Goal: Information Seeking & Learning: Learn about a topic

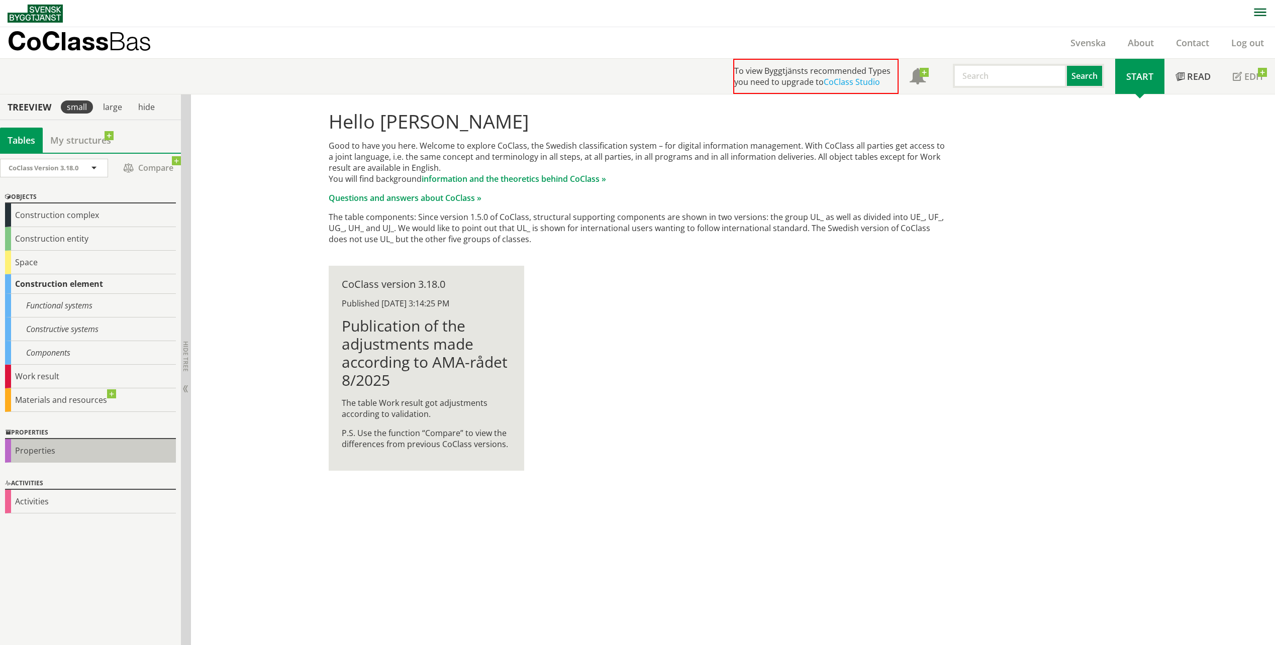
click at [61, 448] on div "Properties" at bounding box center [90, 451] width 171 height 24
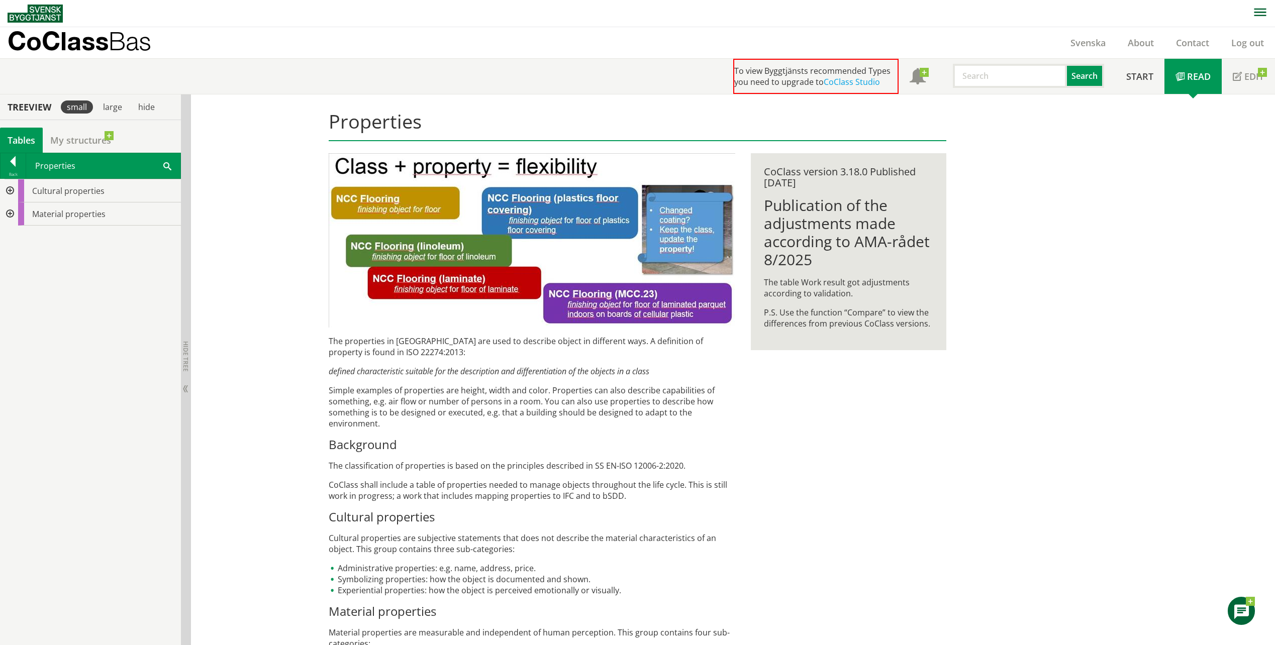
click at [12, 215] on div at bounding box center [9, 214] width 18 height 23
click at [24, 263] on div at bounding box center [17, 260] width 18 height 23
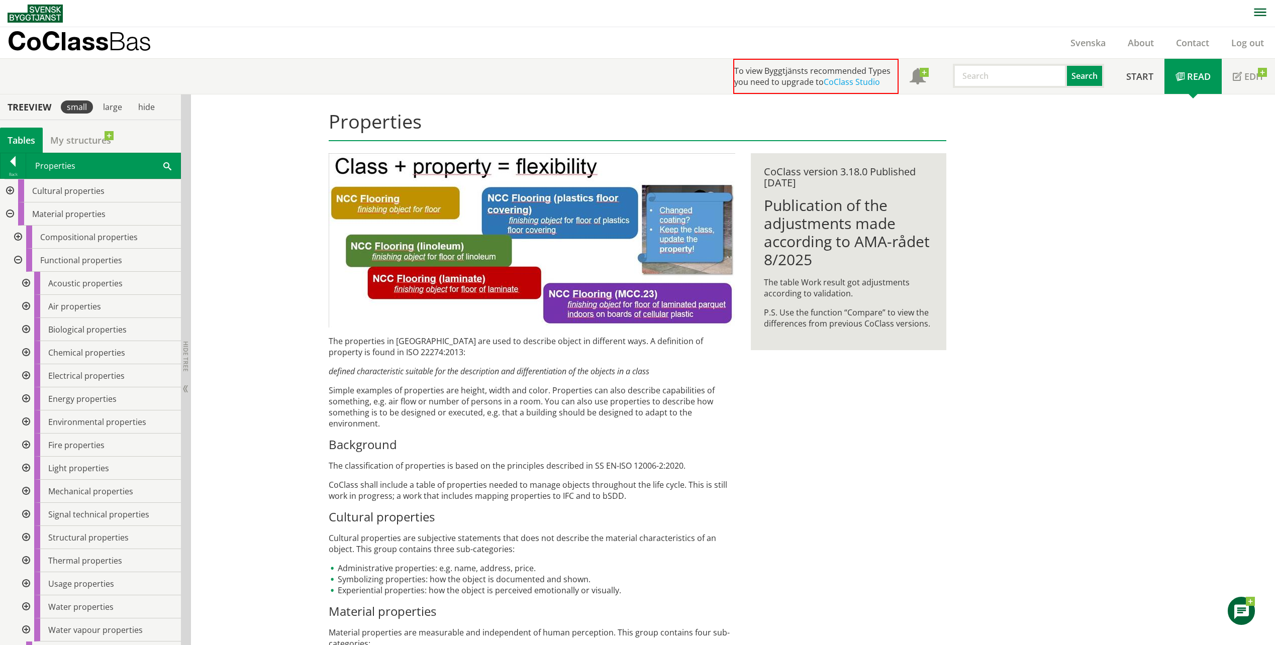
click at [19, 259] on div at bounding box center [17, 260] width 18 height 23
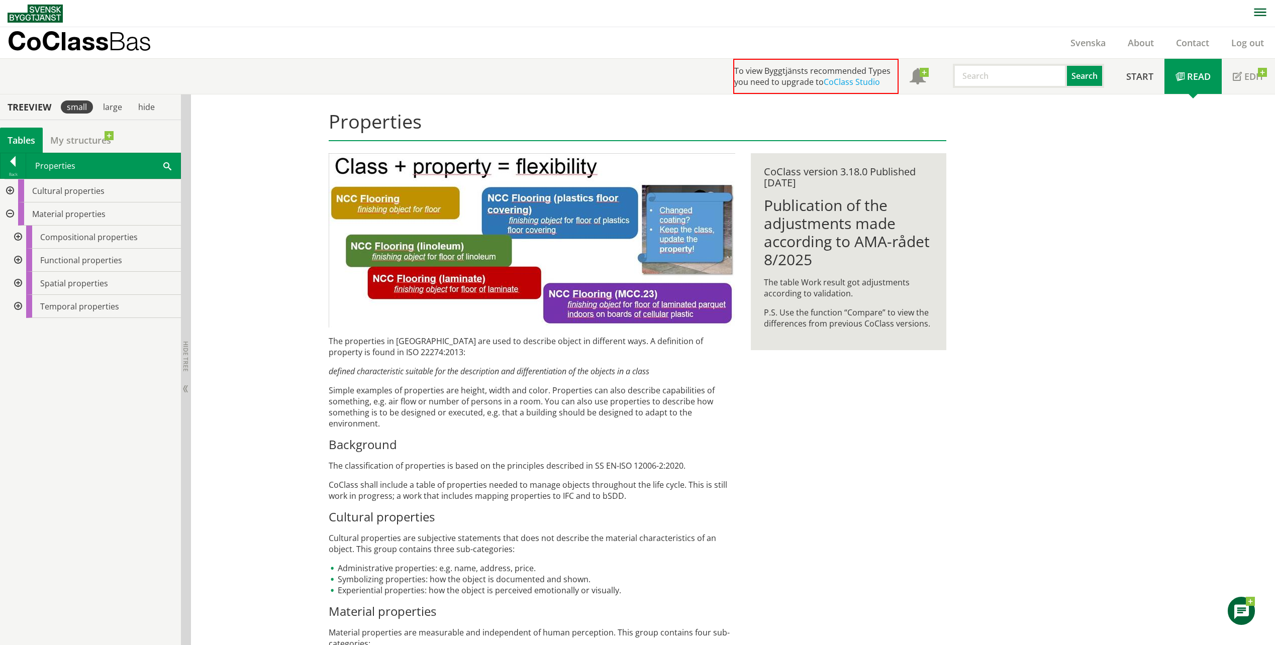
click at [18, 234] on div at bounding box center [17, 237] width 18 height 23
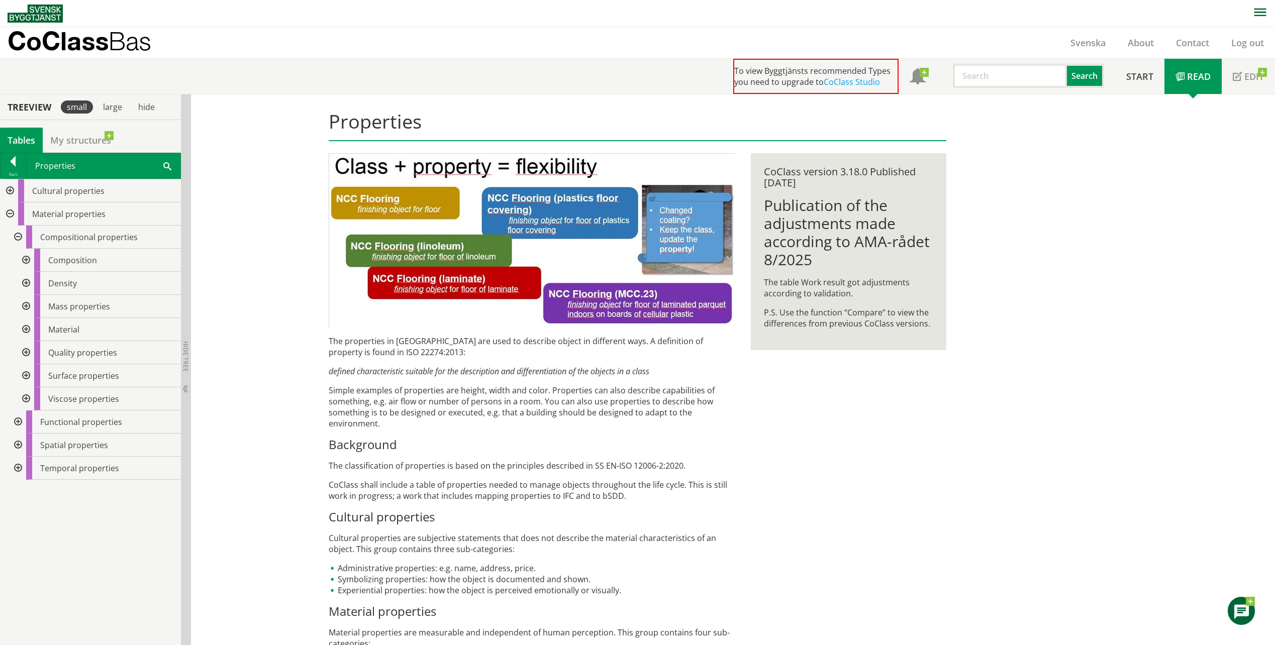
click at [18, 235] on div at bounding box center [17, 237] width 18 height 23
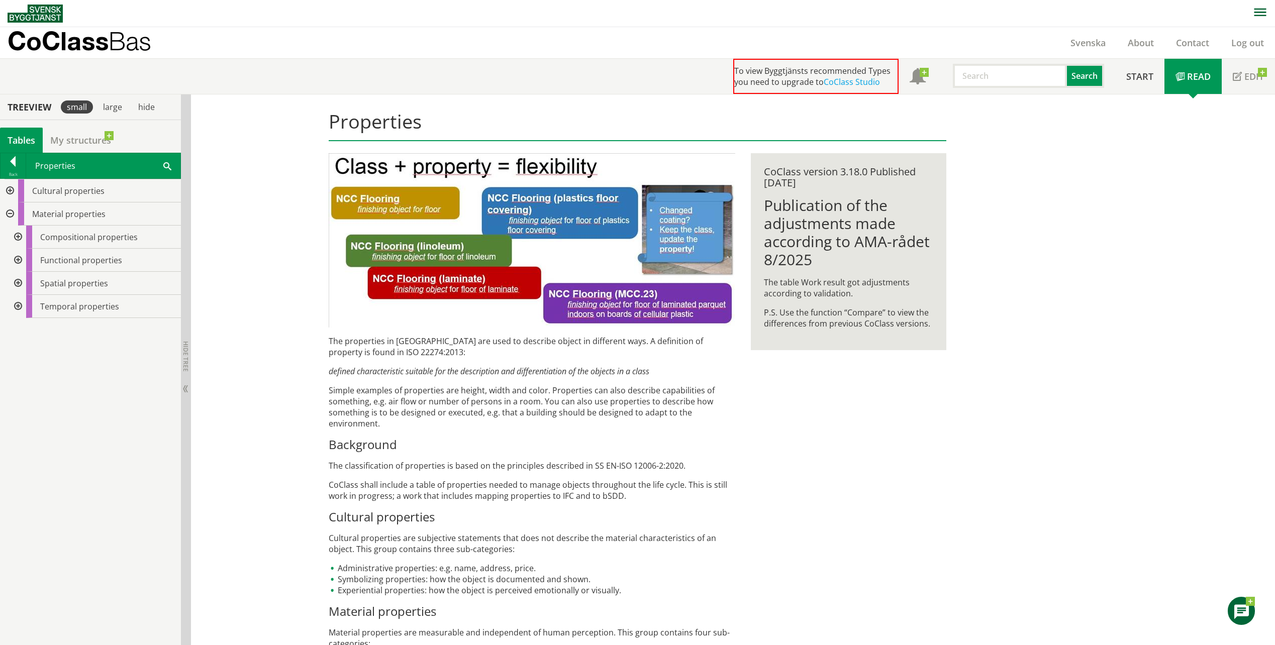
click at [9, 188] on div at bounding box center [9, 190] width 18 height 23
click at [21, 216] on div at bounding box center [17, 214] width 18 height 23
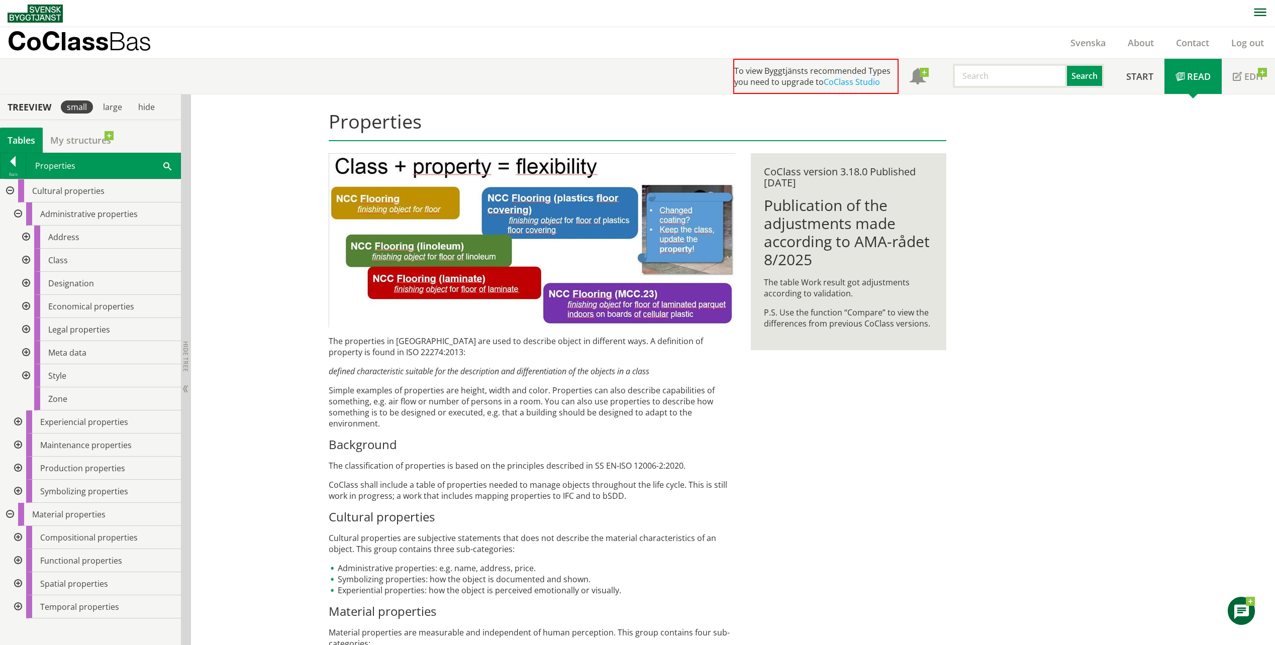
click at [21, 216] on div at bounding box center [17, 214] width 18 height 23
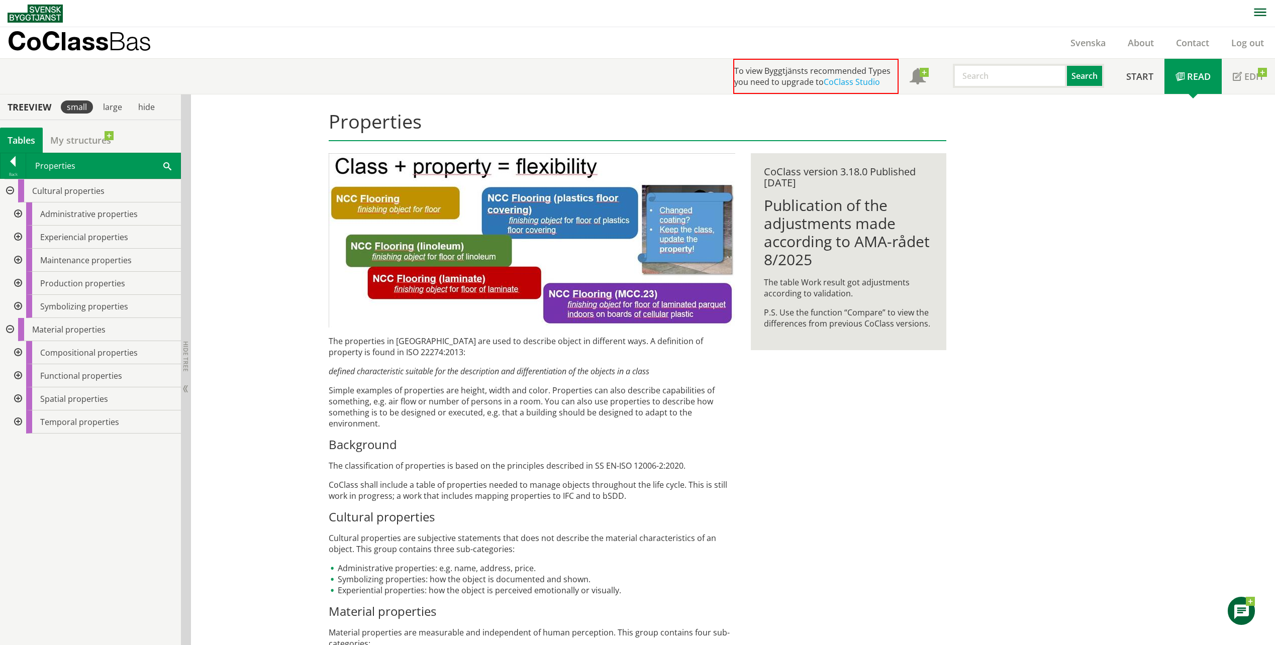
click at [20, 236] on div at bounding box center [17, 237] width 18 height 23
click at [18, 262] on div at bounding box center [17, 260] width 18 height 23
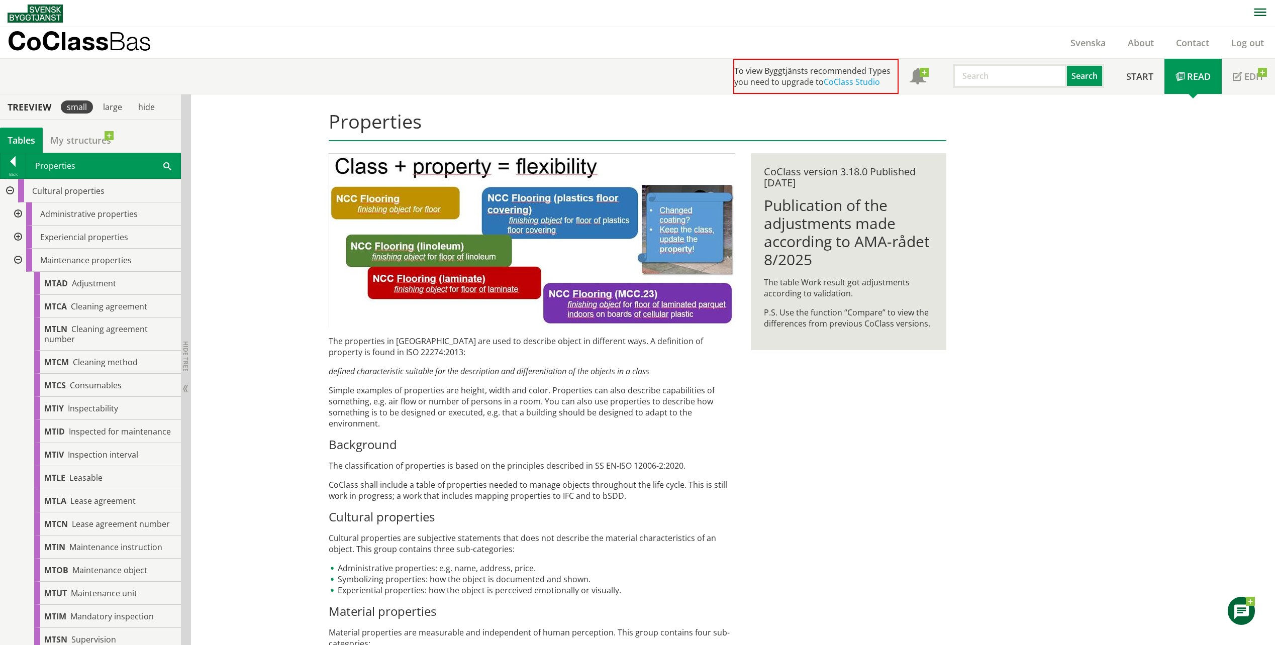
click at [18, 262] on div at bounding box center [17, 260] width 18 height 23
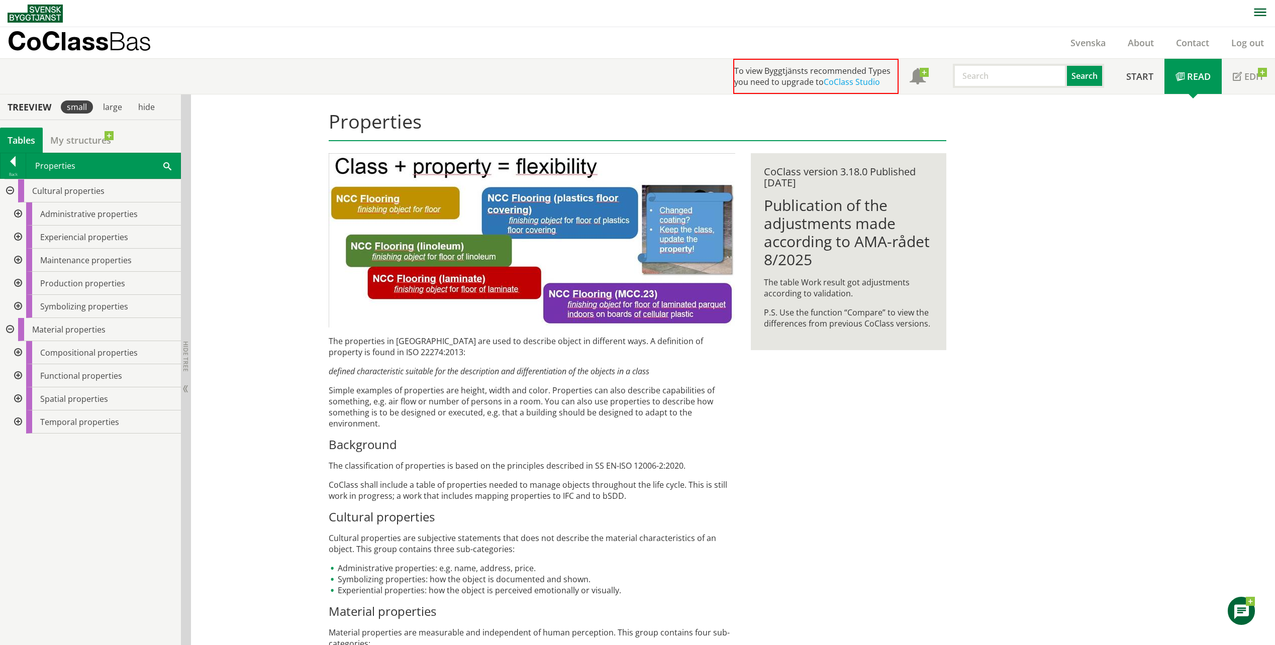
click at [16, 280] on div at bounding box center [17, 283] width 18 height 23
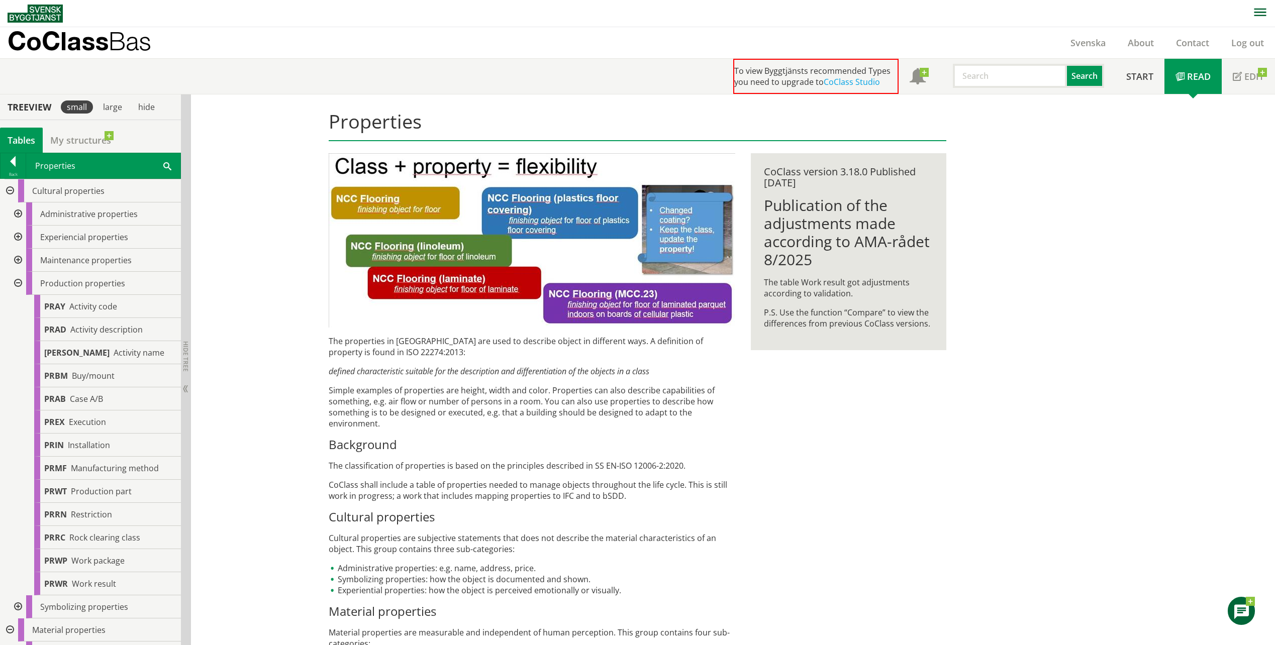
click at [16, 278] on div at bounding box center [17, 283] width 18 height 23
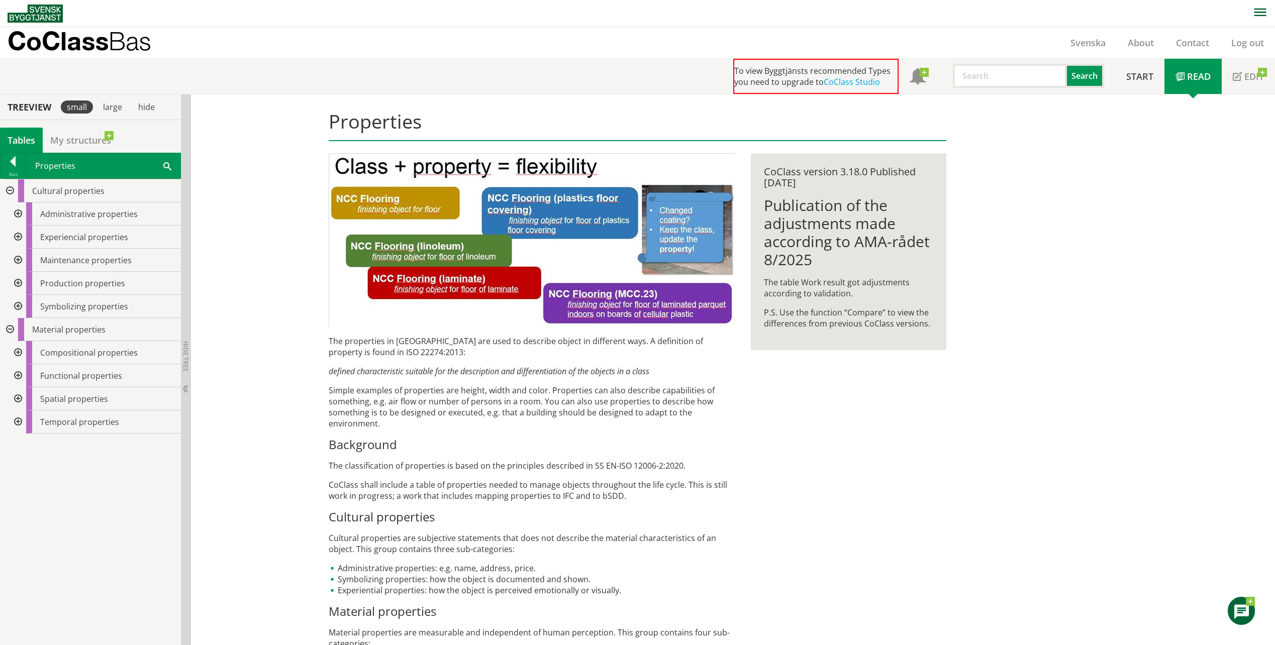
click at [11, 197] on div at bounding box center [9, 190] width 18 height 23
click at [14, 283] on div at bounding box center [17, 283] width 18 height 23
click at [22, 351] on div at bounding box center [25, 352] width 18 height 23
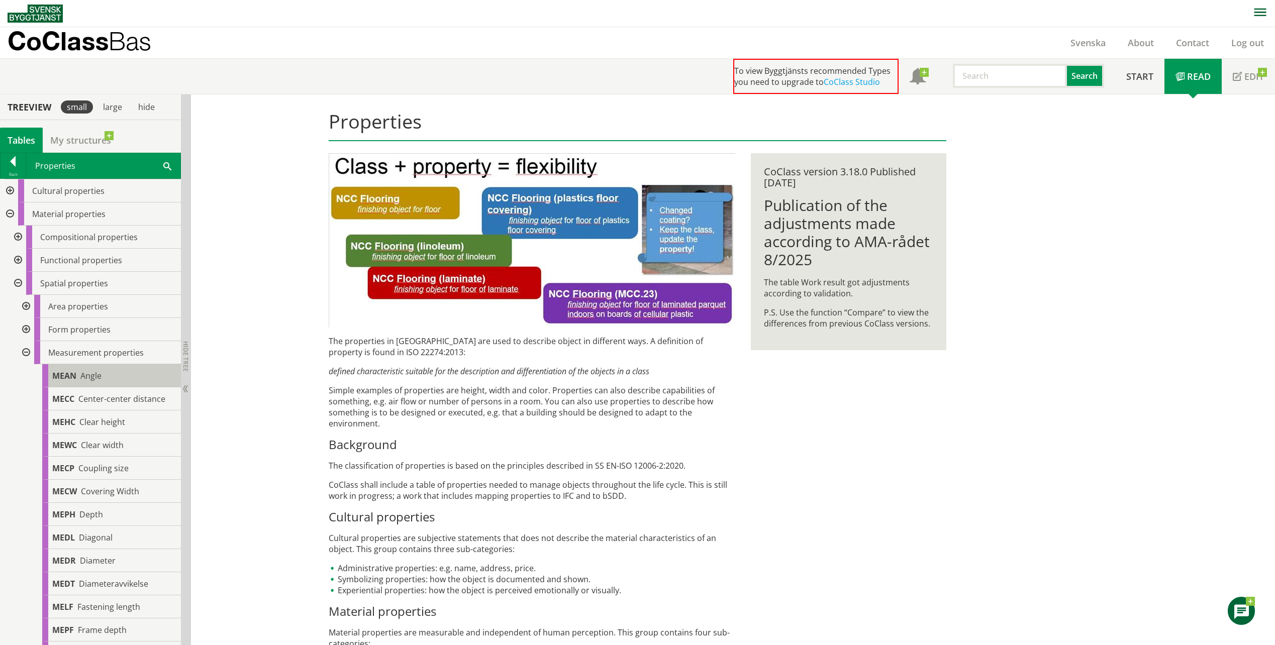
click at [78, 370] on div "MEAN Angle" at bounding box center [111, 375] width 139 height 23
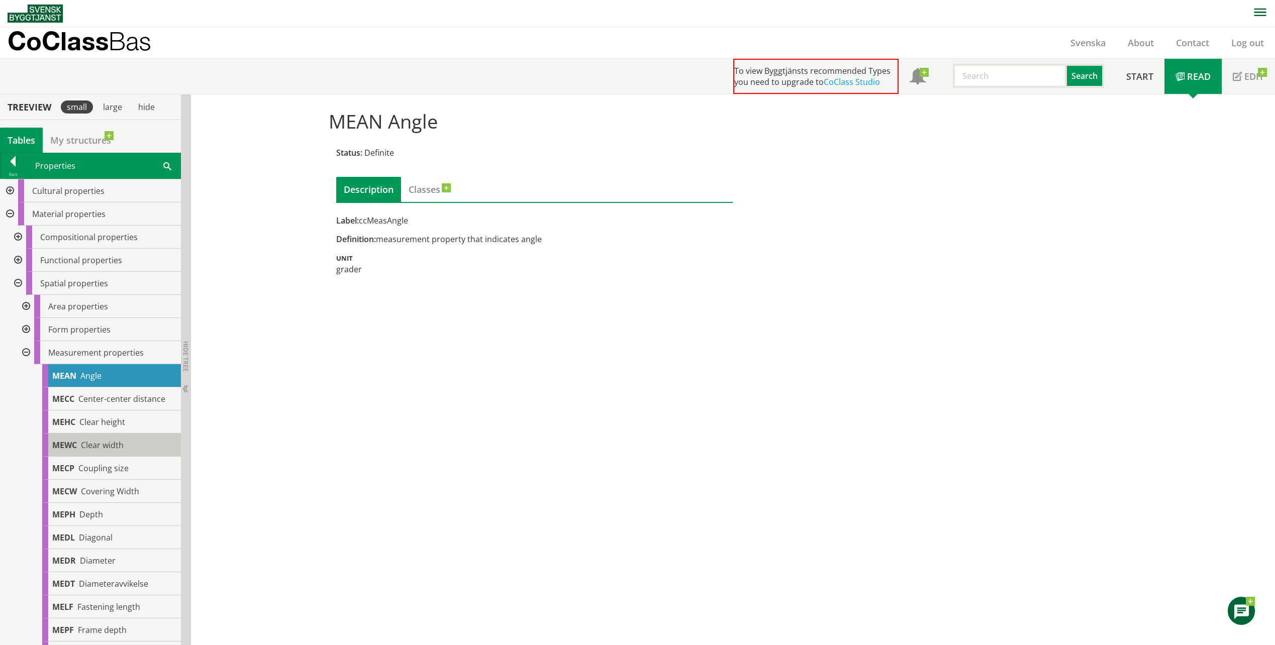
click at [92, 445] on span "Clear width" at bounding box center [102, 445] width 43 height 11
click at [90, 424] on span "Clear height" at bounding box center [102, 422] width 46 height 11
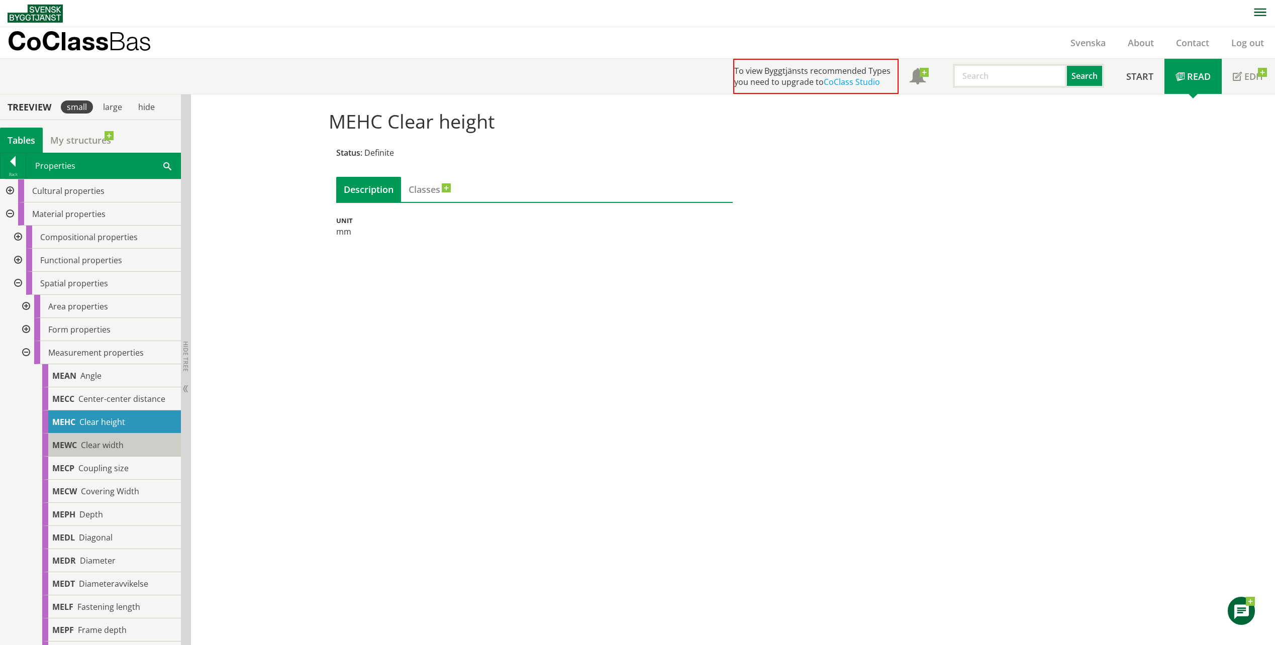
click at [109, 451] on div "MEWC Clear width" at bounding box center [111, 445] width 139 height 23
click at [106, 442] on span "Clear width" at bounding box center [102, 445] width 43 height 11
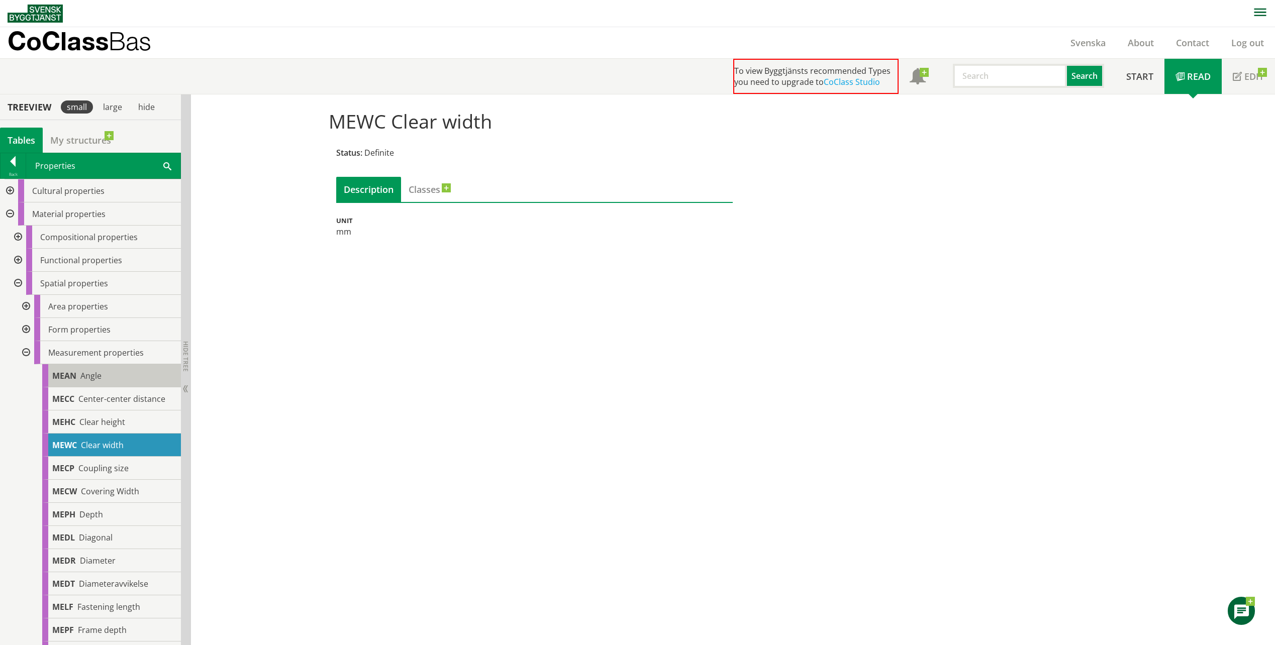
click at [88, 378] on span "Angle" at bounding box center [90, 375] width 21 height 11
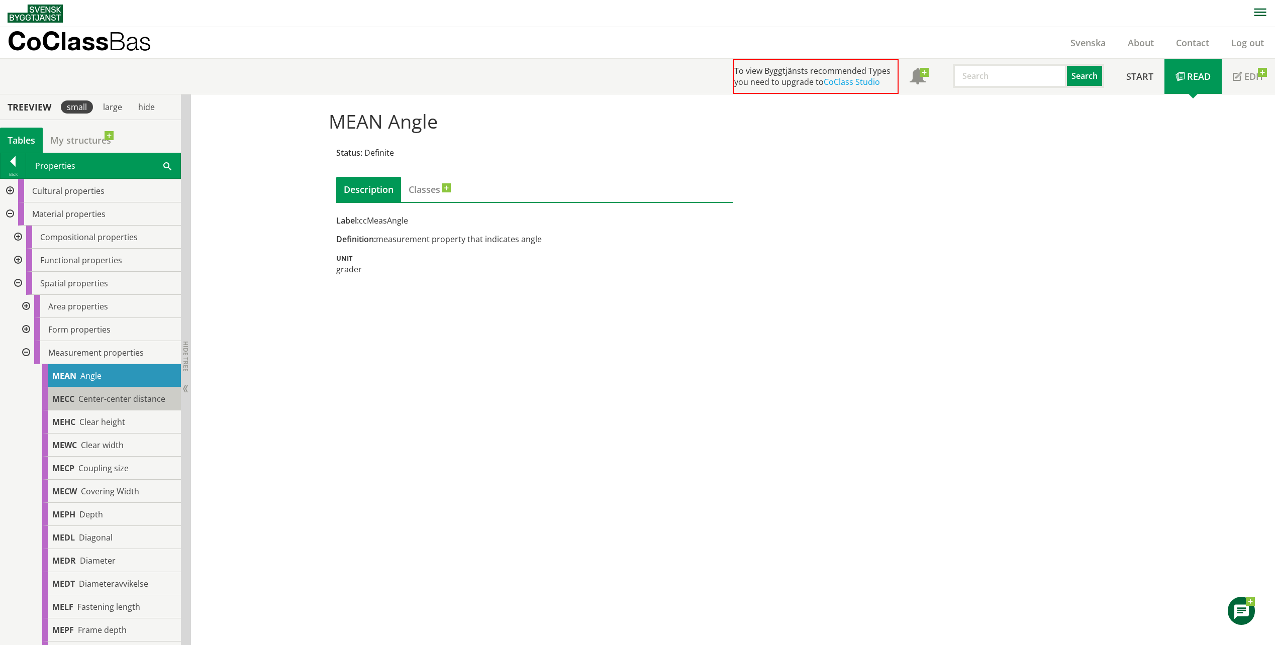
click at [99, 401] on span "Center-center distance" at bounding box center [121, 399] width 87 height 11
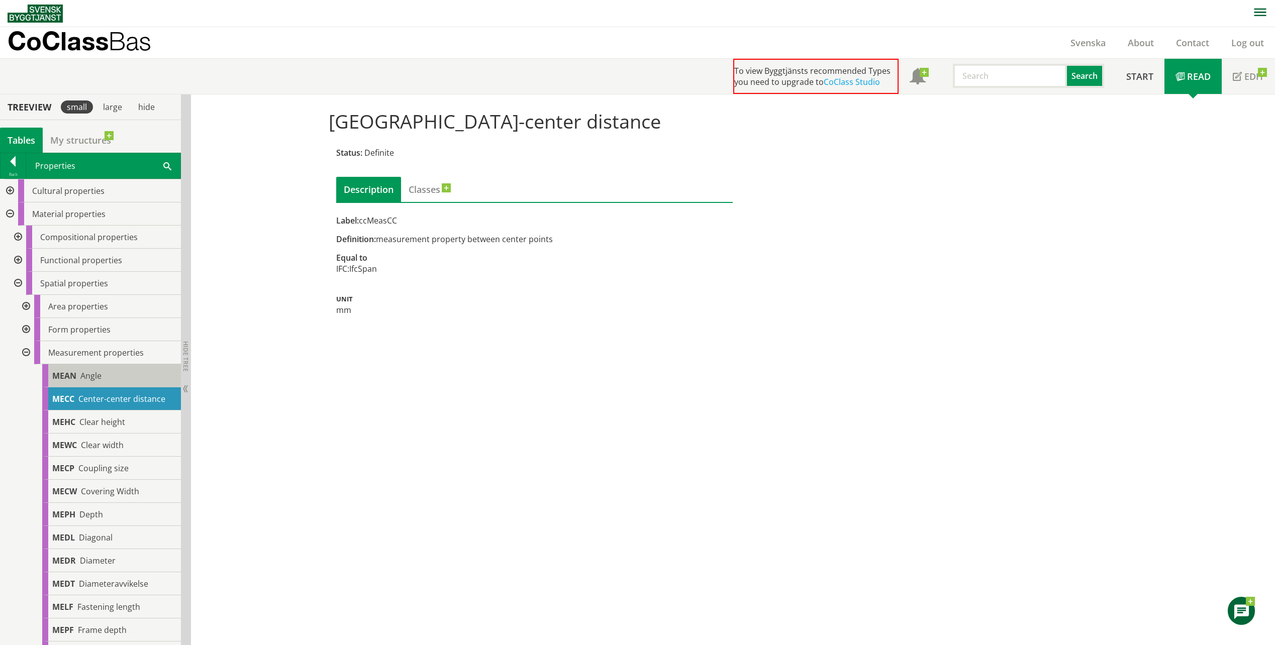
click at [75, 374] on span "MEAN" at bounding box center [64, 375] width 24 height 11
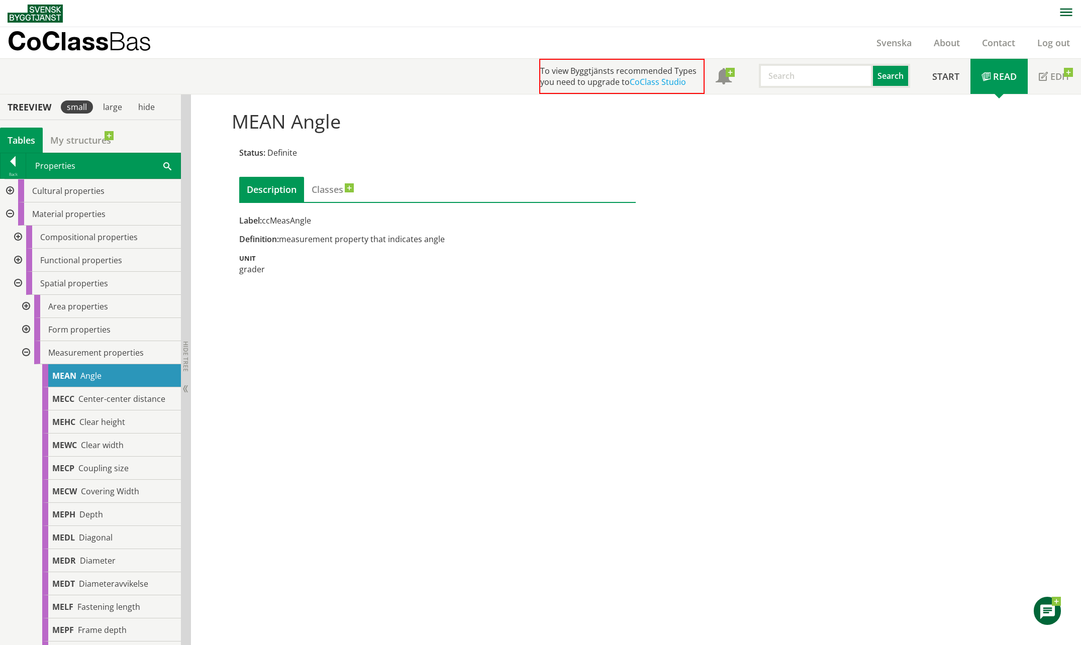
drag, startPoint x: 459, startPoint y: 246, endPoint x: 446, endPoint y: 241, distance: 14.0
click at [458, 246] on div "Label: ccMeasAngle Definition: measurement property that indicates angle Unit g…" at bounding box center [437, 245] width 397 height 60
drag, startPoint x: 438, startPoint y: 238, endPoint x: 270, endPoint y: 228, distance: 168.7
click at [270, 228] on div "Label: ccMeasAngle Definition: measurement property that indicates angle Unit g…" at bounding box center [437, 245] width 397 height 60
drag, startPoint x: 241, startPoint y: 226, endPoint x: 289, endPoint y: 234, distance: 48.4
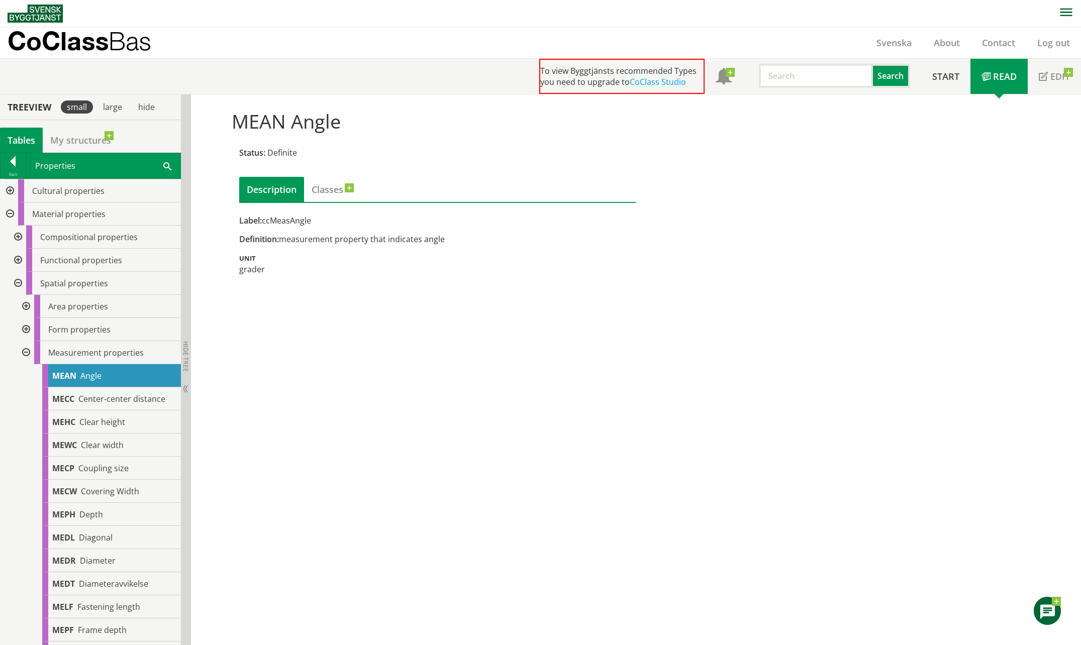
click at [251, 229] on div "Label: ccMeasAngle Definition: measurement property that indicates angle Unit g…" at bounding box center [437, 245] width 397 height 60
click at [654, 425] on div "MEAN Angle Status: Definite Description Classes Label: ccMeasAngle Definition: …" at bounding box center [636, 369] width 890 height 551
click at [26, 327] on div at bounding box center [25, 329] width 18 height 23
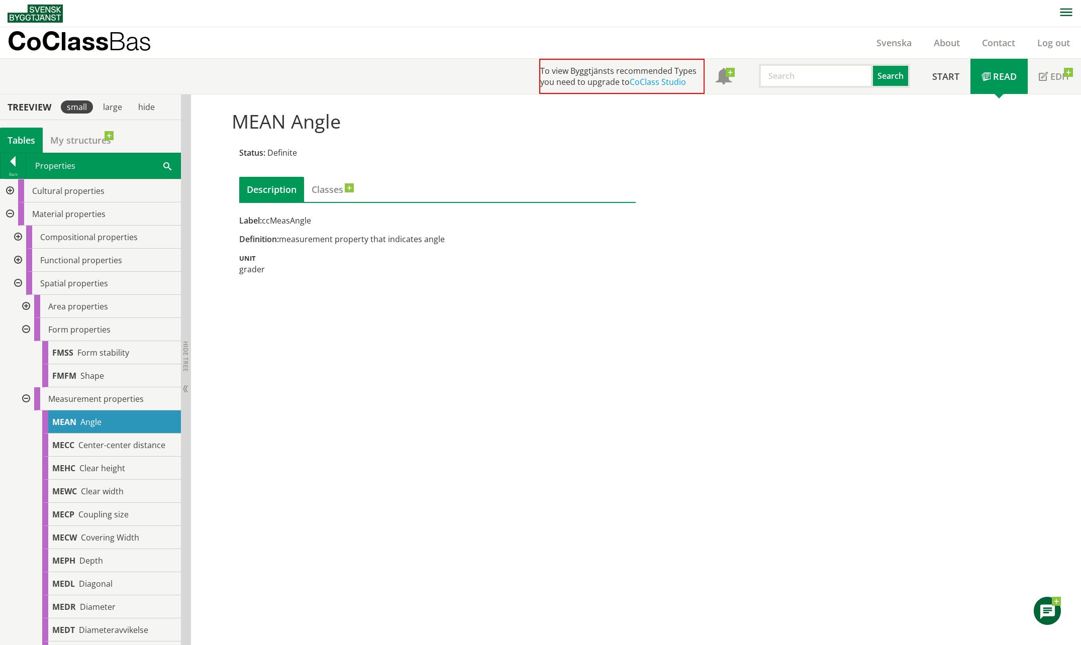
click at [23, 309] on div at bounding box center [25, 306] width 18 height 23
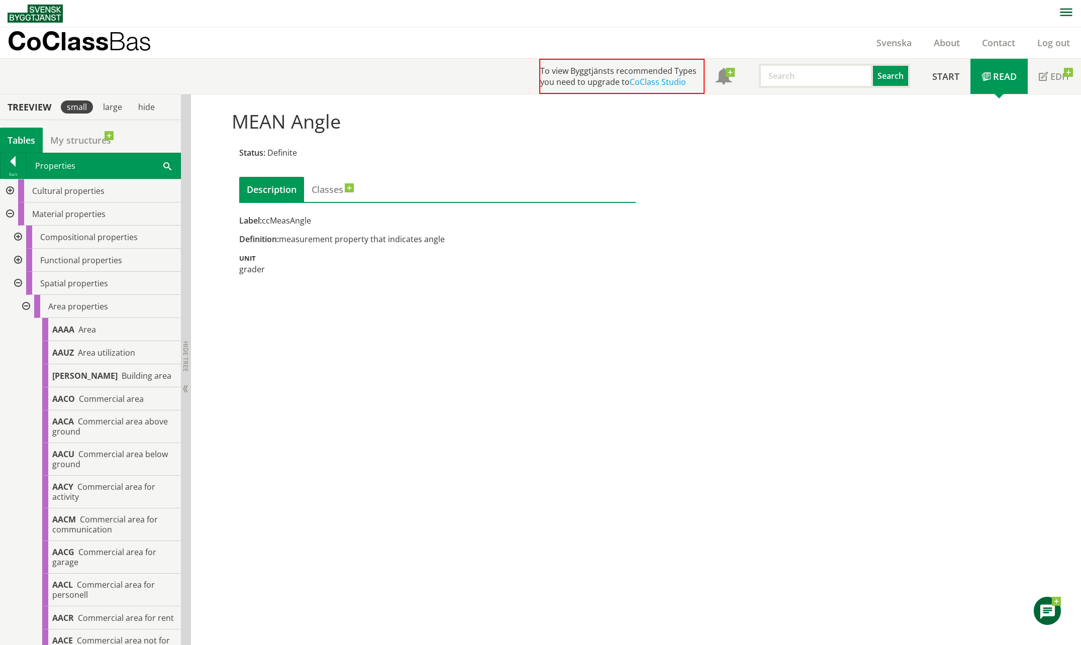
click at [19, 258] on div at bounding box center [17, 260] width 18 height 23
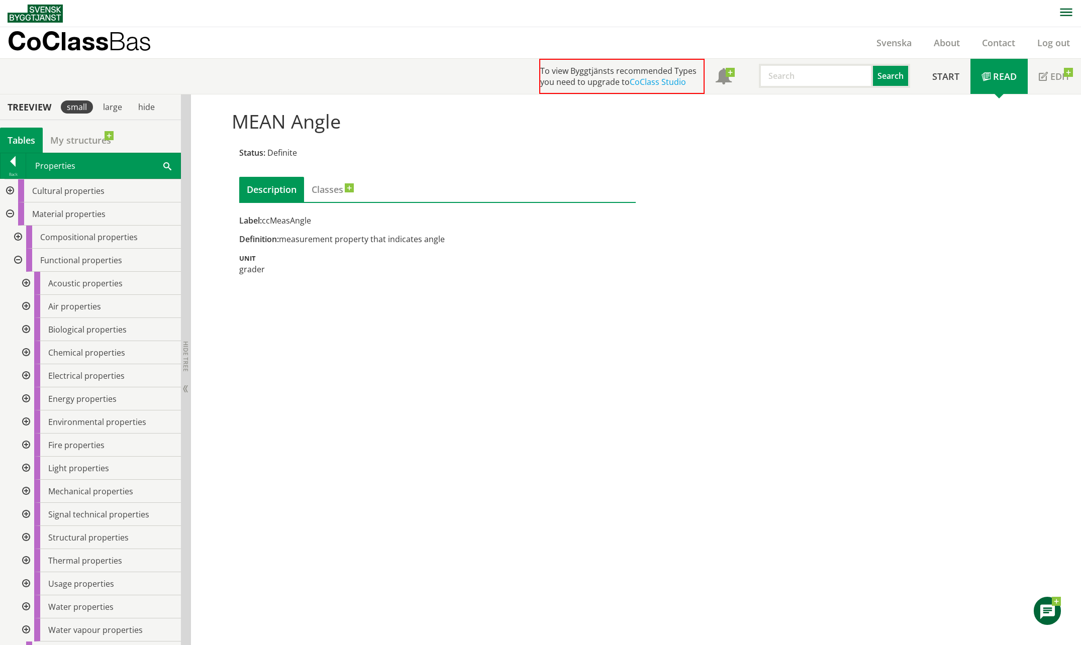
click at [17, 236] on div at bounding box center [17, 237] width 18 height 23
click at [12, 190] on div at bounding box center [9, 190] width 18 height 23
drag, startPoint x: 11, startPoint y: 189, endPoint x: 8, endPoint y: 194, distance: 5.2
click at [6, 194] on div at bounding box center [9, 190] width 18 height 23
click at [11, 194] on div at bounding box center [9, 190] width 18 height 23
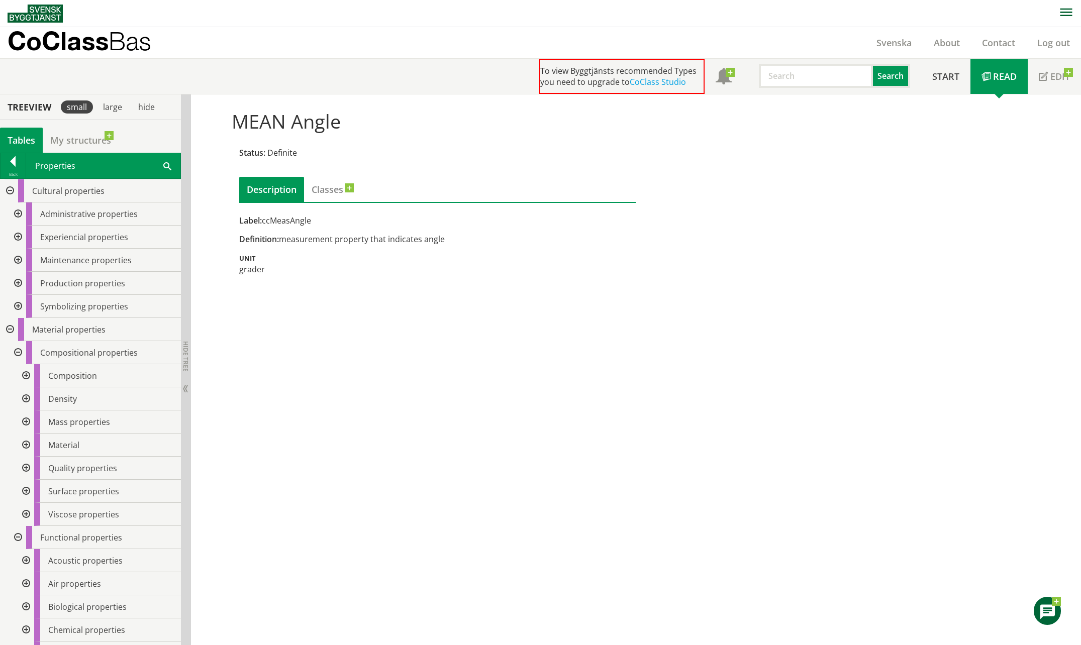
click at [19, 214] on div at bounding box center [17, 214] width 18 height 23
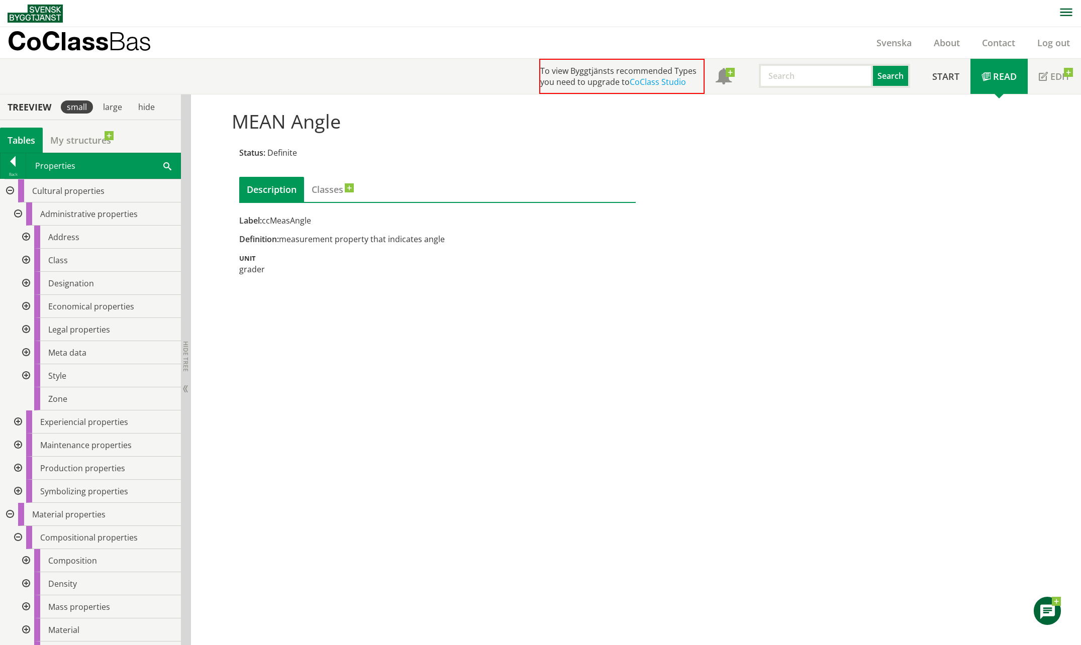
click at [24, 235] on div at bounding box center [25, 237] width 18 height 23
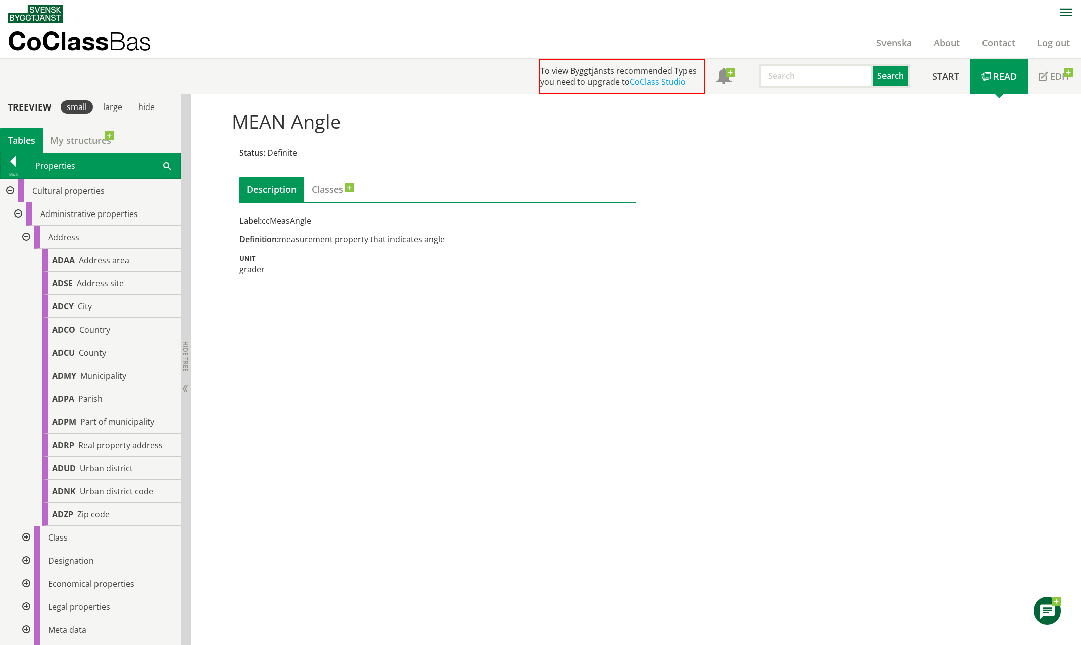
click at [23, 233] on div at bounding box center [25, 237] width 18 height 23
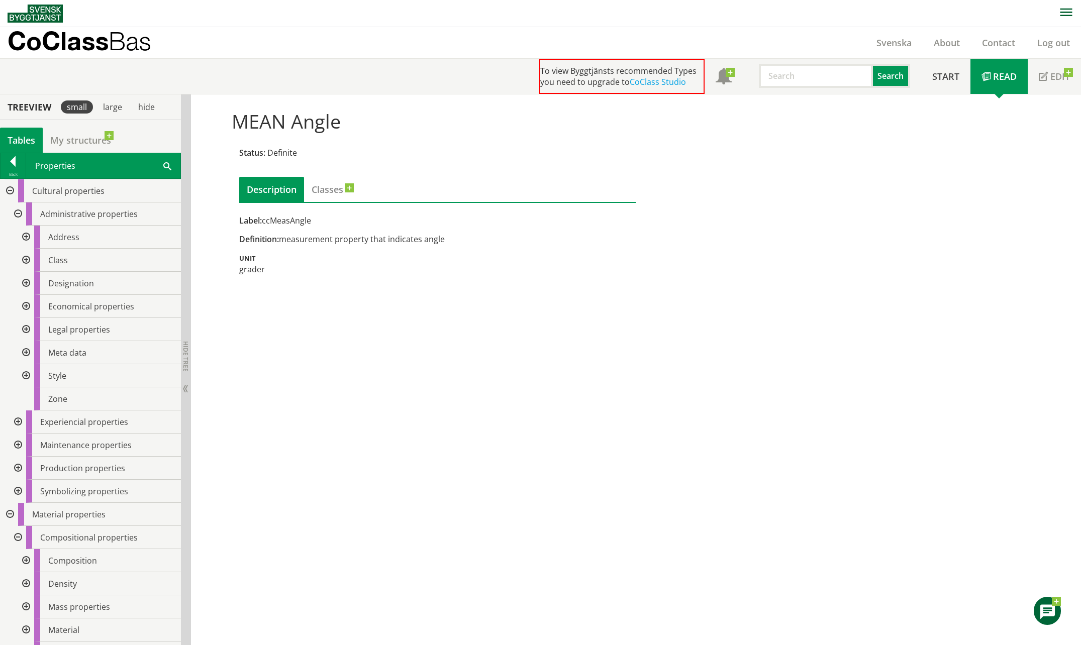
click at [2, 189] on div at bounding box center [9, 190] width 18 height 23
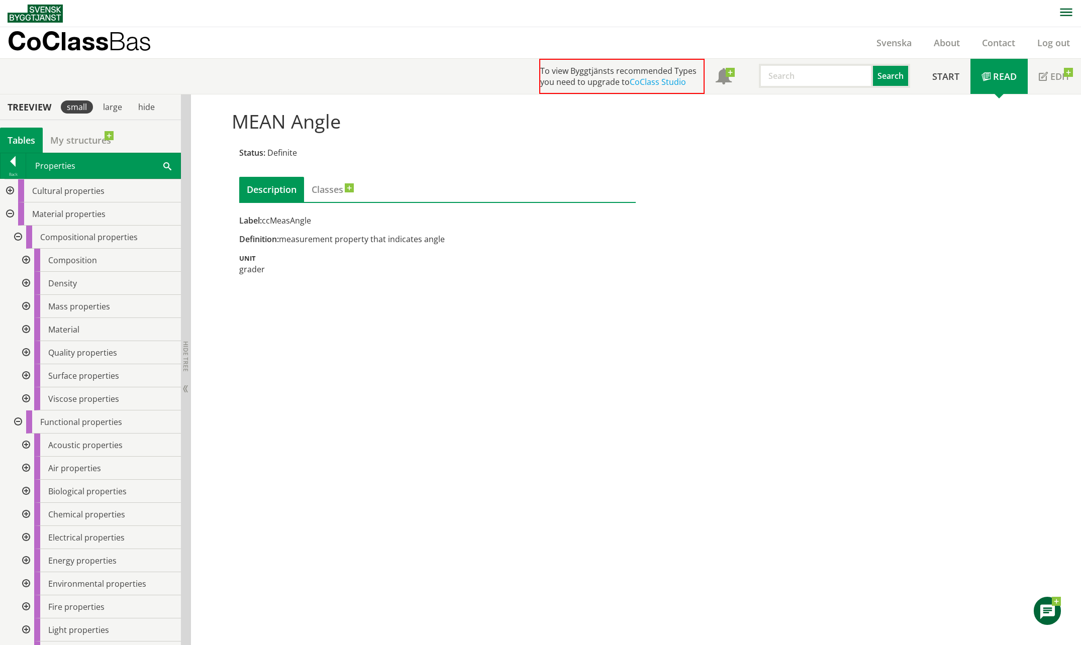
click at [13, 214] on div at bounding box center [9, 214] width 18 height 23
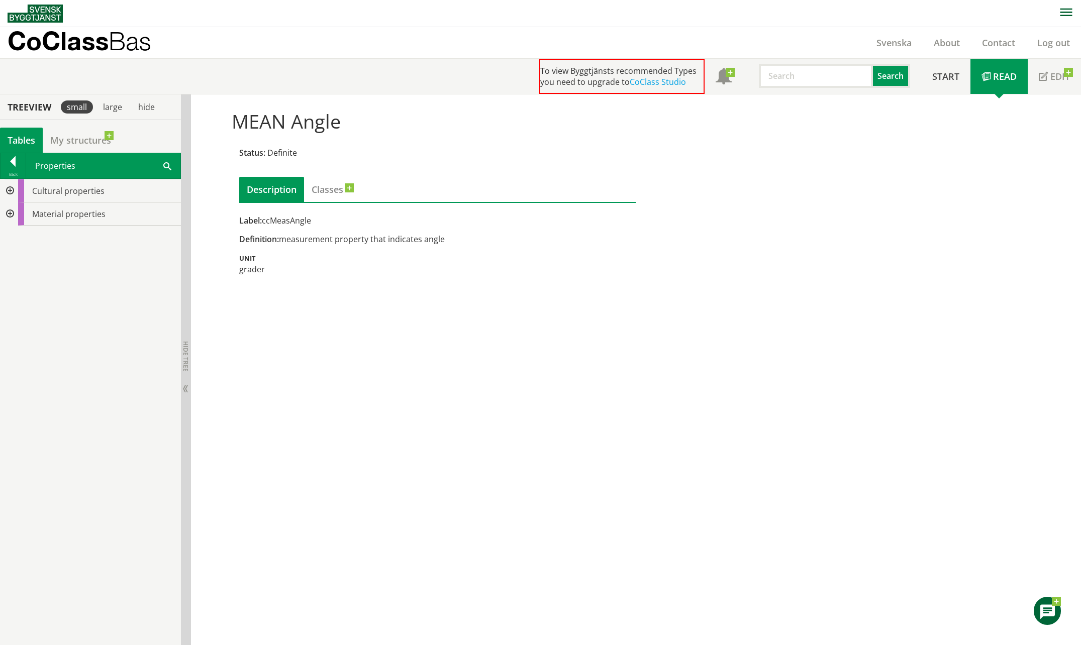
click at [7, 191] on div at bounding box center [9, 190] width 18 height 23
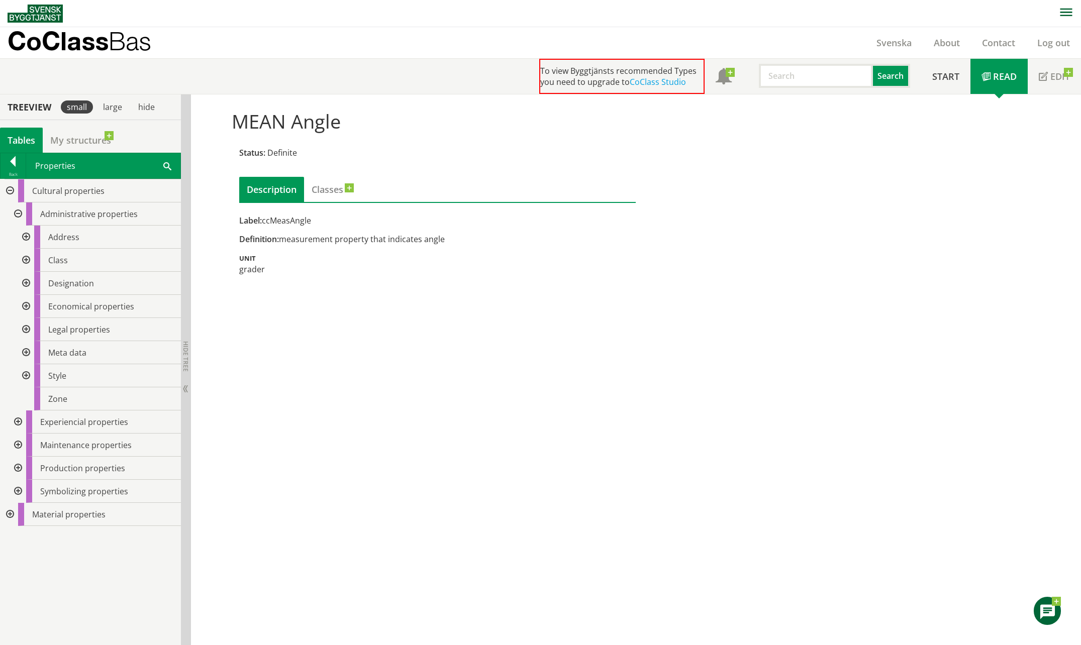
click at [27, 243] on div at bounding box center [25, 237] width 18 height 23
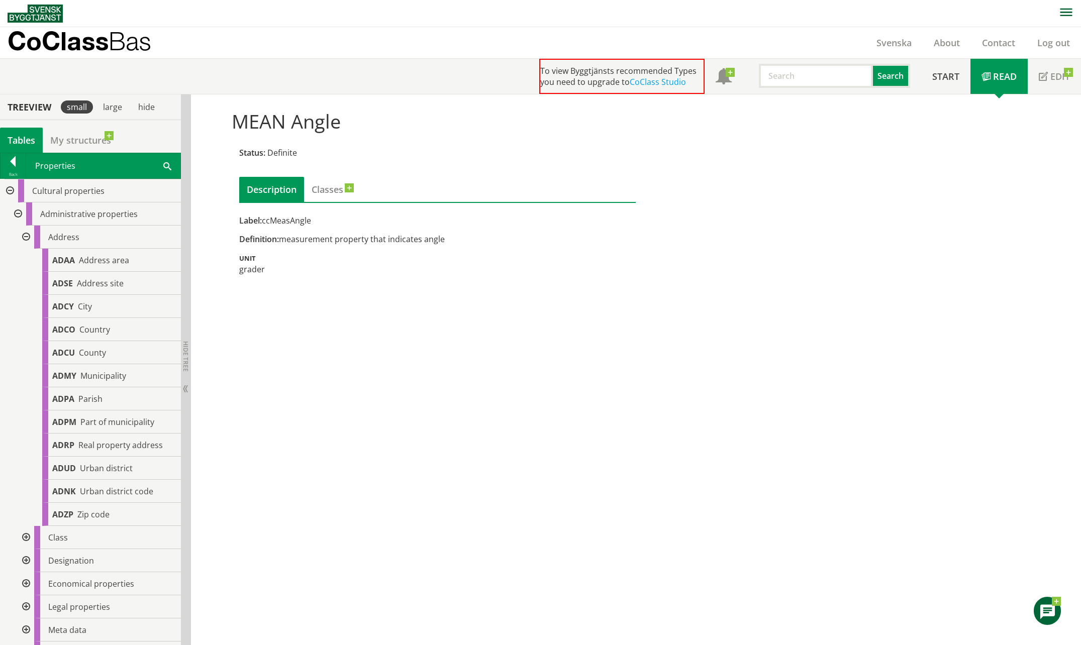
click at [26, 240] on div at bounding box center [25, 237] width 18 height 23
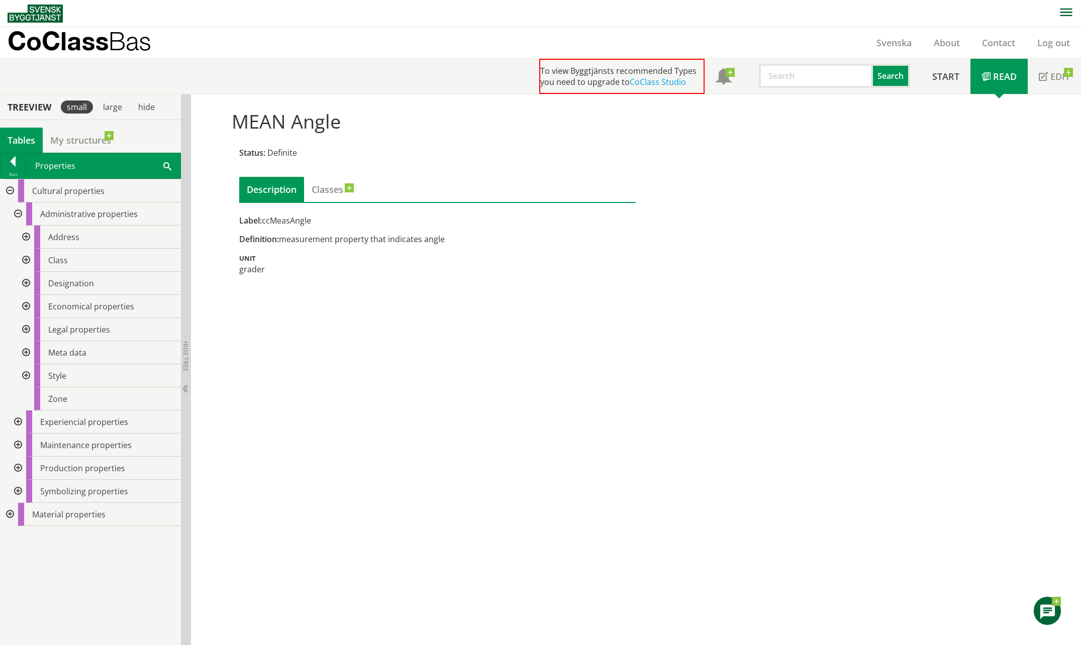
click at [23, 216] on div at bounding box center [17, 214] width 18 height 23
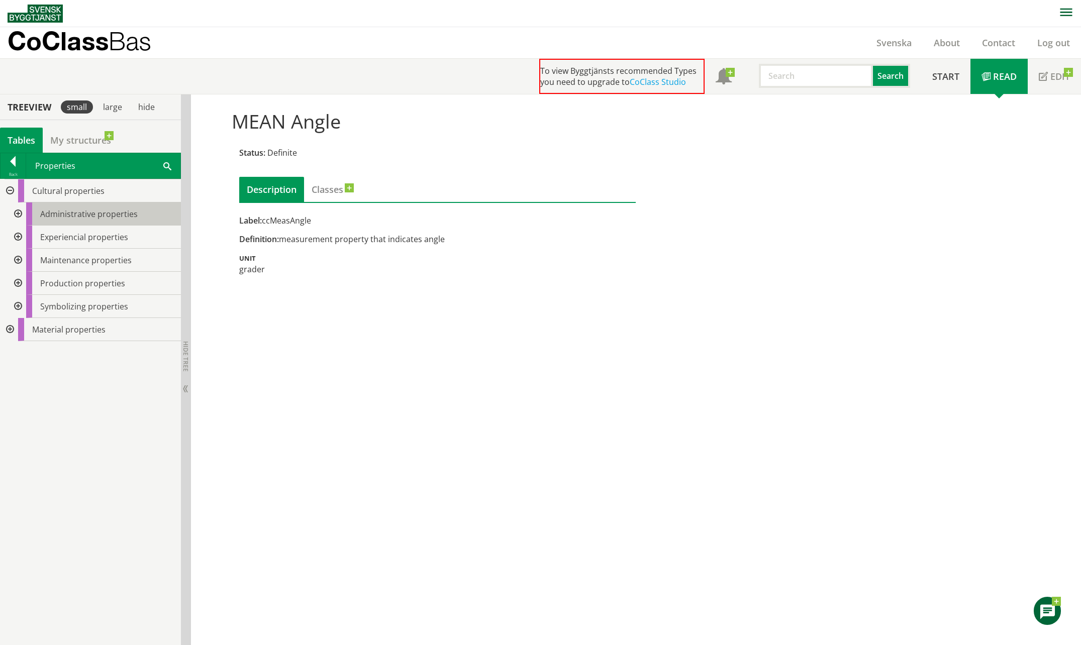
click at [58, 209] on span "Administrative properties" at bounding box center [89, 214] width 98 height 11
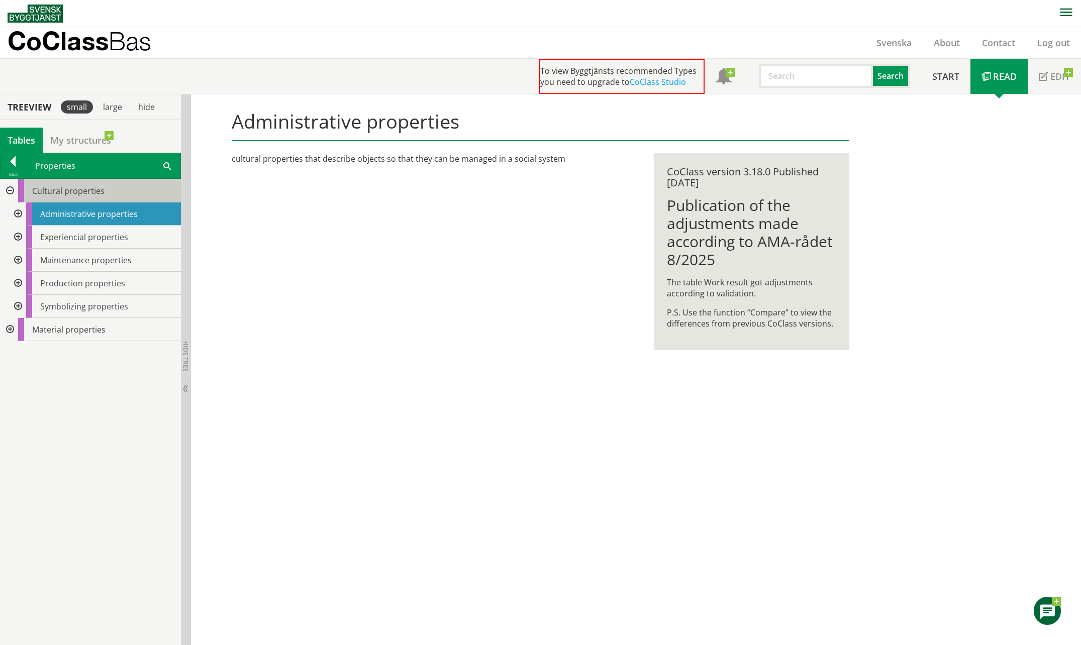
click at [86, 195] on span "Cultural properties" at bounding box center [68, 190] width 72 height 11
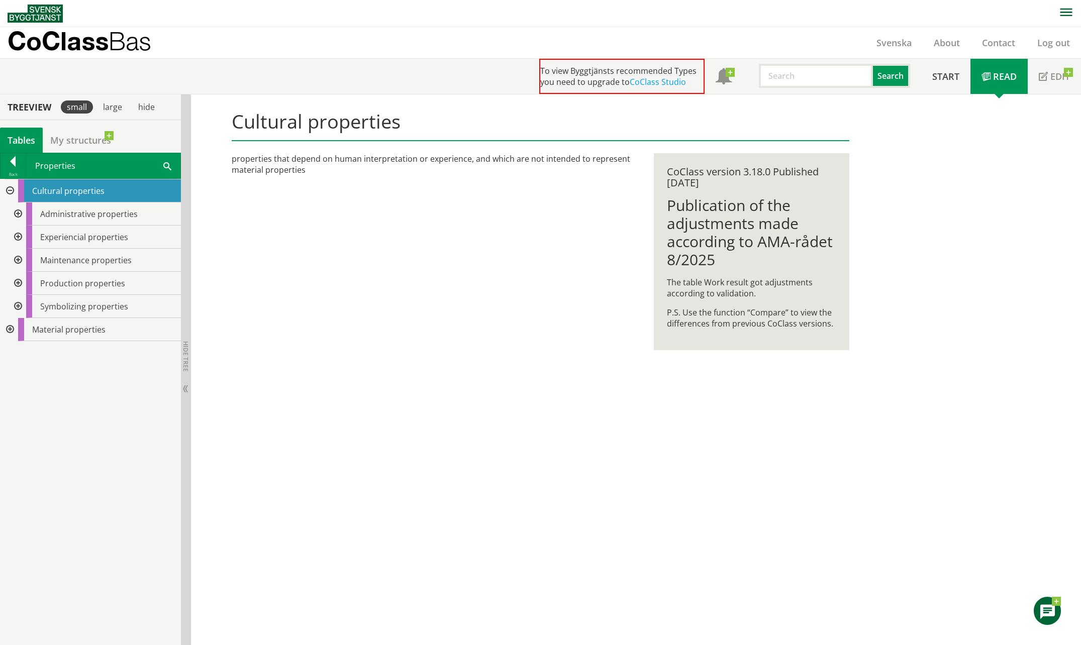
click at [12, 195] on div at bounding box center [9, 190] width 18 height 23
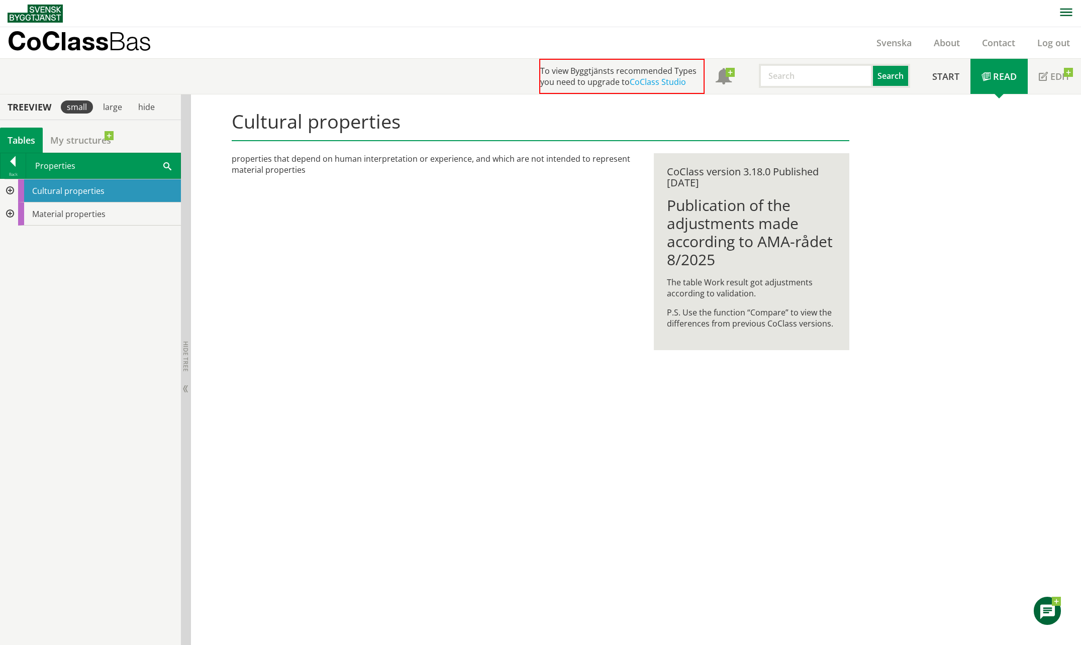
click at [12, 210] on div at bounding box center [9, 214] width 18 height 23
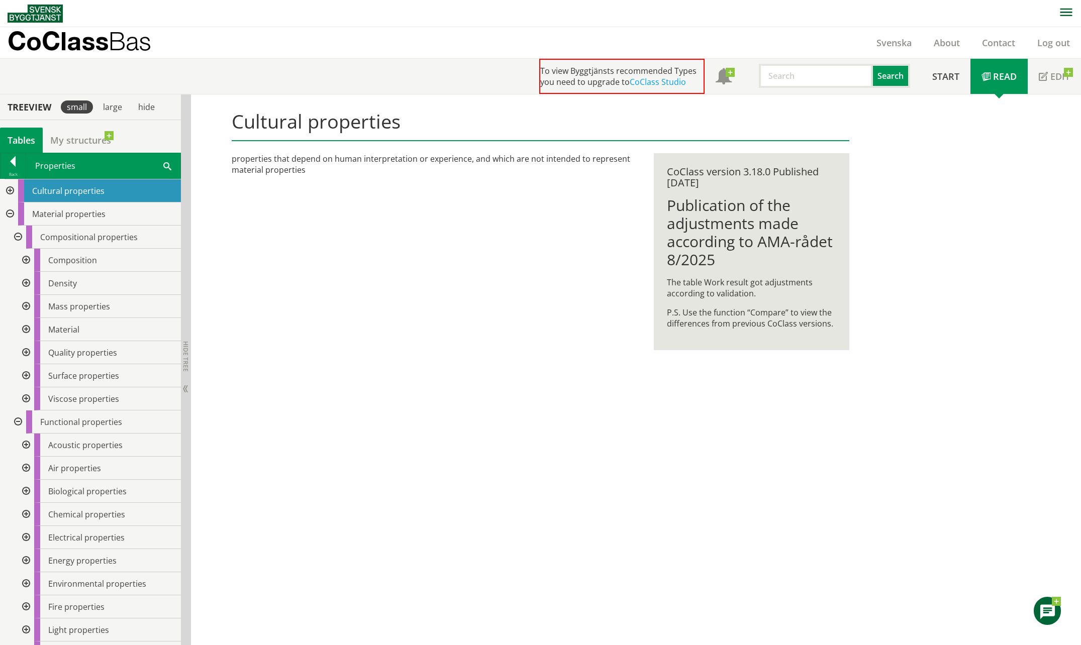
click at [19, 237] on div at bounding box center [17, 237] width 18 height 23
click at [15, 240] on div at bounding box center [17, 237] width 18 height 23
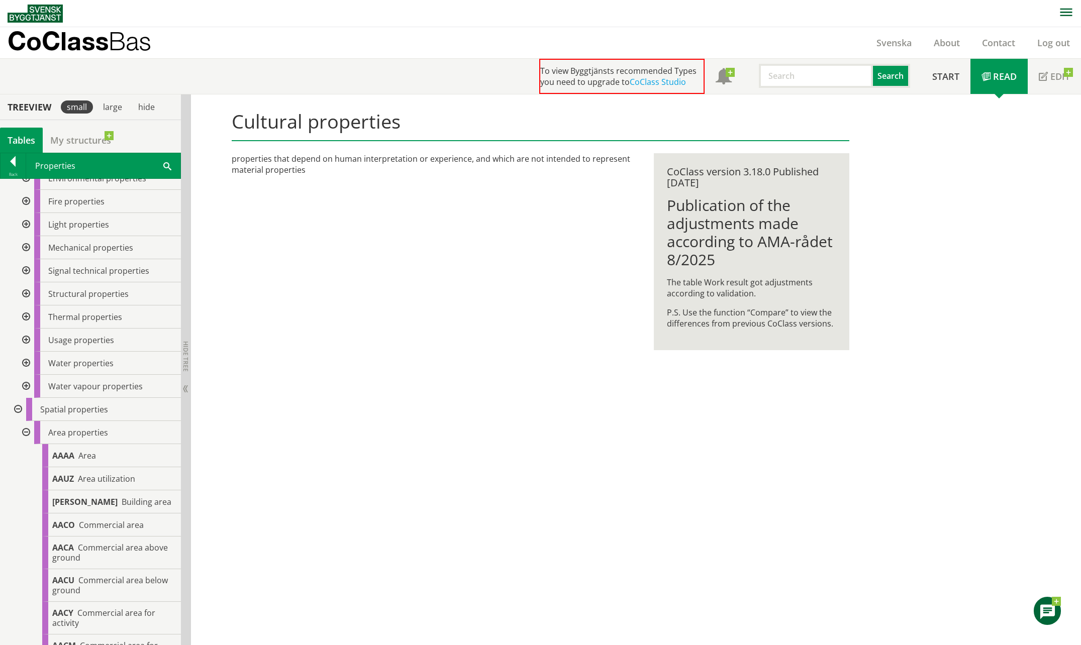
scroll to position [410, 0]
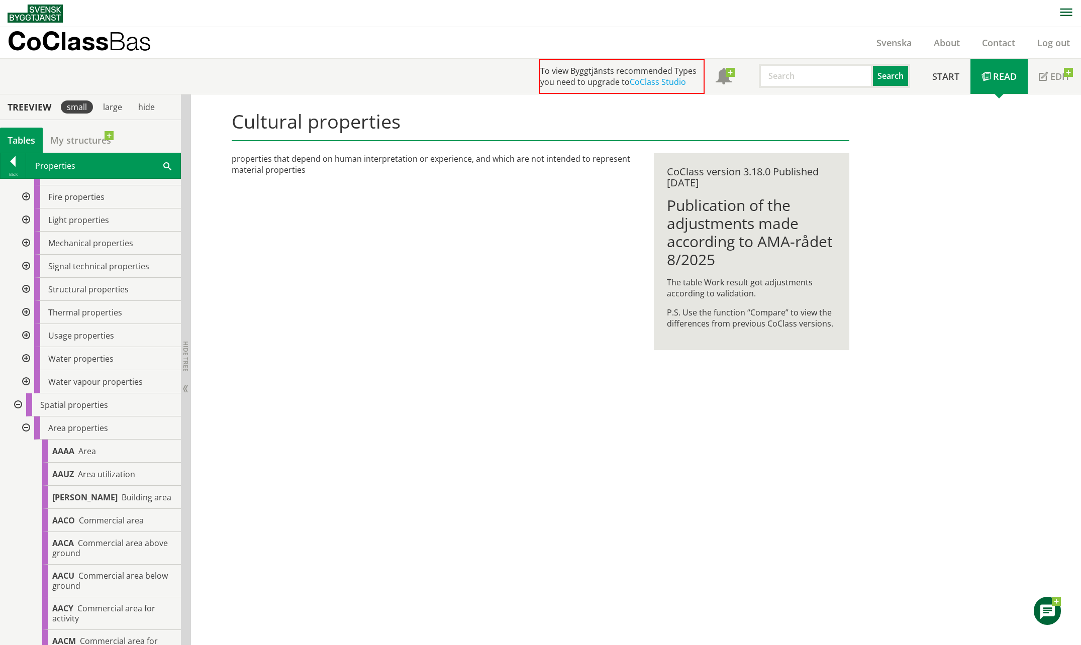
click at [26, 425] on div at bounding box center [25, 428] width 18 height 23
click at [26, 450] on div at bounding box center [25, 451] width 18 height 23
click at [30, 476] on div at bounding box center [25, 474] width 18 height 23
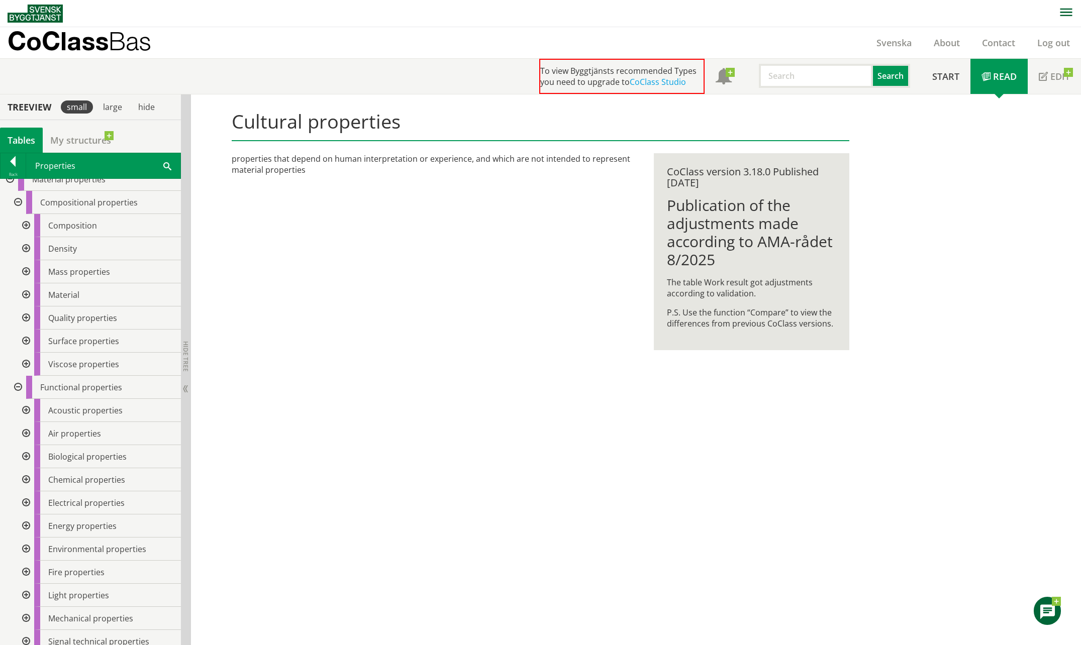
scroll to position [0, 0]
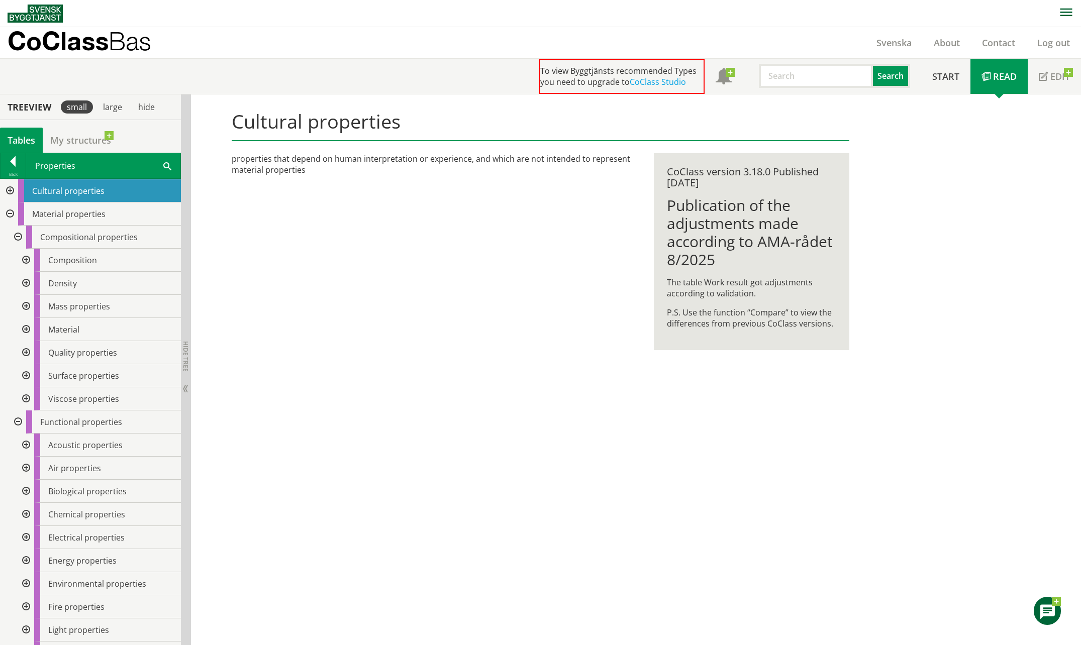
click at [24, 283] on div at bounding box center [25, 283] width 18 height 23
click at [69, 288] on span "Density" at bounding box center [62, 283] width 29 height 11
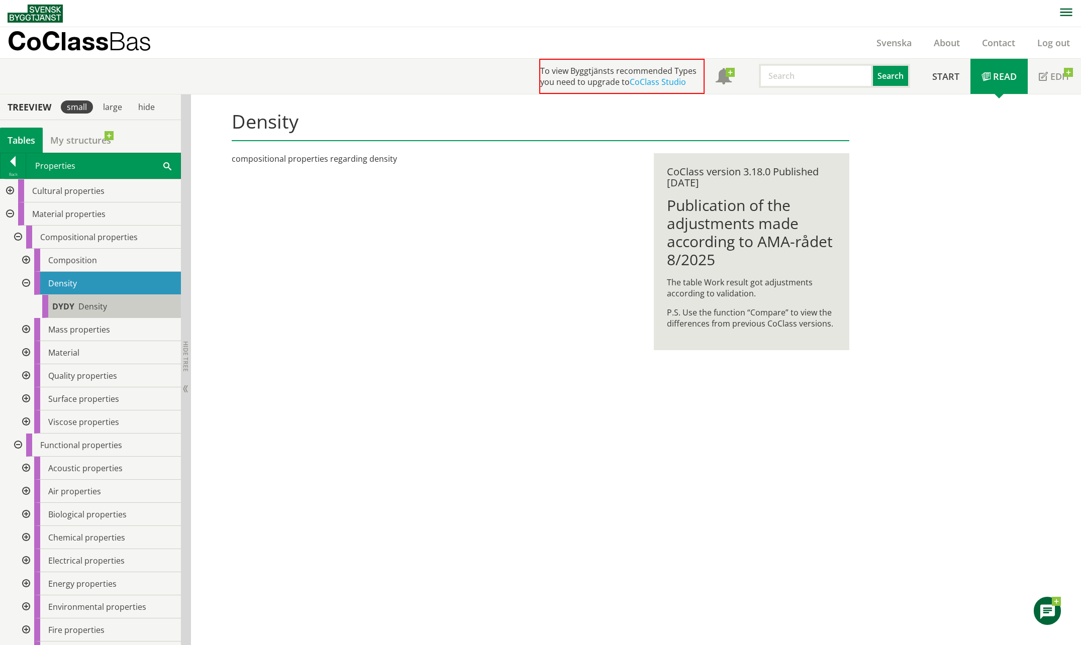
click at [83, 299] on div "DYDY Density" at bounding box center [111, 306] width 139 height 23
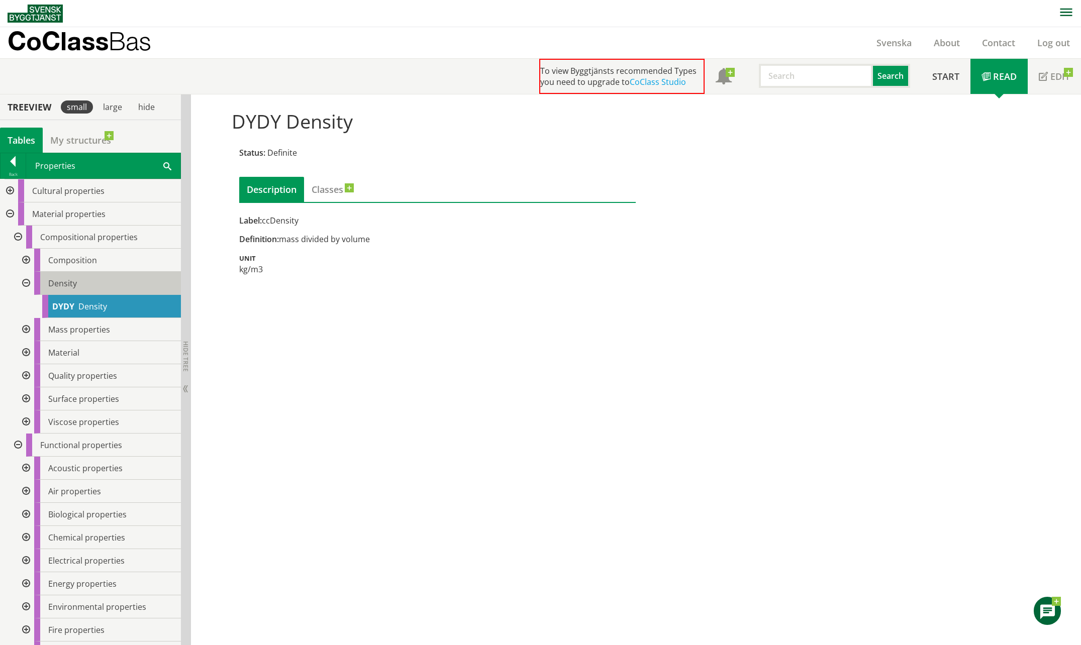
click at [92, 285] on div "Density" at bounding box center [107, 283] width 147 height 23
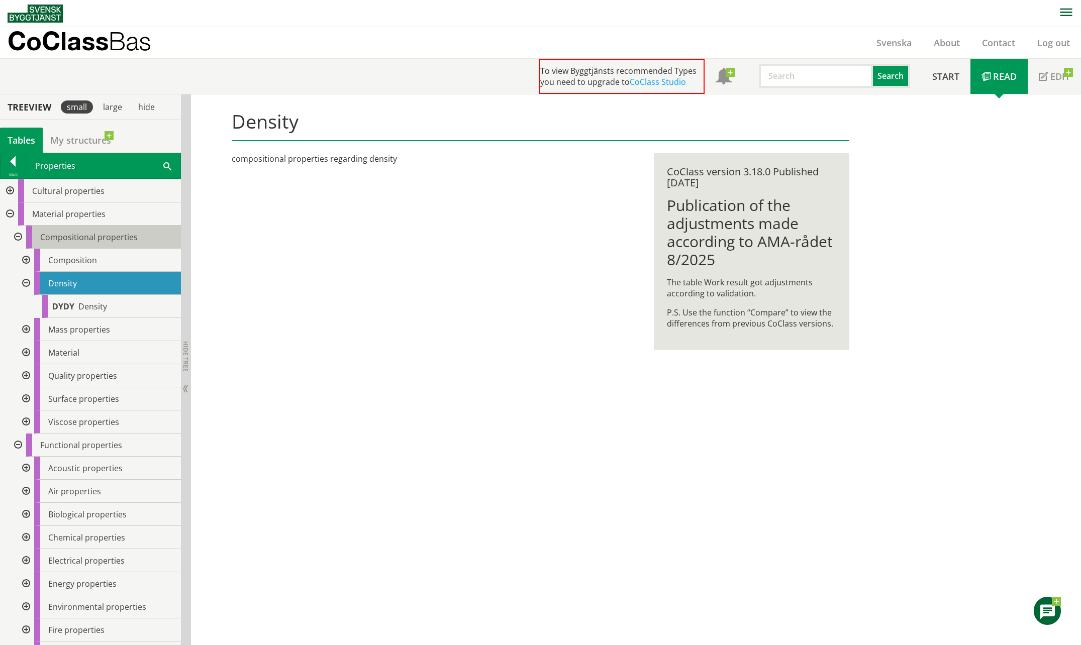
click at [78, 240] on span "Compositional properties" at bounding box center [89, 237] width 98 height 11
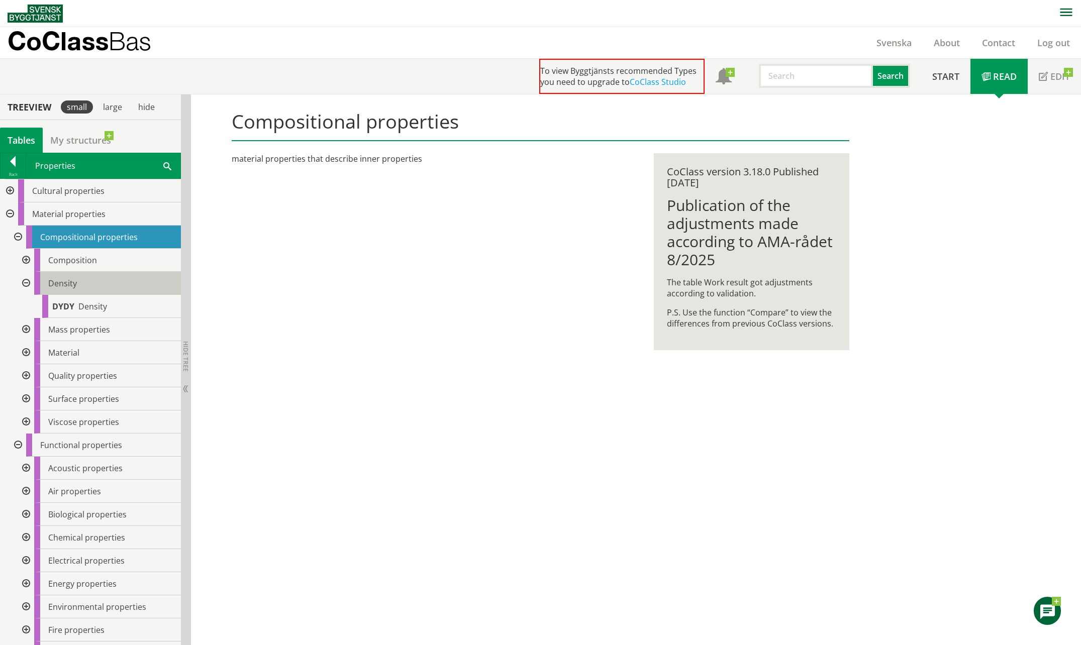
click at [64, 280] on span "Density" at bounding box center [62, 283] width 29 height 11
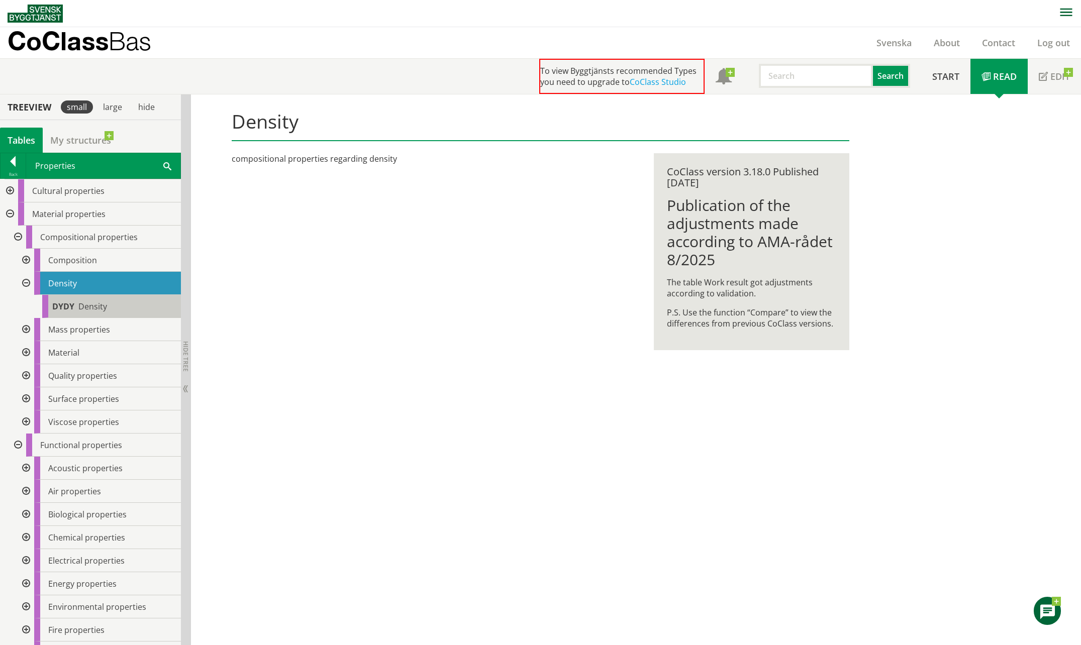
click at [68, 300] on div "DYDY Density" at bounding box center [111, 306] width 139 height 23
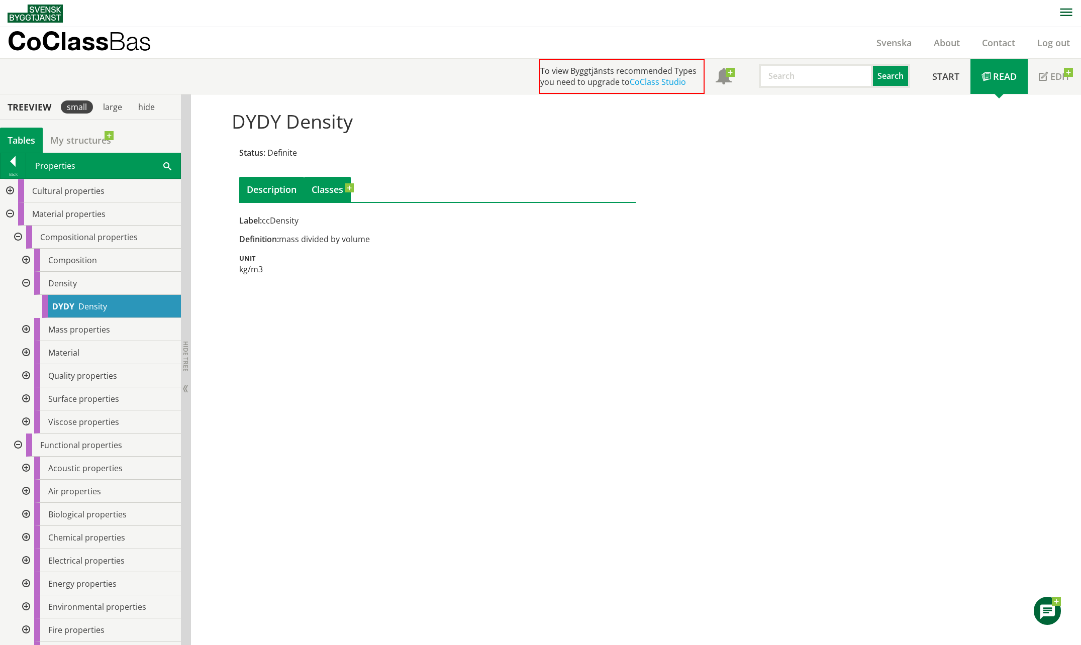
click at [324, 187] on link "Classes" at bounding box center [327, 189] width 47 height 25
click at [23, 331] on div at bounding box center [25, 329] width 18 height 23
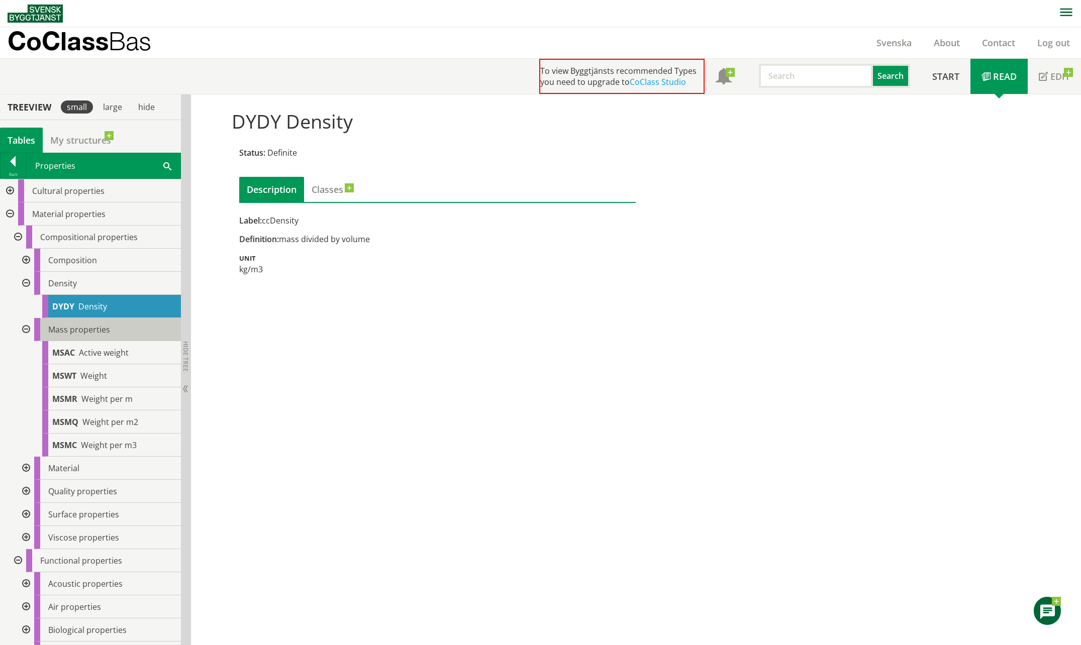
click at [65, 329] on span "Mass properties" at bounding box center [79, 329] width 62 height 11
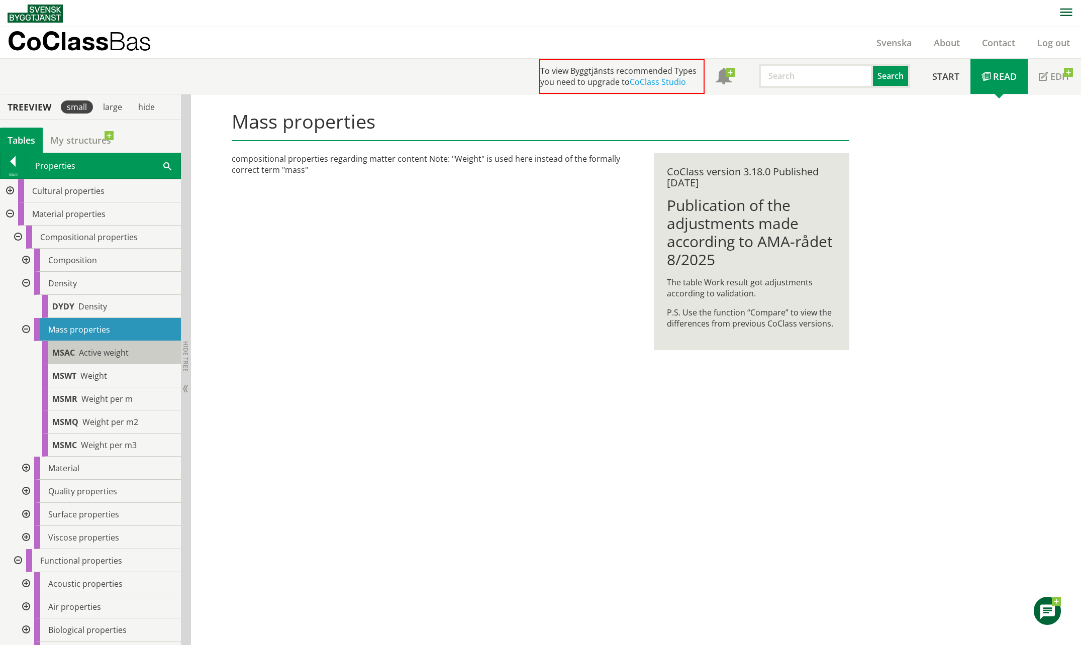
click at [112, 353] on span "Active weight" at bounding box center [104, 352] width 50 height 11
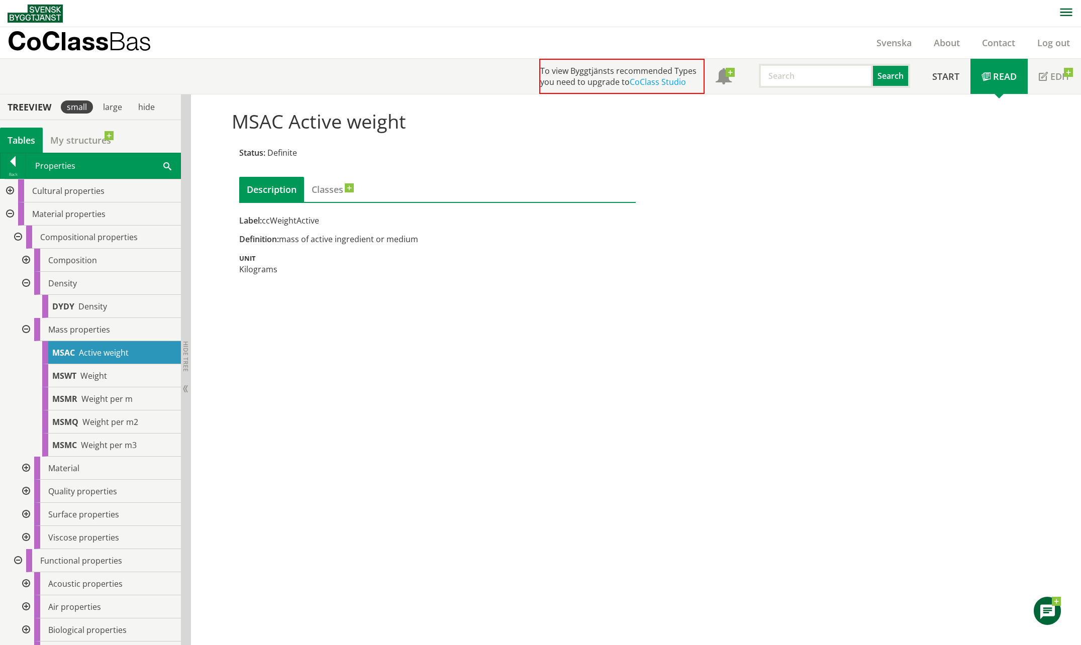
drag, startPoint x: 28, startPoint y: 325, endPoint x: 23, endPoint y: 306, distance: 20.4
click at [28, 325] on div at bounding box center [25, 329] width 18 height 23
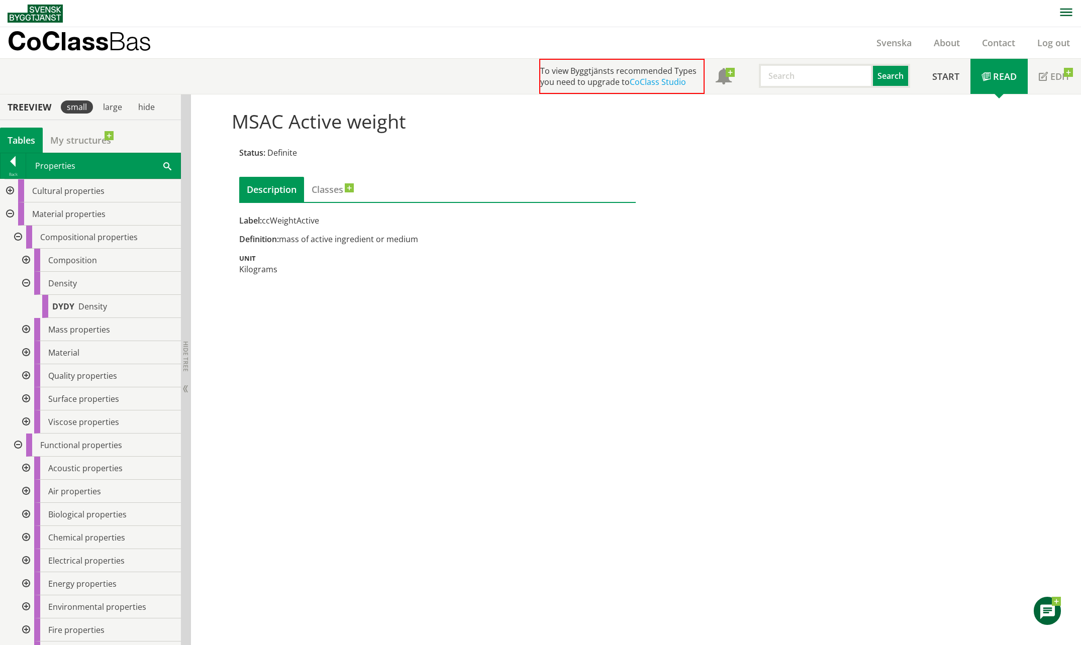
click at [26, 281] on div at bounding box center [25, 283] width 18 height 23
click at [18, 240] on div at bounding box center [17, 237] width 18 height 23
click at [20, 258] on div at bounding box center [17, 260] width 18 height 23
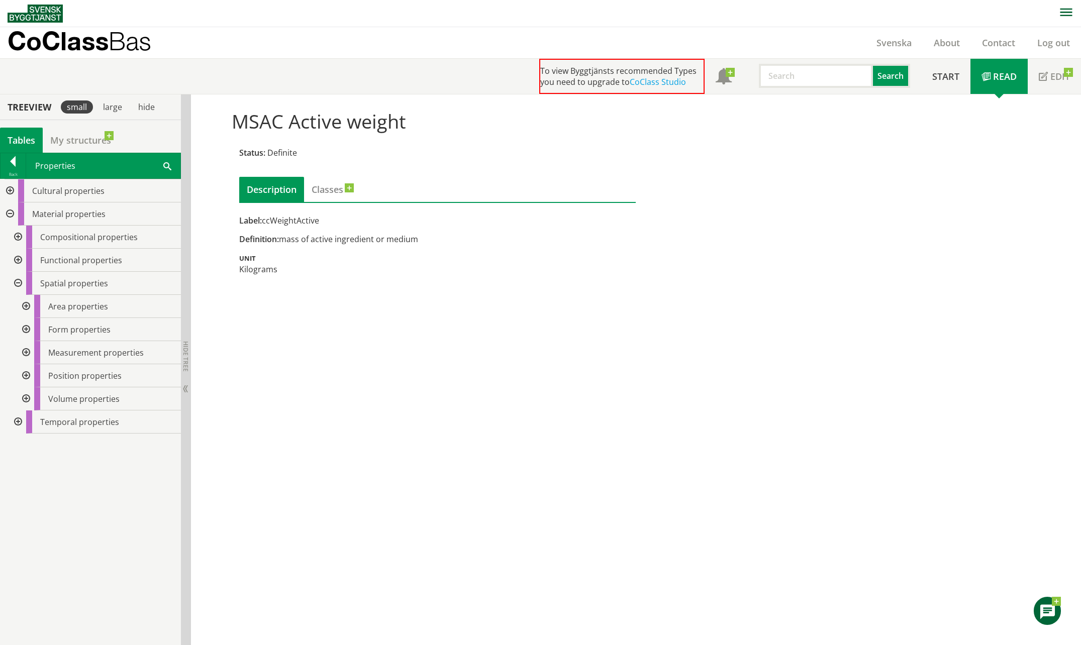
click at [17, 282] on div at bounding box center [17, 283] width 18 height 23
click at [22, 261] on div at bounding box center [17, 260] width 18 height 23
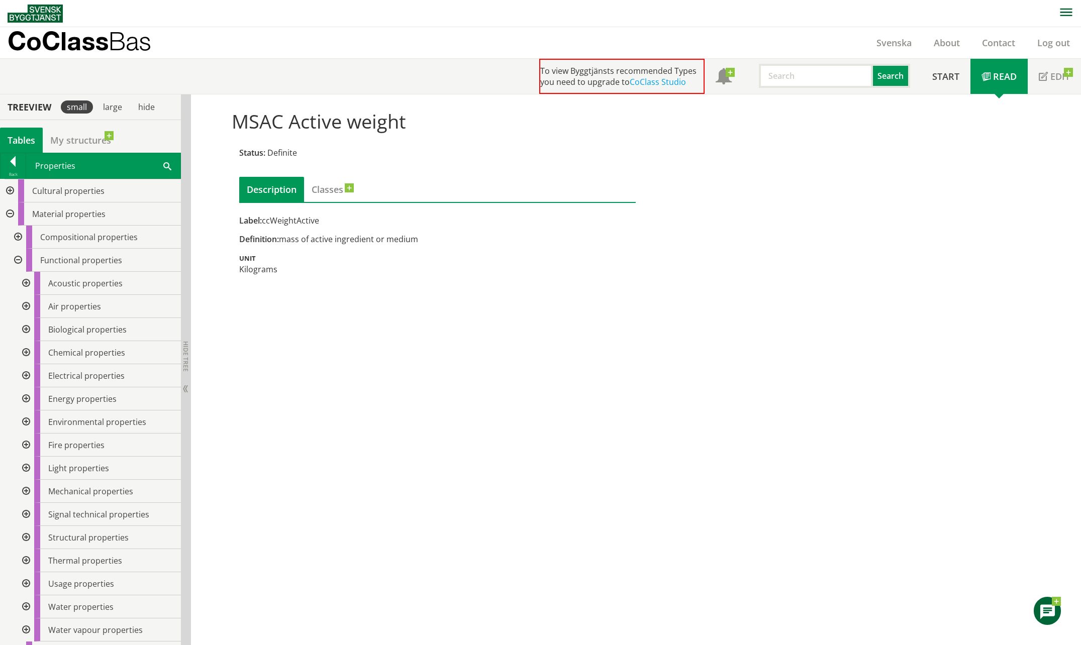
drag, startPoint x: 18, startPoint y: 257, endPoint x: 18, endPoint y: 244, distance: 12.6
click at [18, 257] on div at bounding box center [17, 260] width 18 height 23
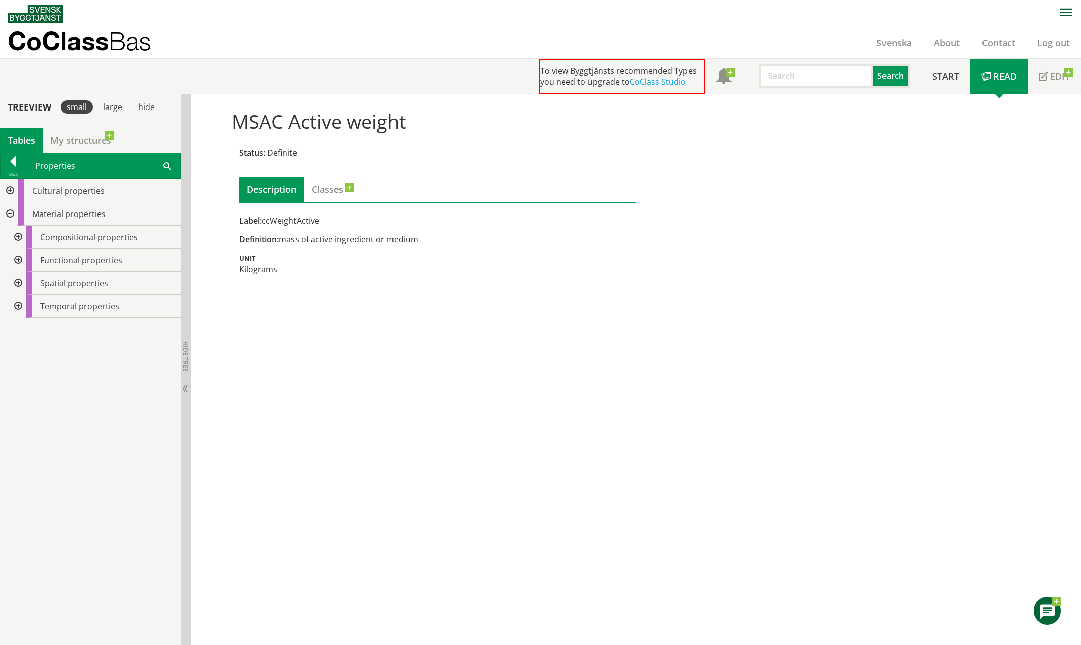
click at [19, 238] on div at bounding box center [17, 237] width 18 height 23
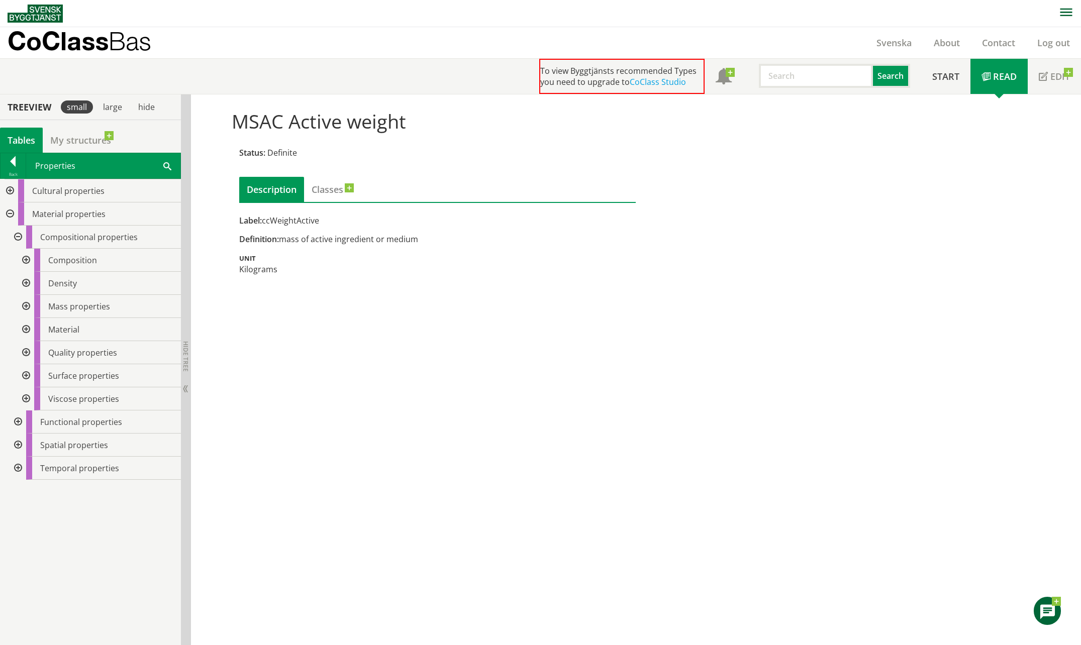
click at [28, 400] on div at bounding box center [25, 399] width 18 height 23
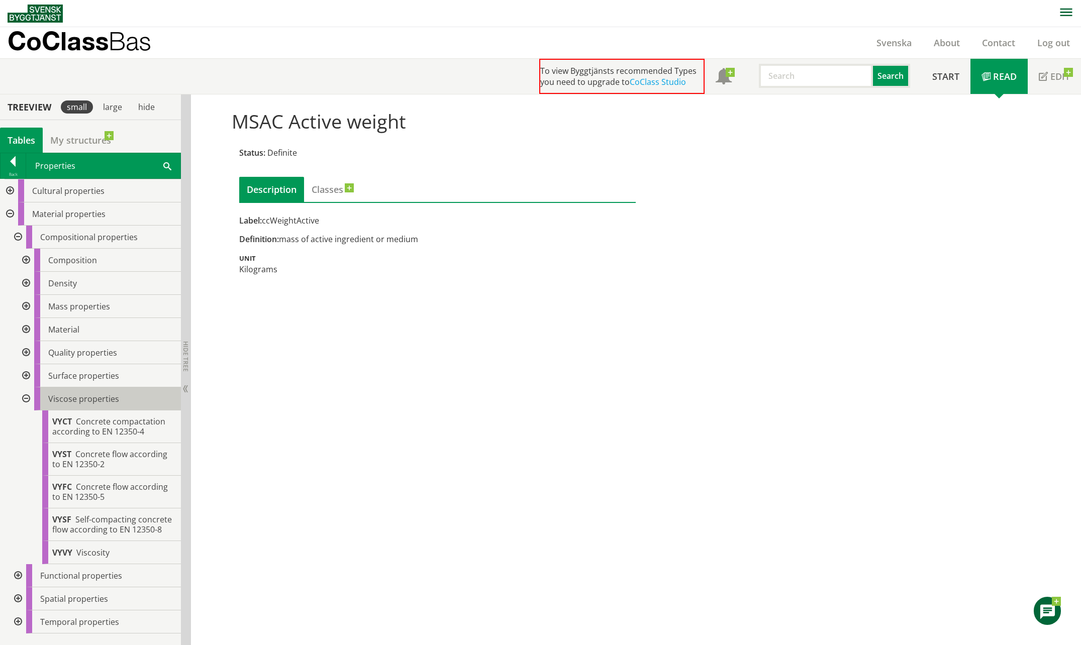
click at [51, 394] on span "Viscose properties" at bounding box center [83, 399] width 71 height 11
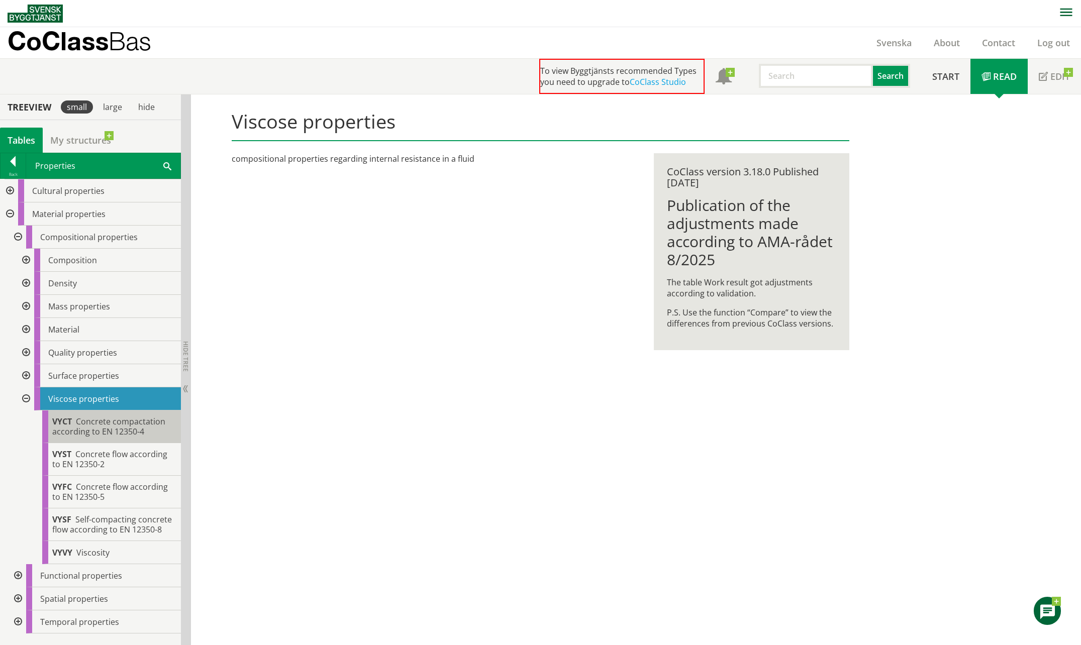
click at [102, 417] on span "Concrete compactation according to EN 12350-4" at bounding box center [108, 426] width 113 height 21
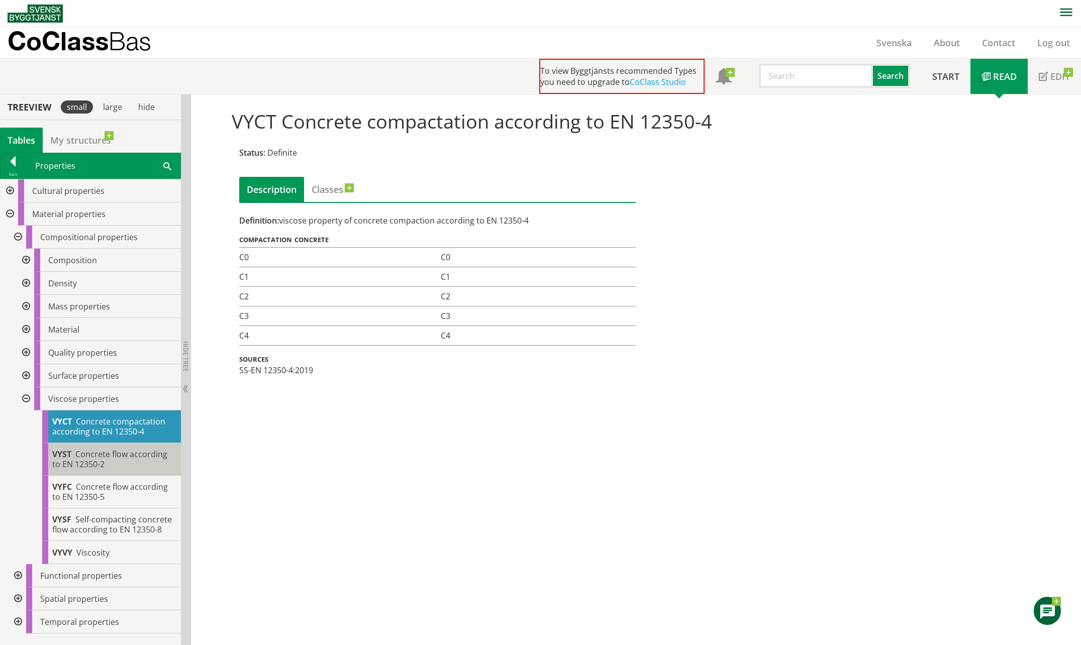
click at [75, 461] on span "Concrete flow according to EN 12350-2" at bounding box center [109, 459] width 115 height 21
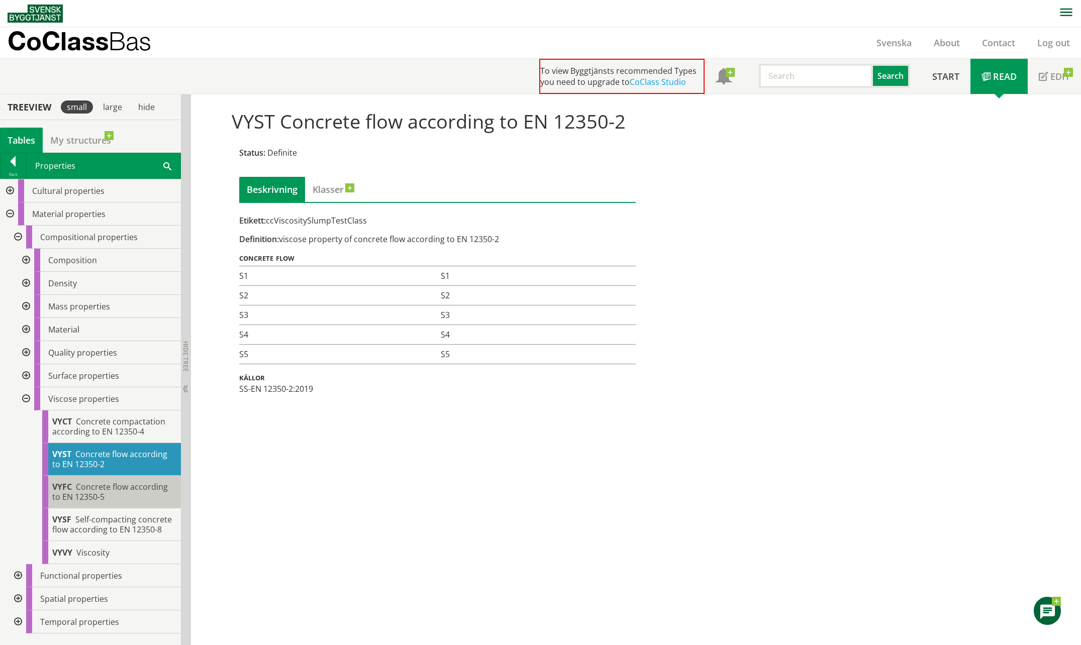
click at [119, 490] on span "Concrete flow according to EN 12350-5" at bounding box center [110, 492] width 116 height 21
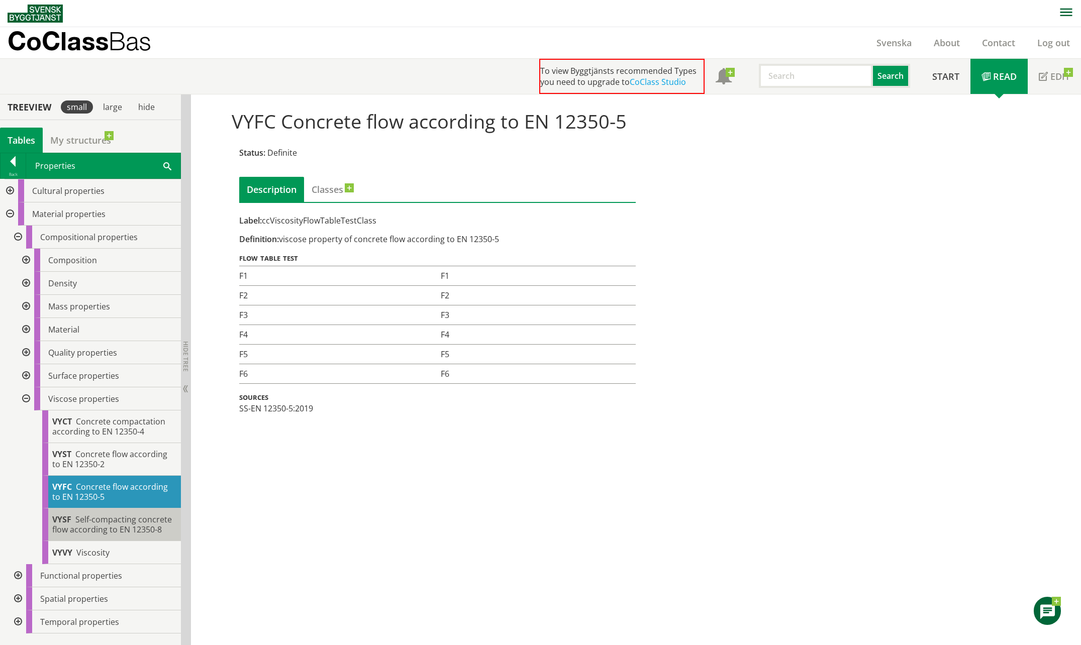
click at [100, 519] on body "AMA AMA Beskrivningsverktyg AMA Funktion BSAB Bygginfo Byggjura Byggkatalogen […" at bounding box center [540, 322] width 1081 height 645
click at [138, 551] on div "VYVY Viscosity" at bounding box center [111, 552] width 139 height 23
click at [86, 554] on span "Viscosity" at bounding box center [92, 552] width 33 height 11
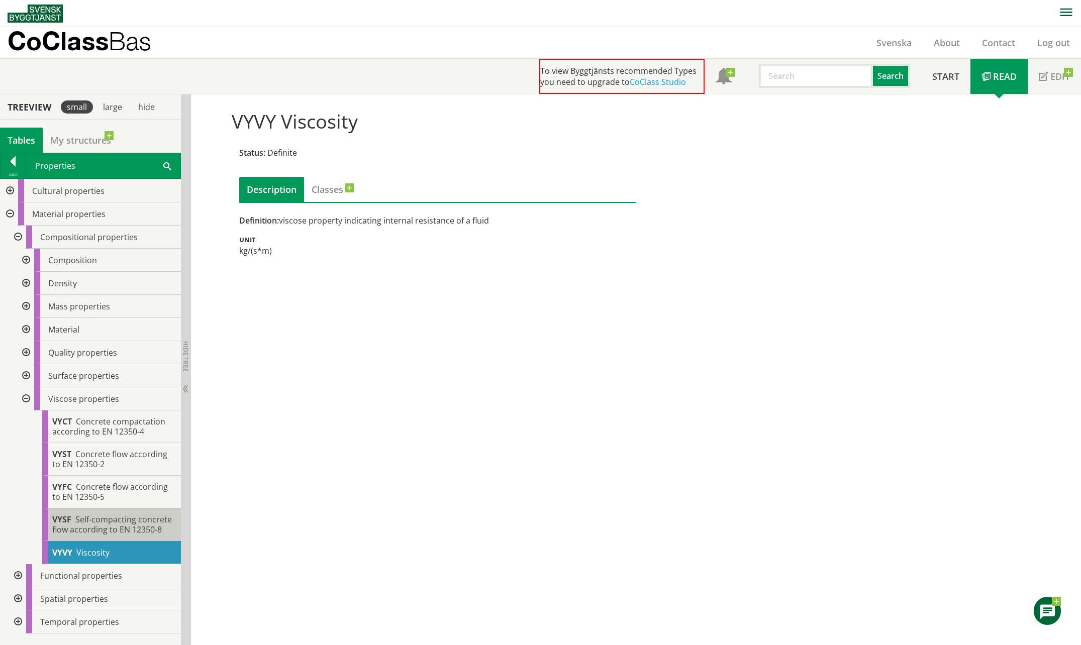
click at [88, 527] on span "Self-compacting concrete flow according to EN 12350-8" at bounding box center [112, 524] width 120 height 21
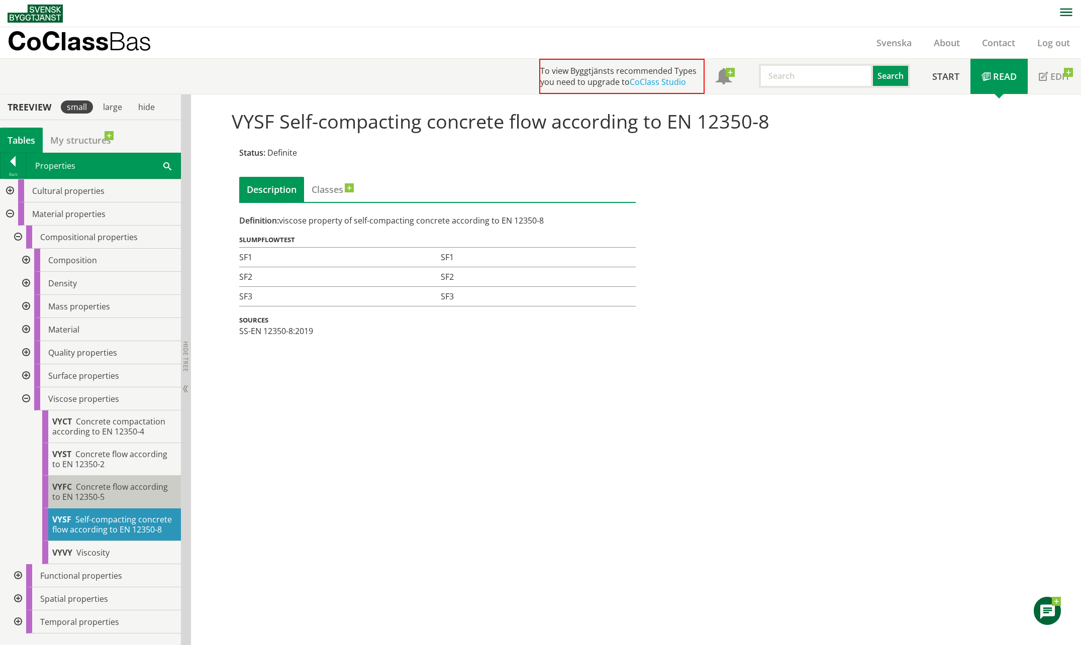
click at [86, 492] on span "Concrete flow according to EN 12350-5" at bounding box center [110, 492] width 116 height 21
click at [95, 493] on span "Concrete flow according to EN 12350-5" at bounding box center [110, 492] width 116 height 21
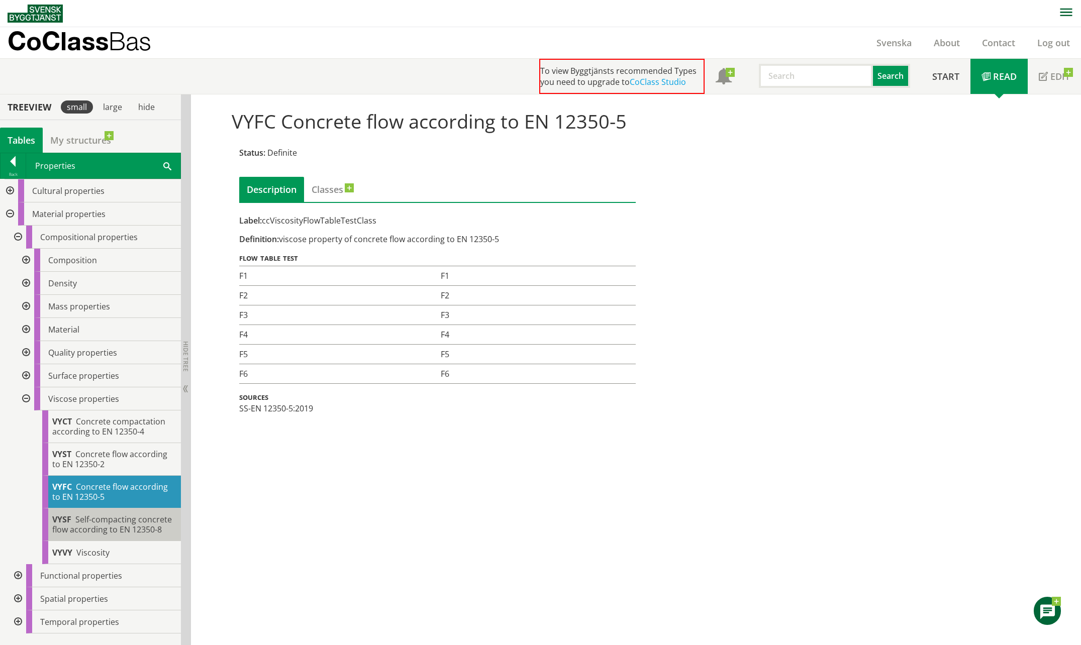
click at [84, 532] on span "Self-compacting concrete flow according to EN 12350-8" at bounding box center [112, 524] width 120 height 21
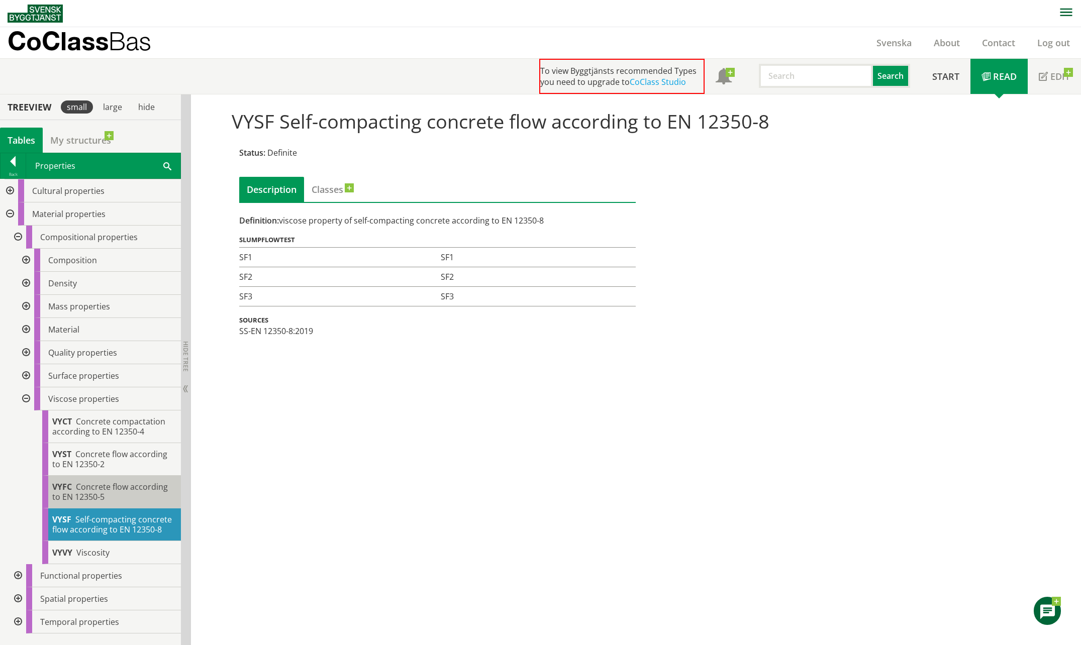
click at [87, 496] on span "Concrete flow according to EN 12350-5" at bounding box center [110, 492] width 116 height 21
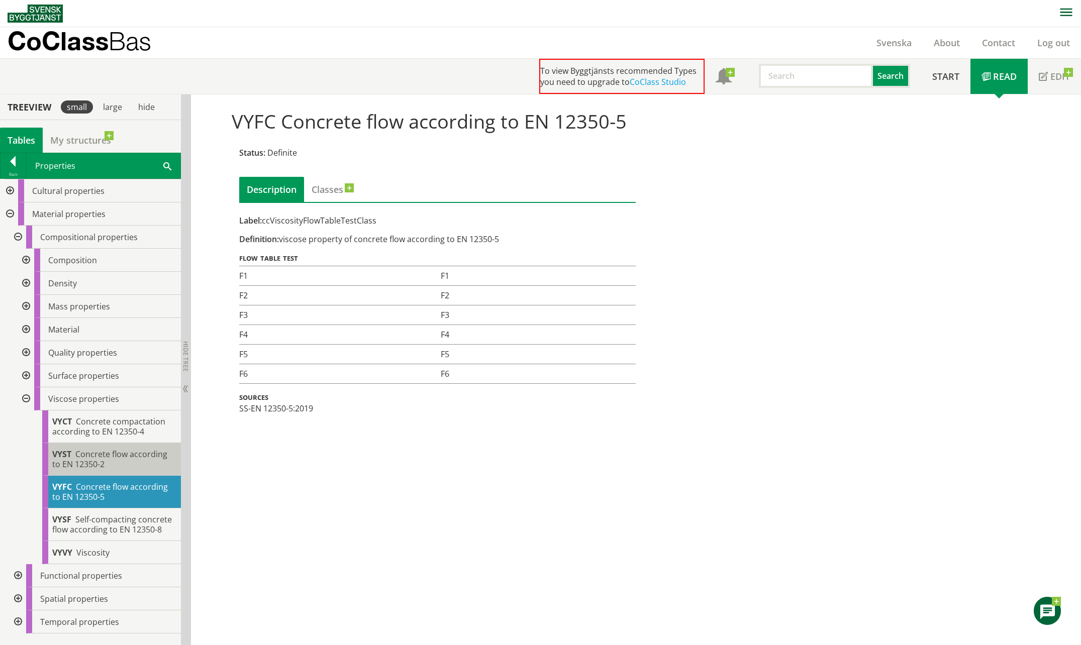
click at [96, 459] on span "Concrete flow according to EN 12350-2" at bounding box center [109, 459] width 115 height 21
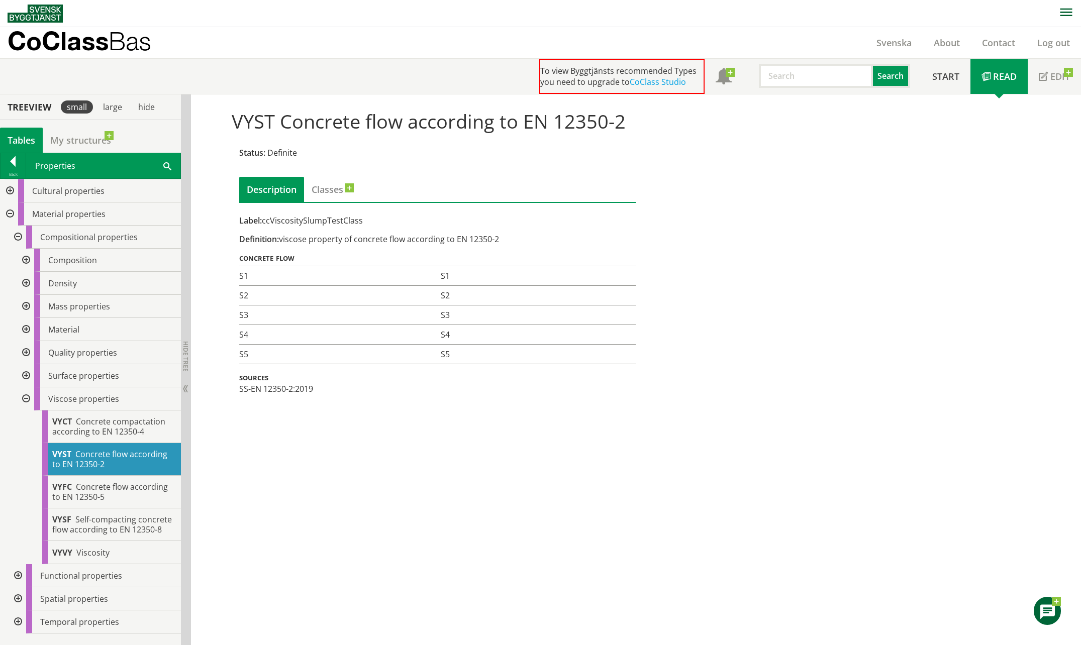
click at [92, 443] on div "VYST Concrete flow according to EN 12350-2" at bounding box center [111, 459] width 139 height 33
click at [91, 432] on span "Concrete compactation according to EN 12350-4" at bounding box center [108, 426] width 113 height 21
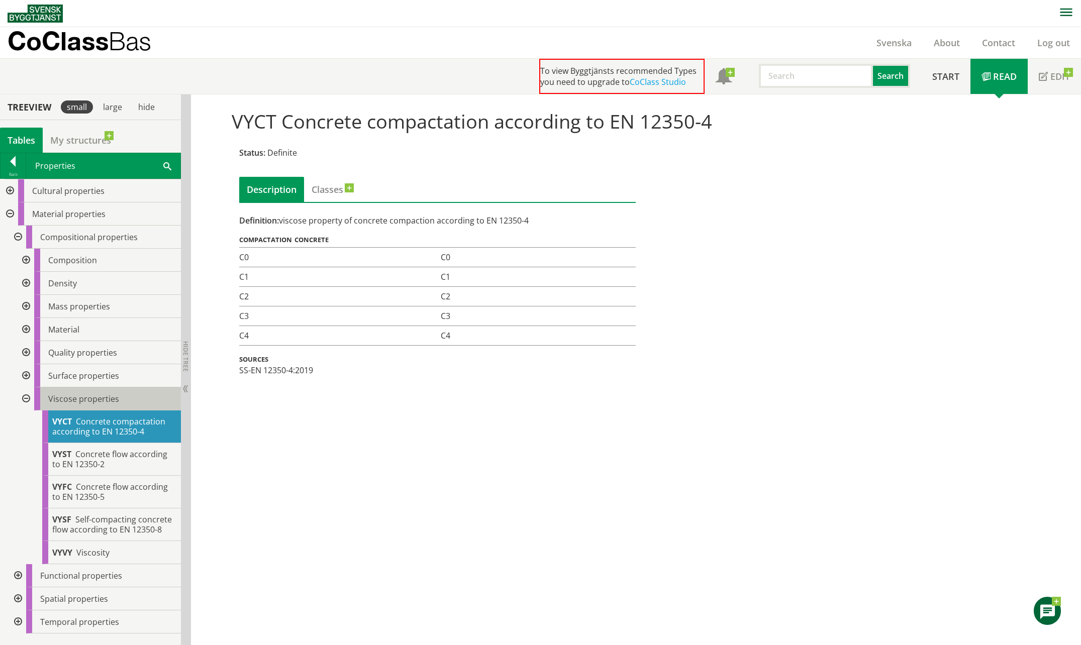
click at [85, 404] on span "Viscose properties" at bounding box center [83, 399] width 71 height 11
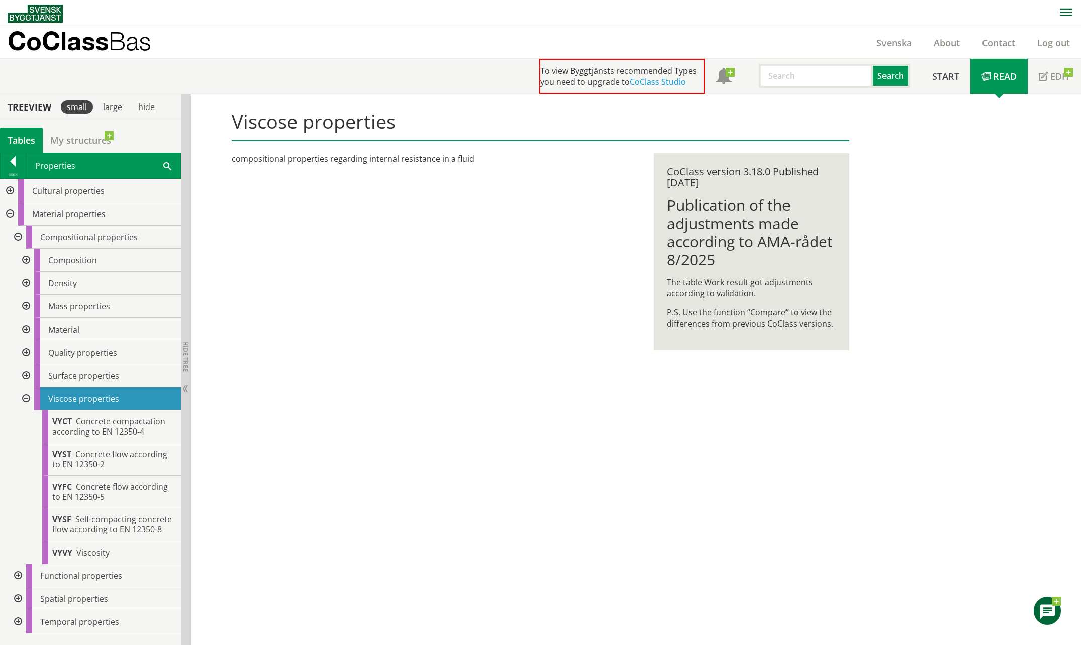
click at [29, 397] on div at bounding box center [25, 399] width 18 height 23
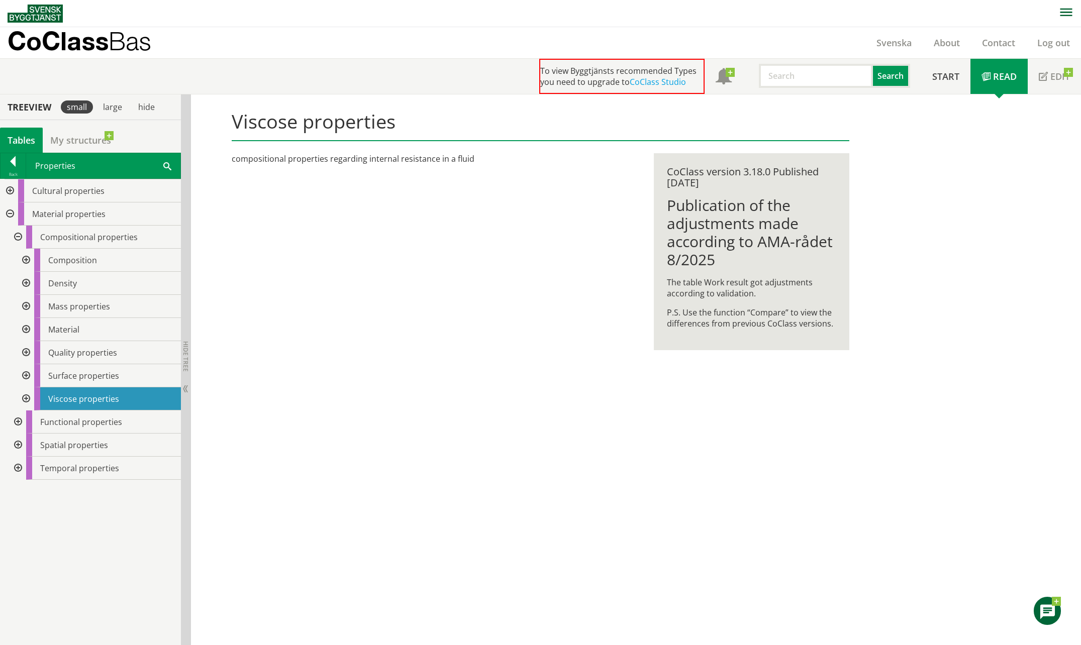
click at [24, 331] on div at bounding box center [25, 329] width 18 height 23
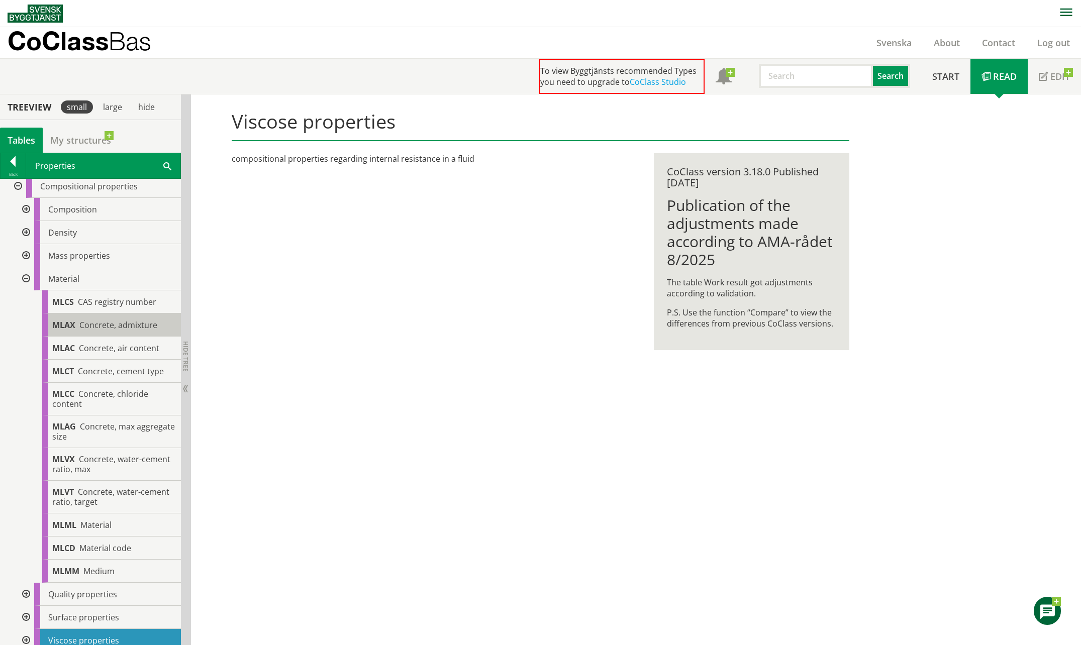
scroll to position [50, 0]
click at [29, 277] on div at bounding box center [25, 279] width 18 height 23
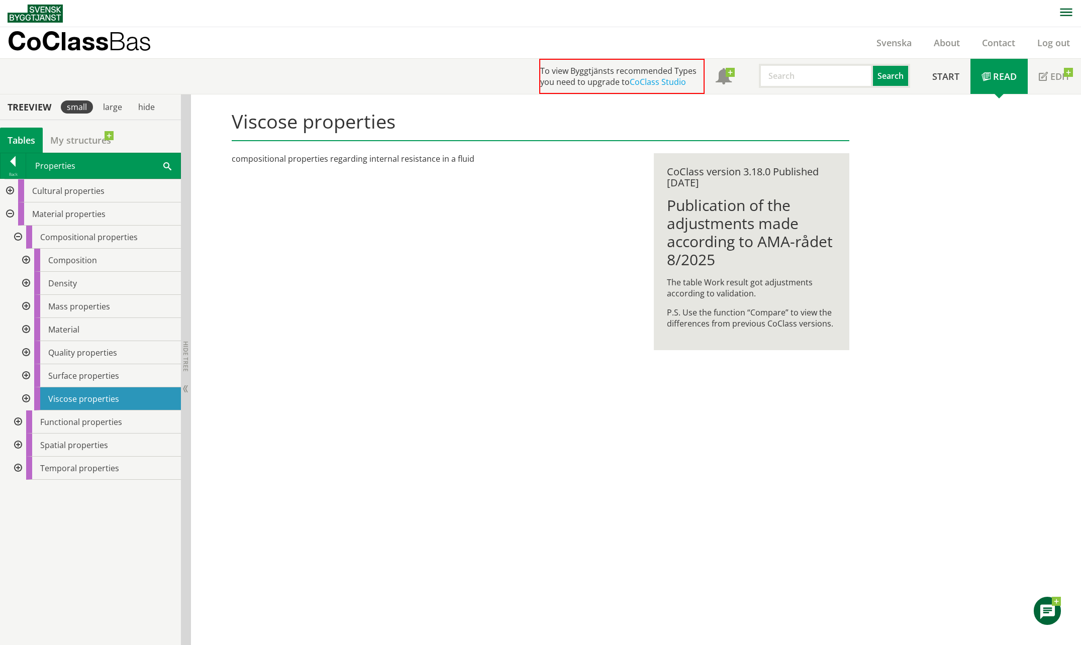
click at [25, 259] on div at bounding box center [25, 260] width 18 height 23
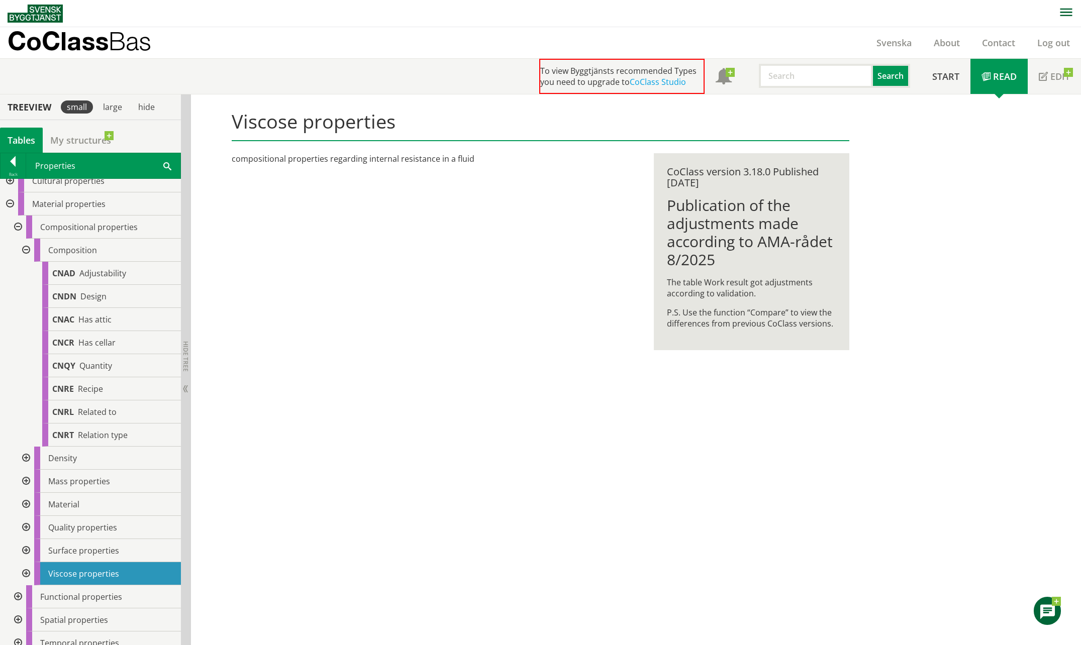
scroll to position [20, 0]
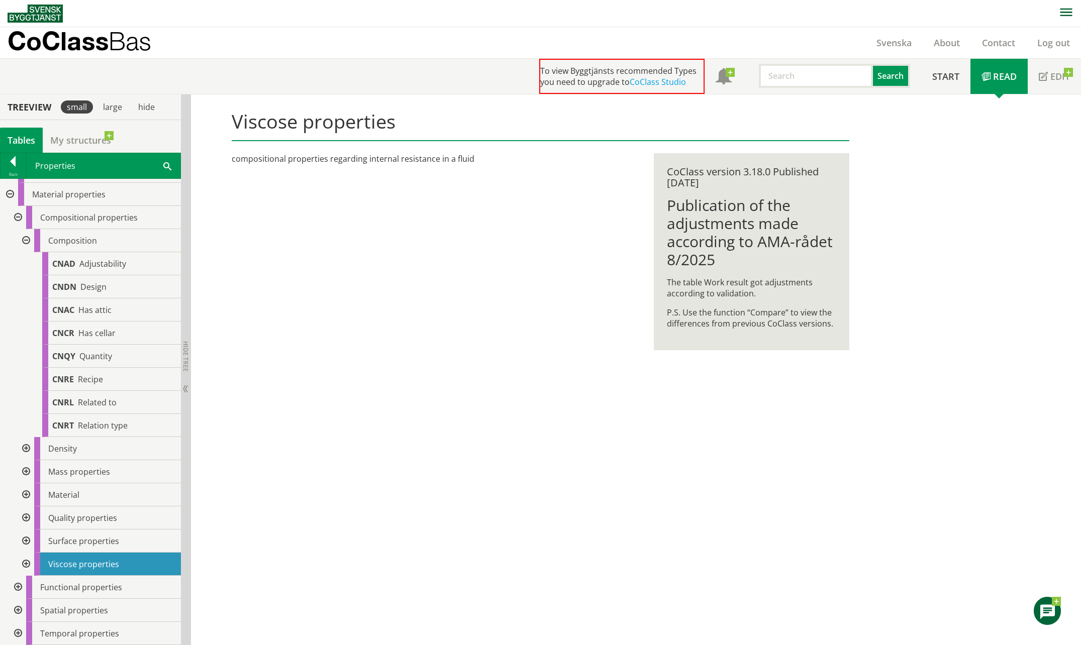
drag, startPoint x: 21, startPoint y: 448, endPoint x: 27, endPoint y: 457, distance: 10.2
click at [22, 450] on div at bounding box center [25, 448] width 18 height 23
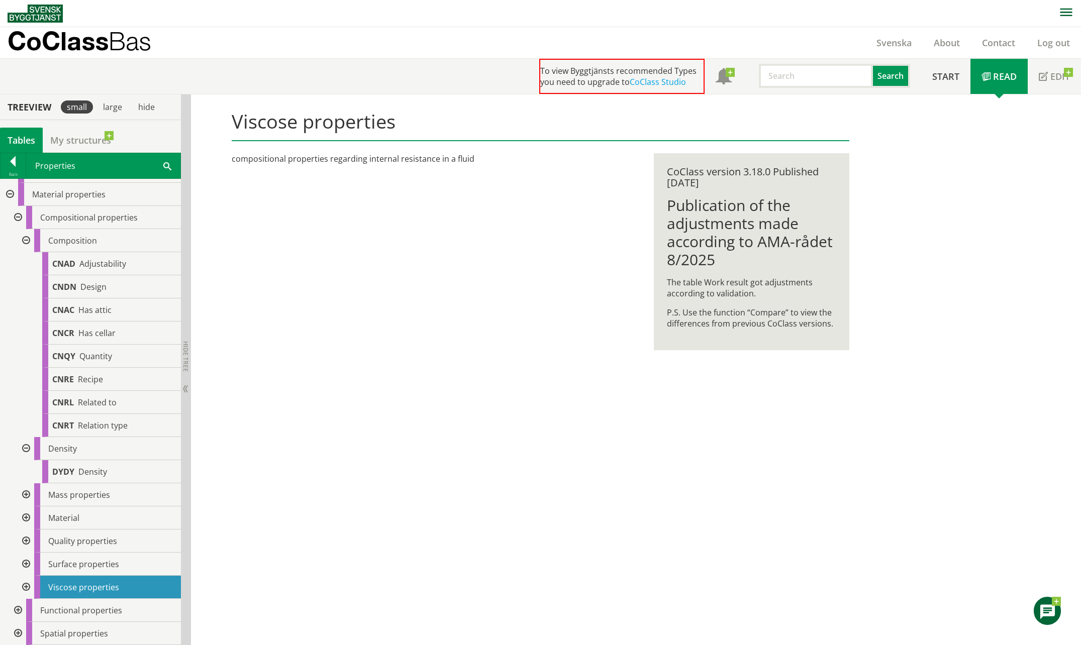
click at [26, 495] on div at bounding box center [25, 495] width 18 height 23
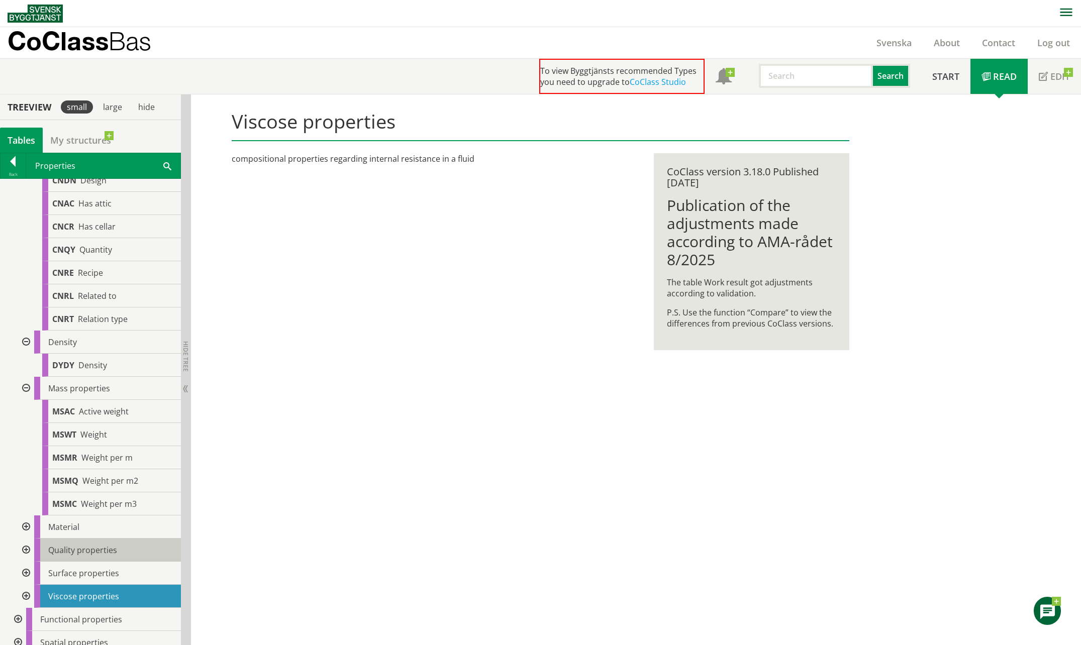
scroll to position [137, 0]
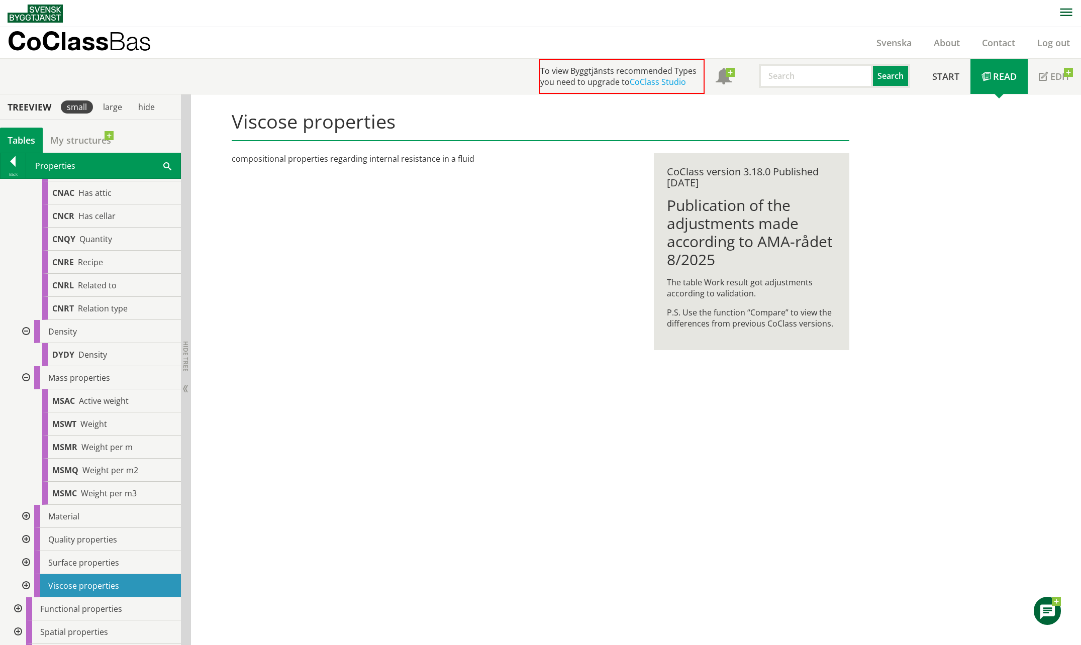
click at [27, 517] on div at bounding box center [25, 516] width 18 height 23
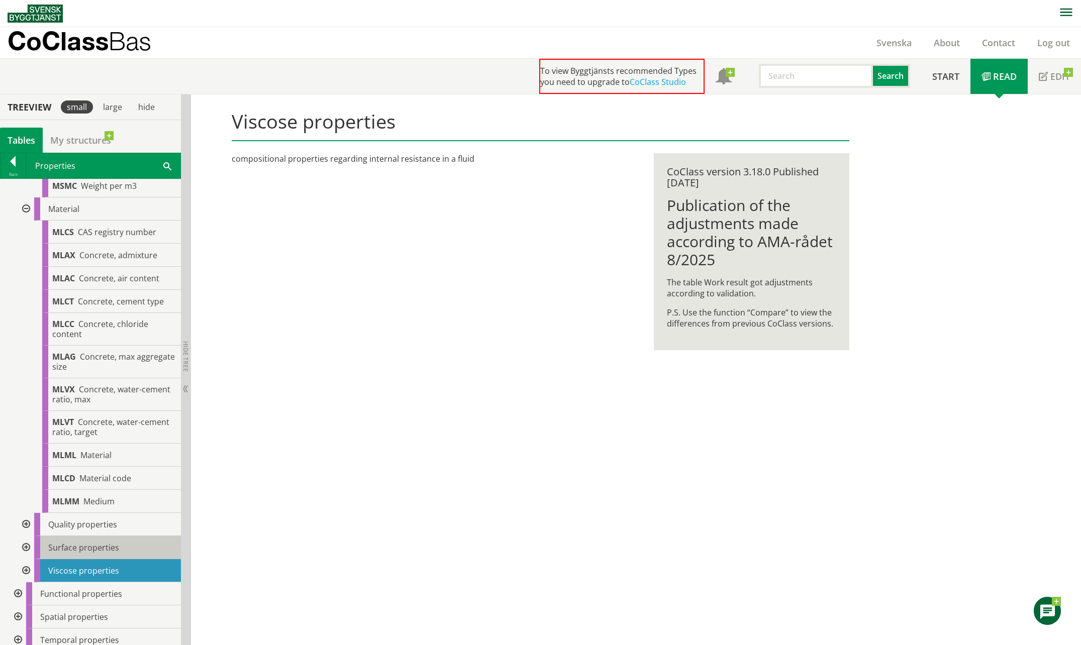
scroll to position [451, 0]
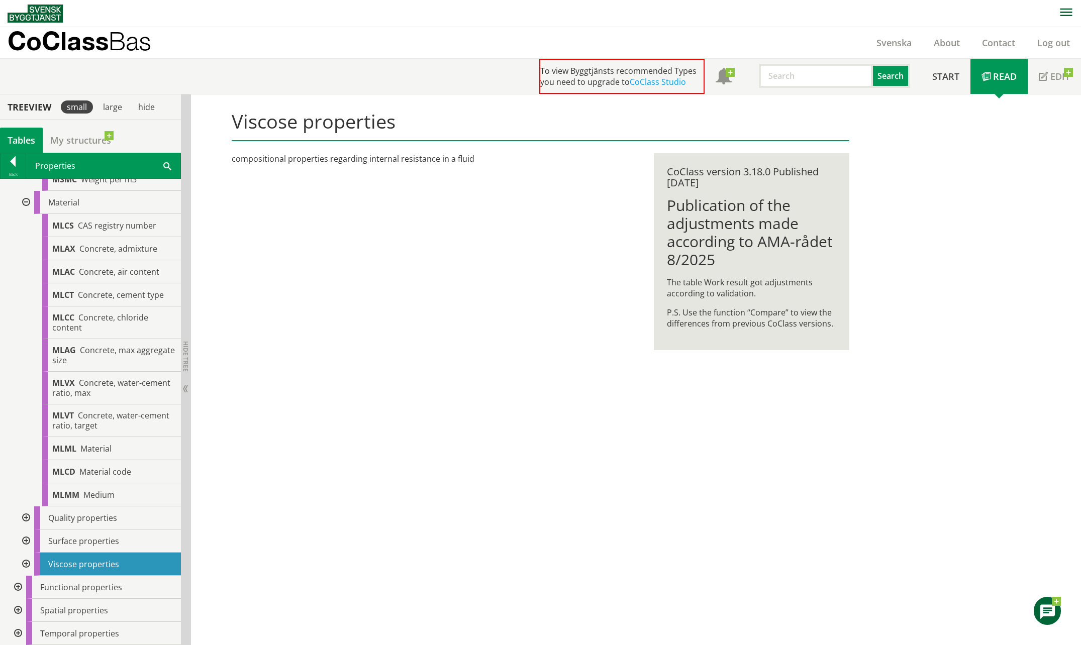
click at [26, 518] on div at bounding box center [25, 518] width 18 height 23
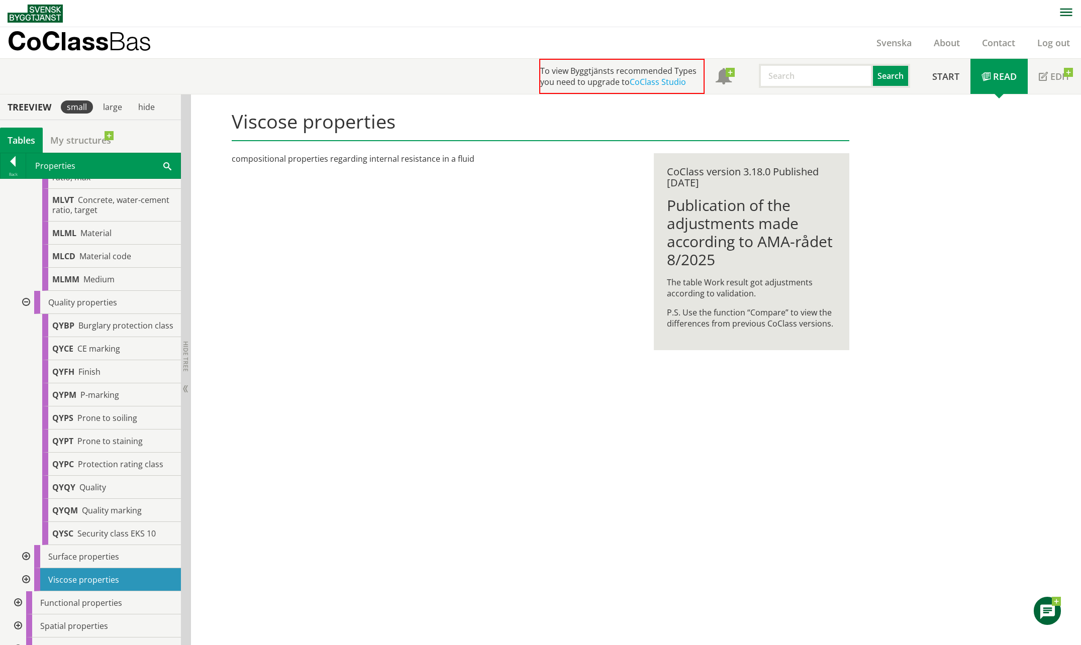
scroll to position [669, 0]
click at [30, 559] on div at bounding box center [25, 554] width 18 height 23
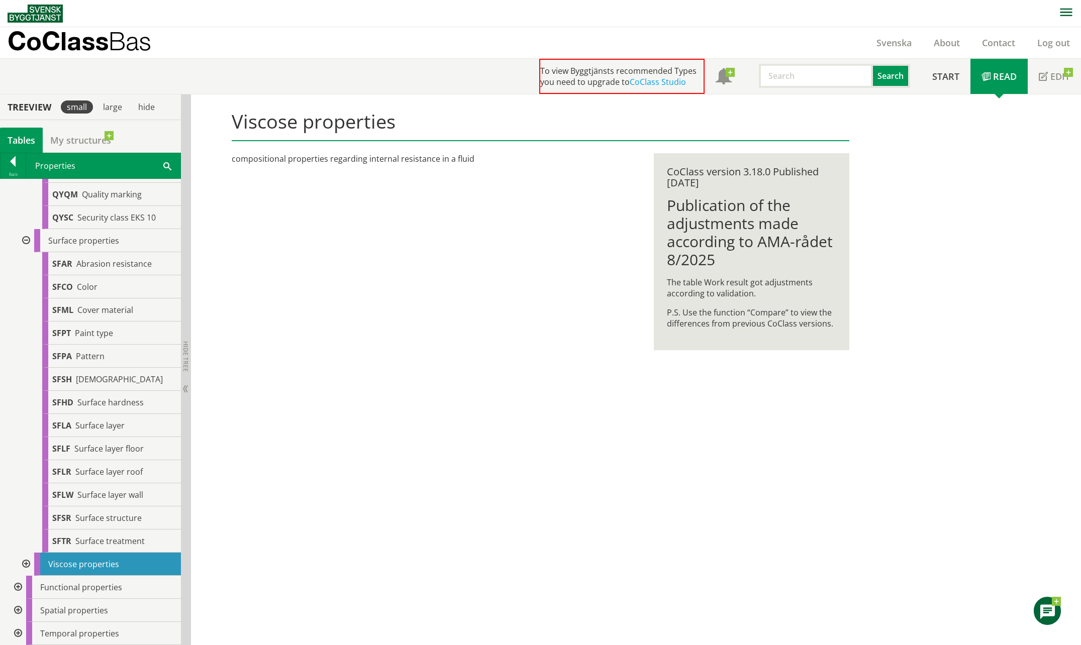
scroll to position [992, 0]
click at [29, 564] on div at bounding box center [25, 564] width 18 height 23
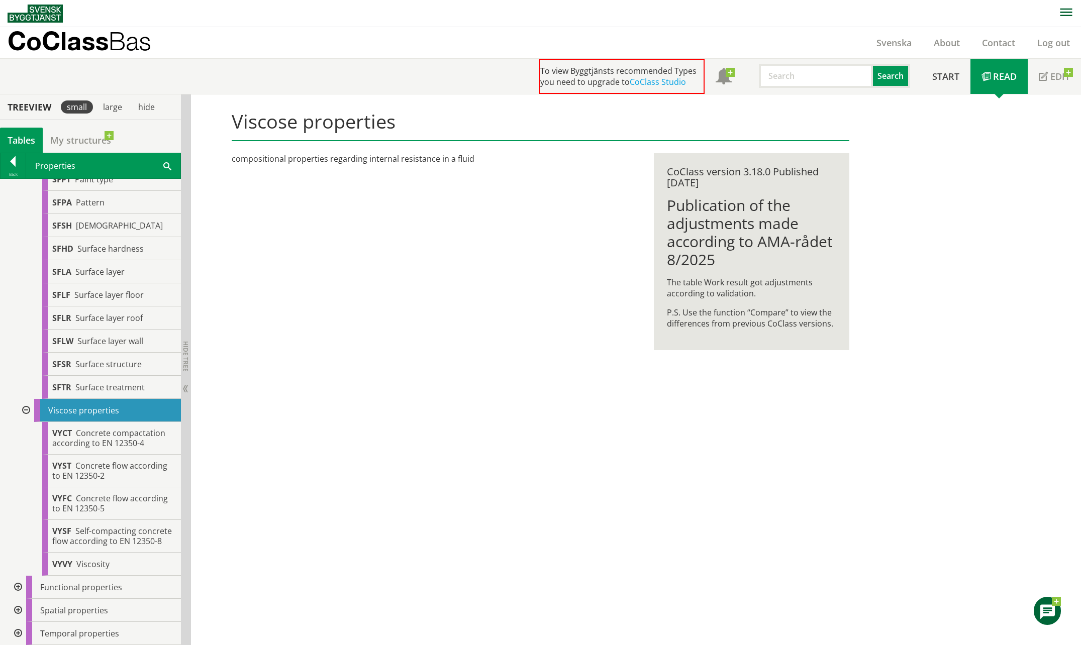
scroll to position [1156, 0]
click at [22, 586] on div at bounding box center [17, 587] width 18 height 23
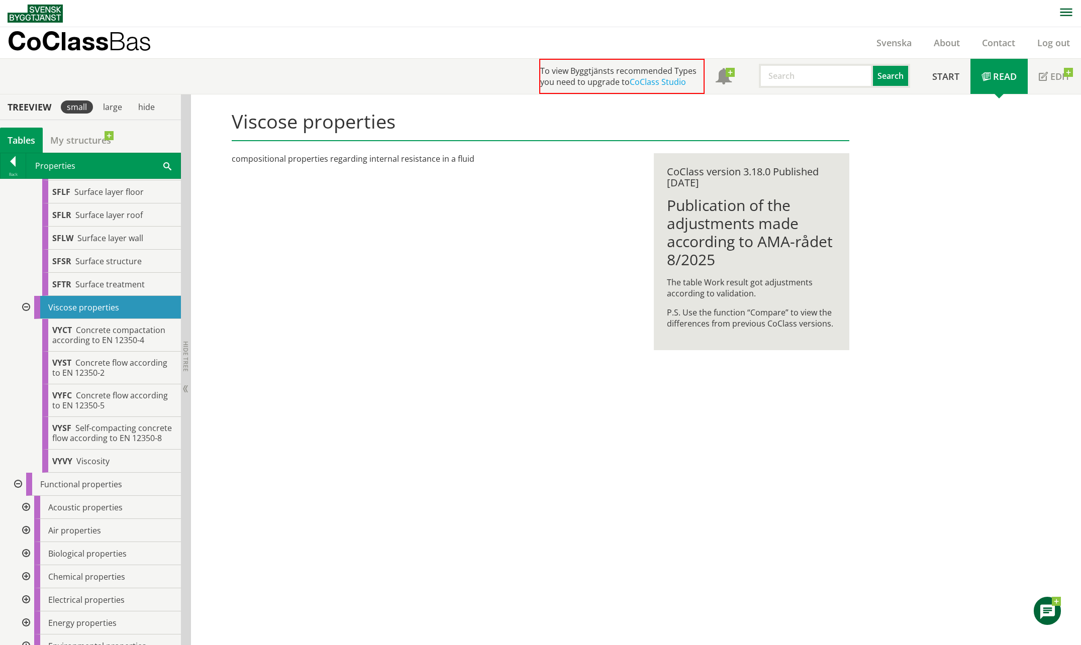
scroll to position [1240, 0]
click at [26, 519] on div at bounding box center [25, 507] width 18 height 23
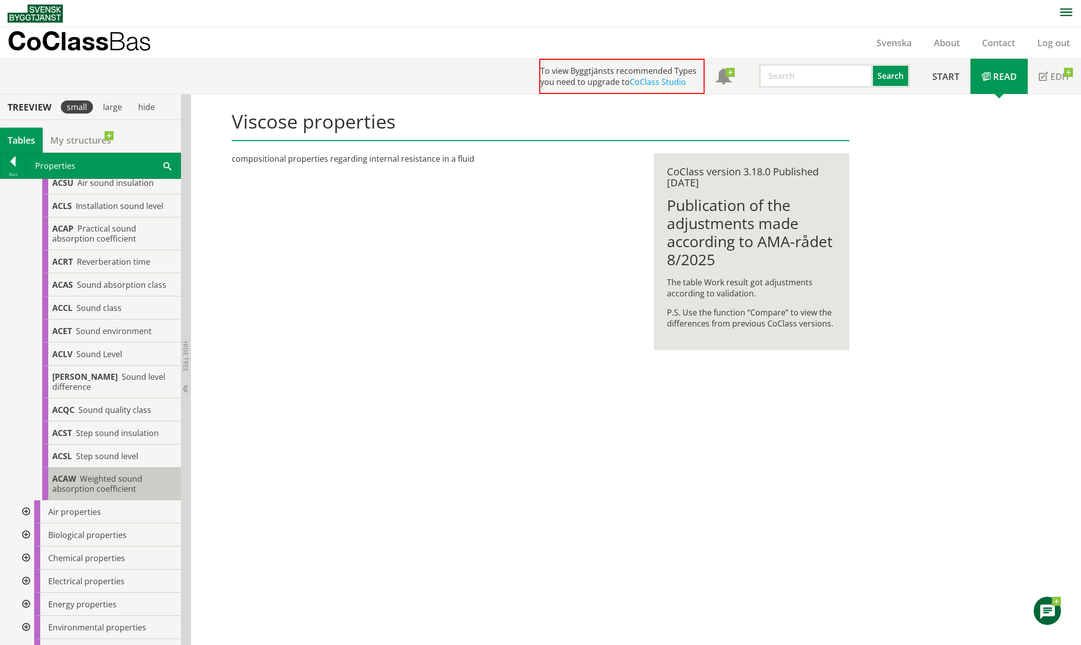
scroll to position [1579, 0]
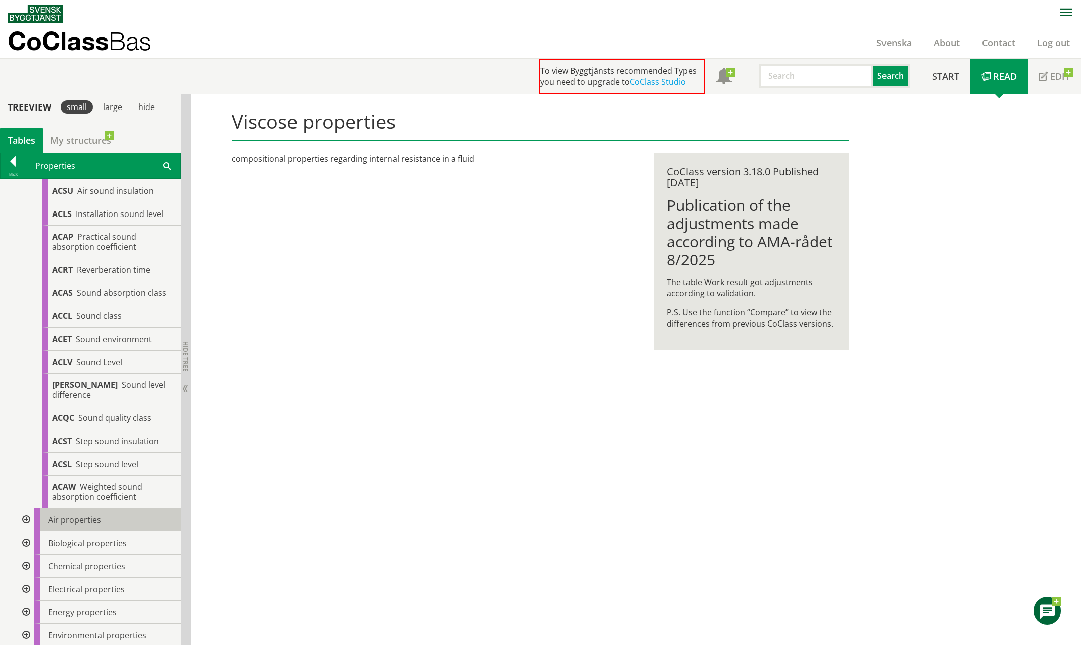
click at [30, 526] on div at bounding box center [25, 520] width 18 height 23
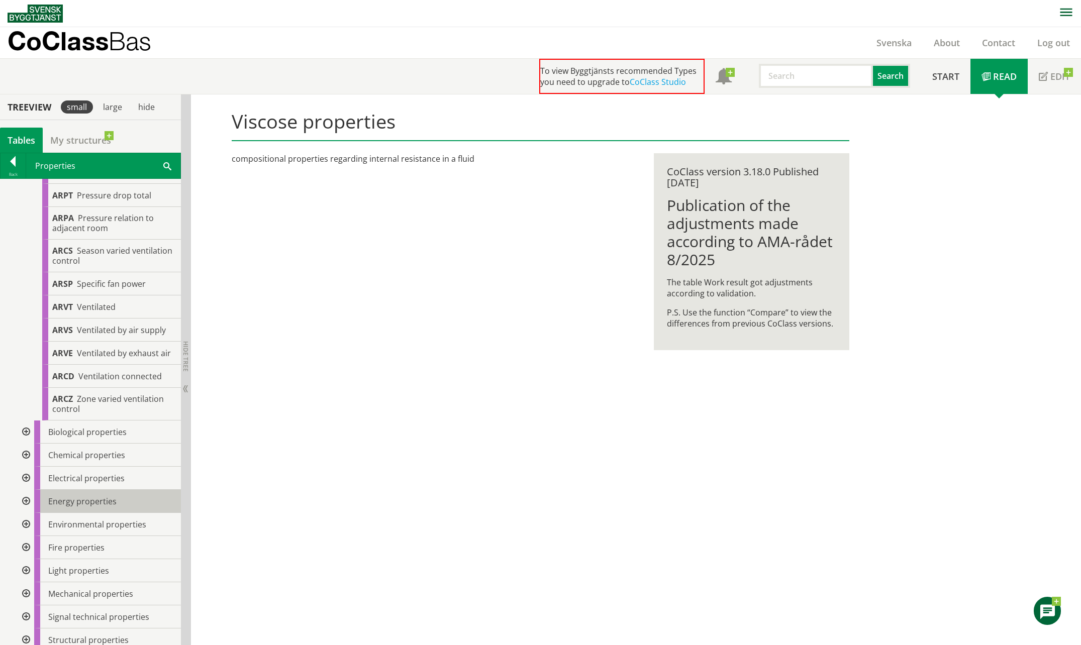
scroll to position [2999, 0]
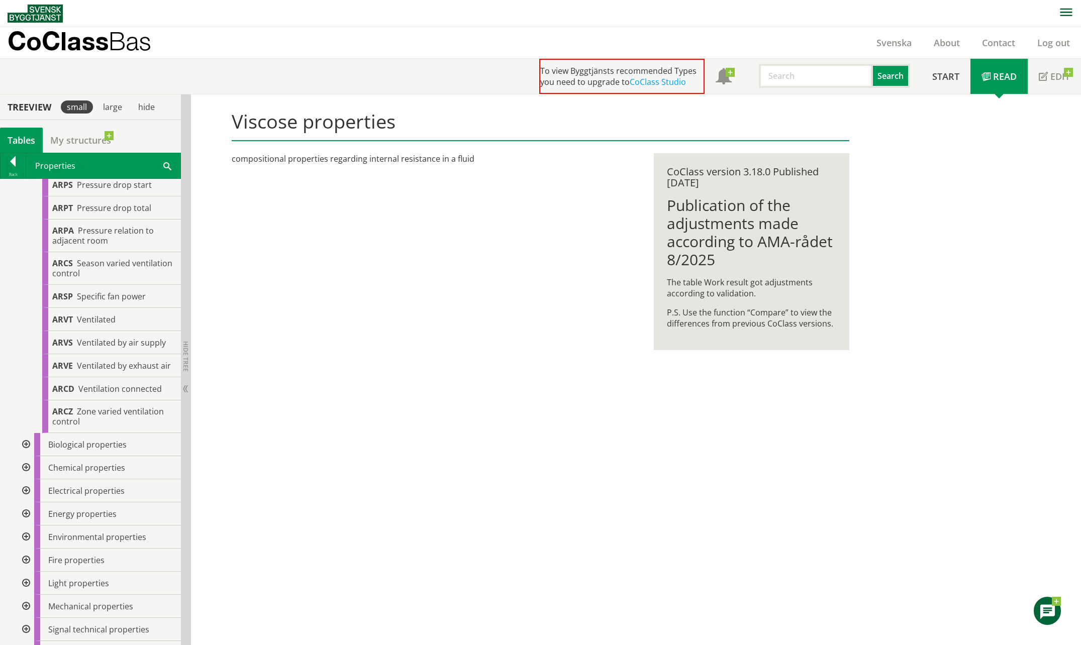
click at [31, 456] on div at bounding box center [25, 444] width 18 height 23
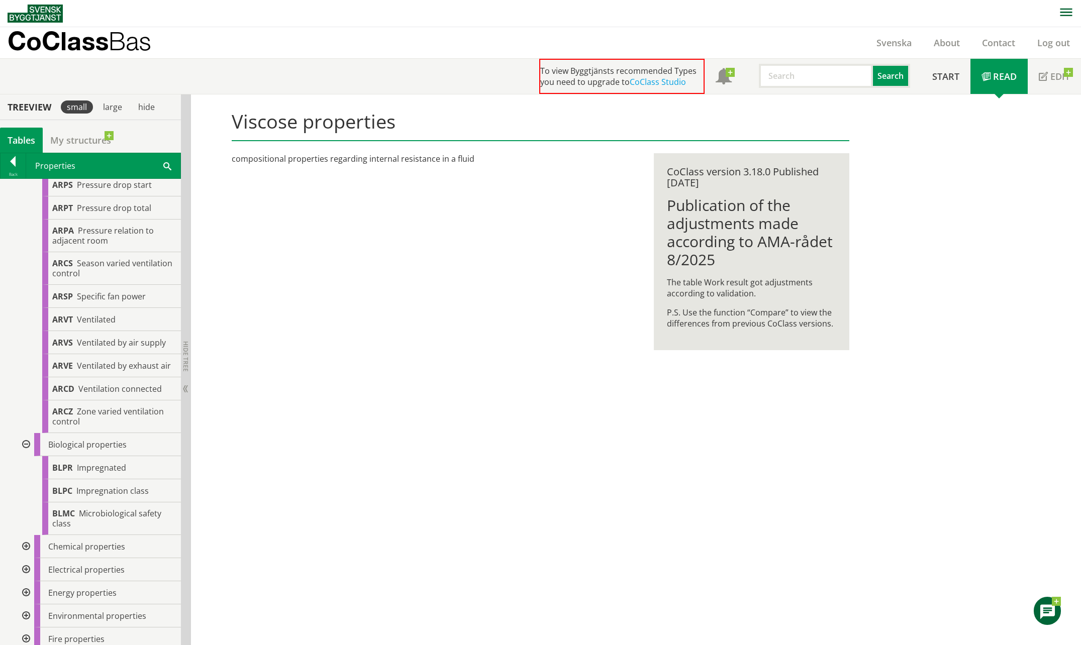
click at [24, 558] on div at bounding box center [25, 546] width 18 height 23
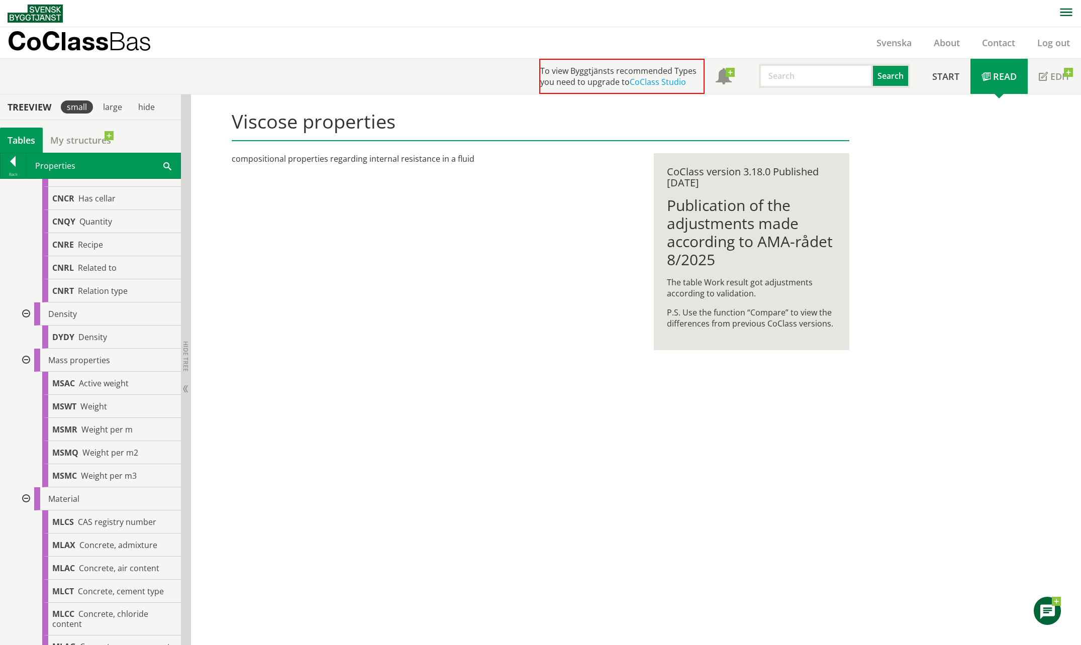
scroll to position [172, 0]
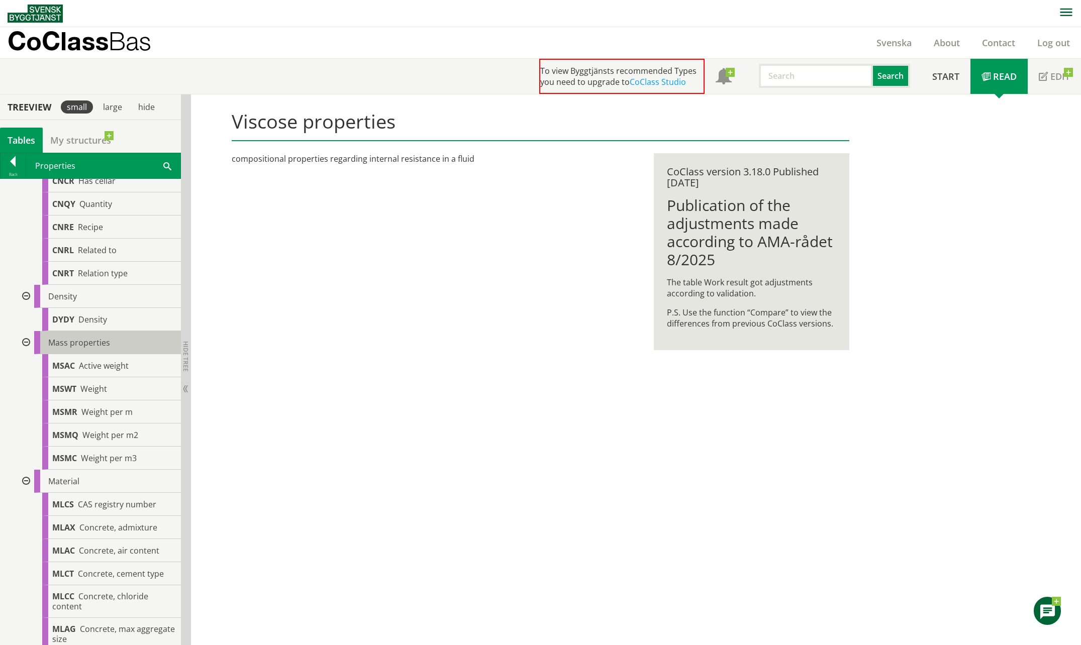
click at [88, 343] on span "Mass properties" at bounding box center [79, 342] width 62 height 11
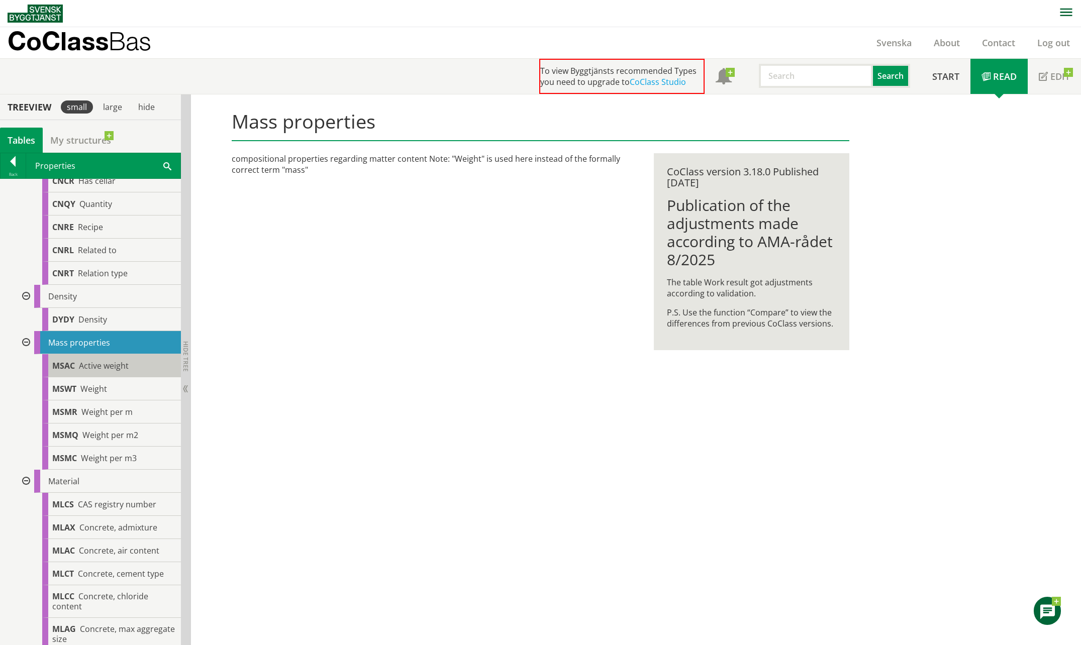
click at [95, 364] on span "Active weight" at bounding box center [104, 365] width 50 height 11
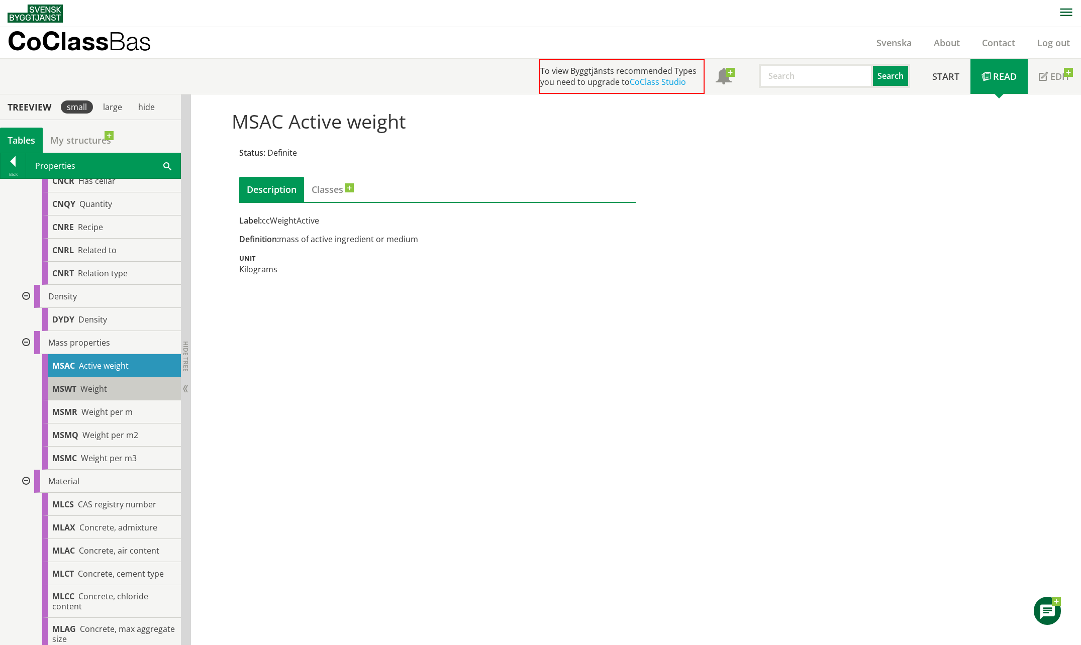
click at [86, 382] on div "MSWT Weight" at bounding box center [111, 388] width 139 height 23
click at [108, 387] on div "MSWT Weight" at bounding box center [111, 388] width 139 height 23
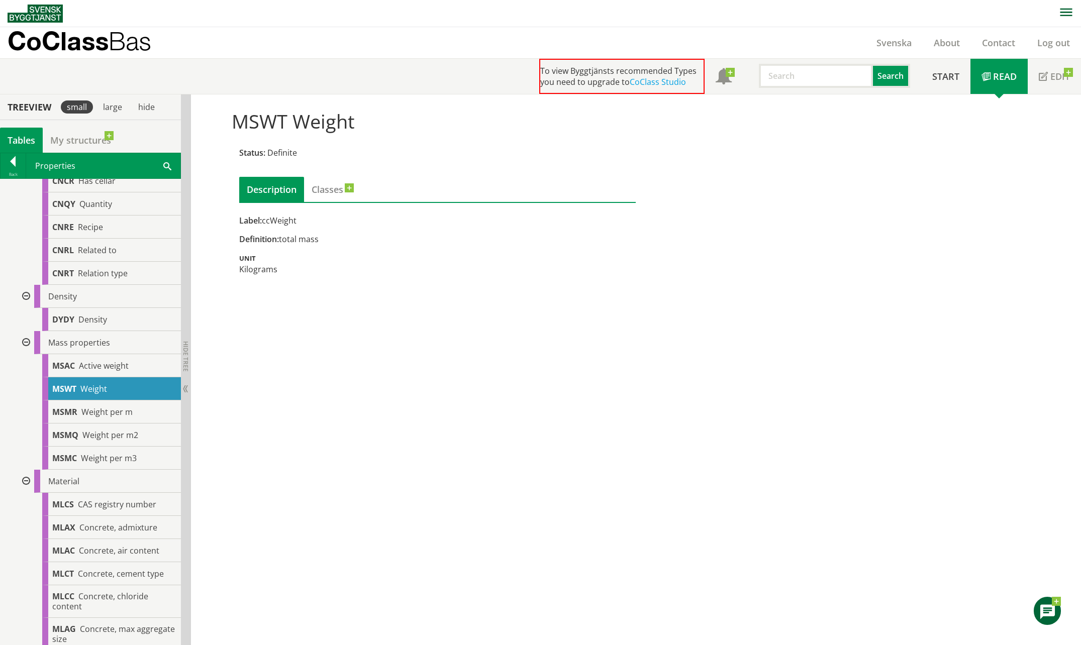
drag, startPoint x: 287, startPoint y: 370, endPoint x: 271, endPoint y: 360, distance: 19.0
click at [287, 370] on div "MSWT Weight Status: Definite Description Classes Label: ccWeight Definition: to…" at bounding box center [636, 369] width 890 height 551
click at [122, 409] on span "Weight per m" at bounding box center [106, 412] width 51 height 11
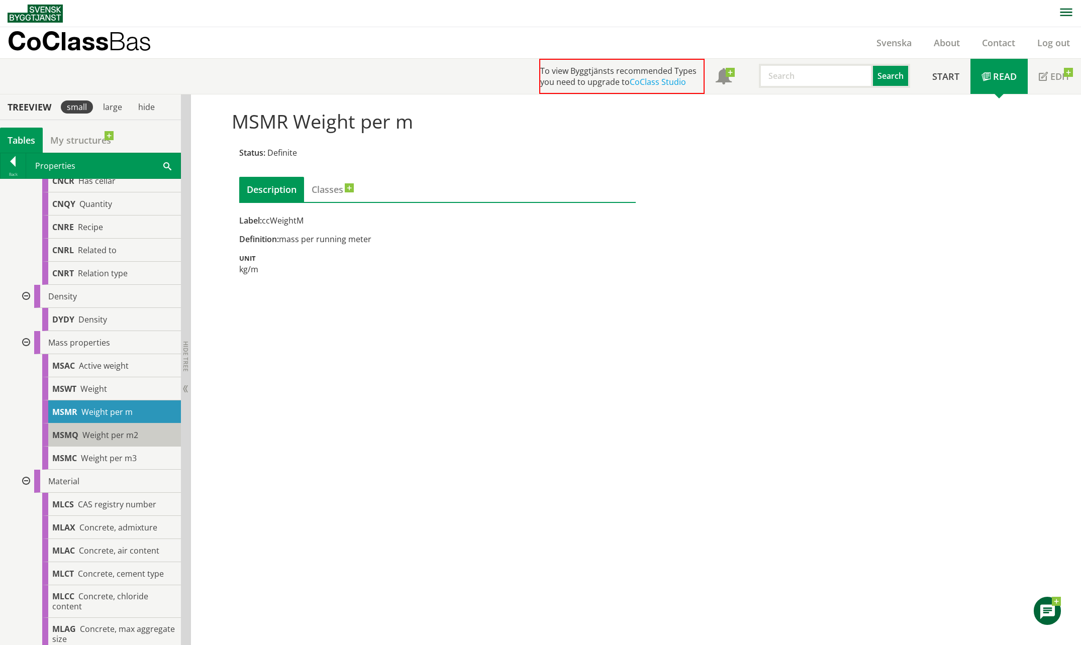
click at [69, 434] on span "MSMQ" at bounding box center [65, 435] width 26 height 11
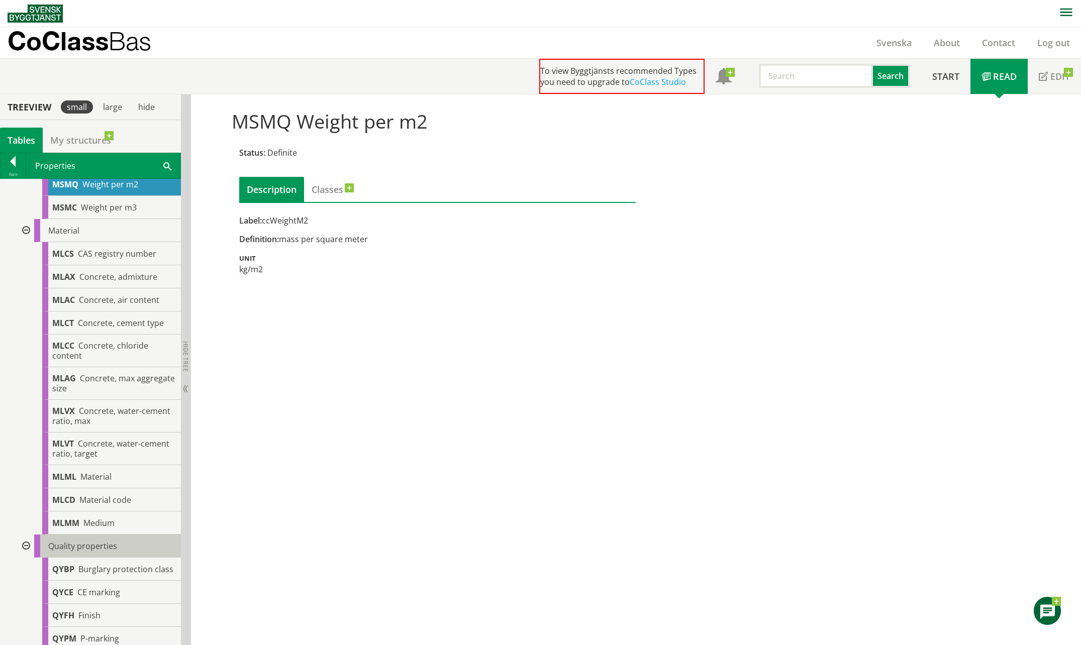
scroll to position [423, 0]
click at [120, 305] on span "Concrete, air content" at bounding box center [119, 299] width 80 height 11
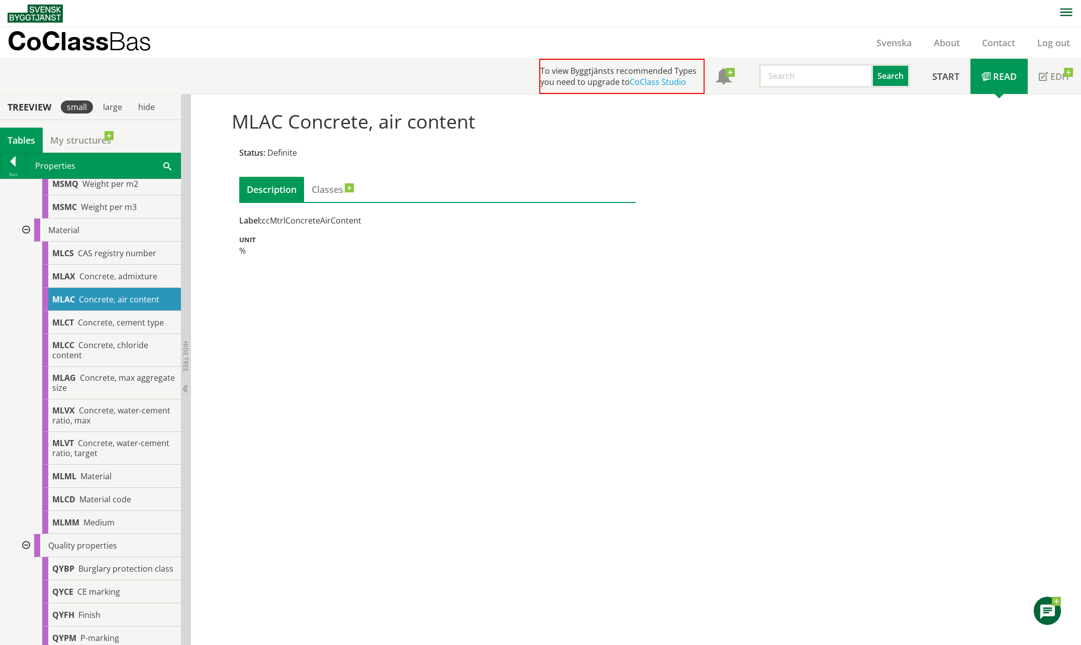
click at [317, 308] on div "MLAC Concrete, air content Status: Definite Description Classes Label: ccMtrlCo…" at bounding box center [636, 369] width 890 height 551
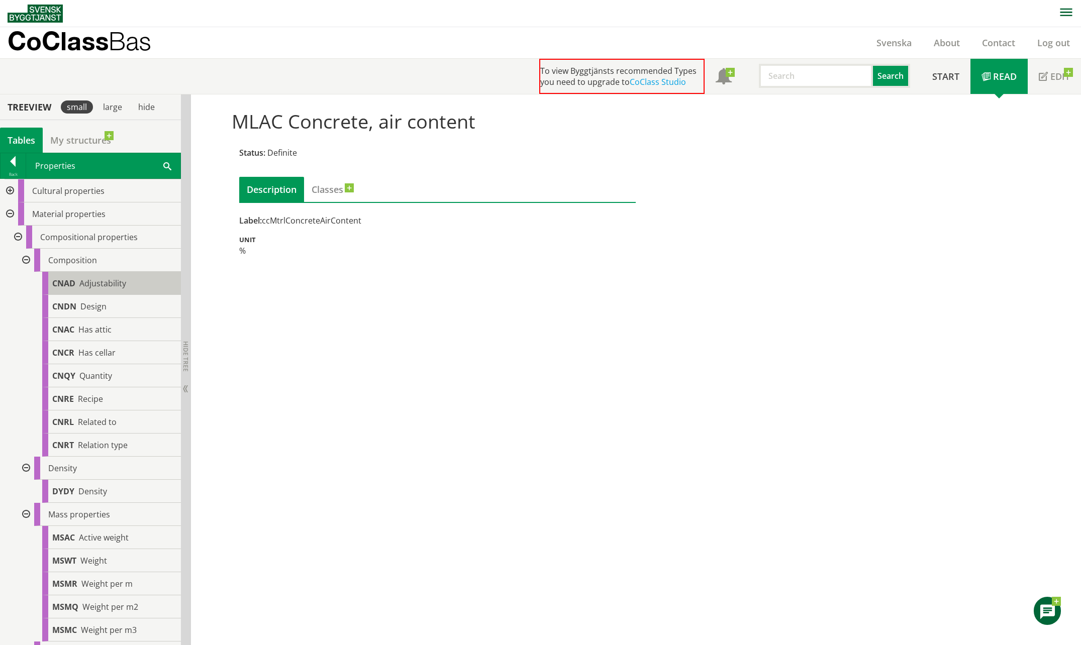
click at [127, 275] on div "CNAD Adjustability" at bounding box center [111, 283] width 139 height 23
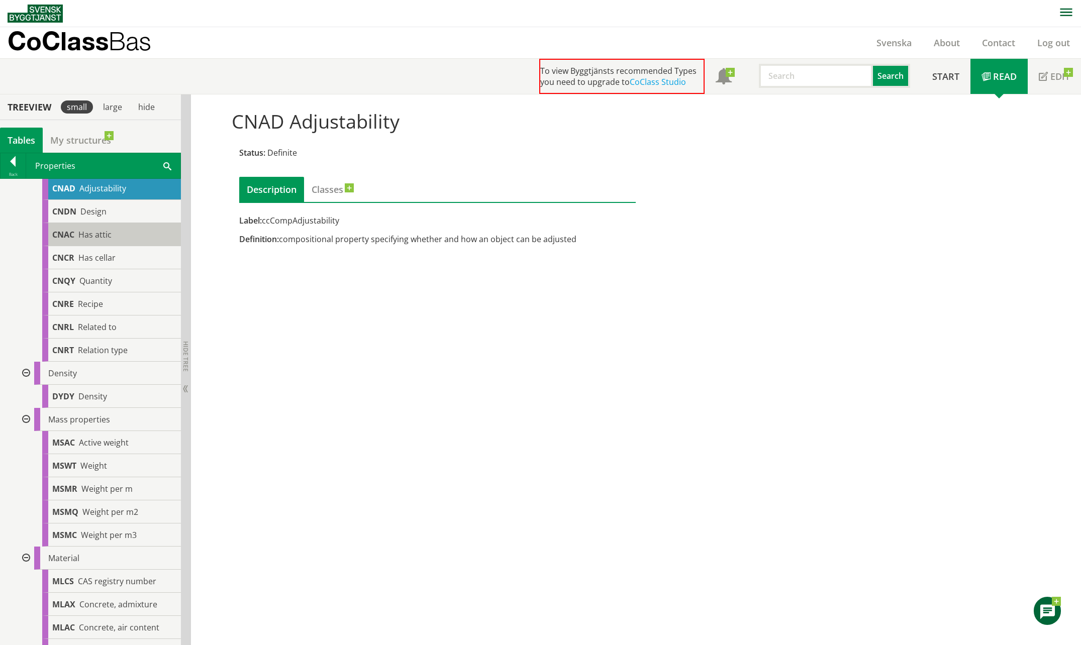
scroll to position [101, 0]
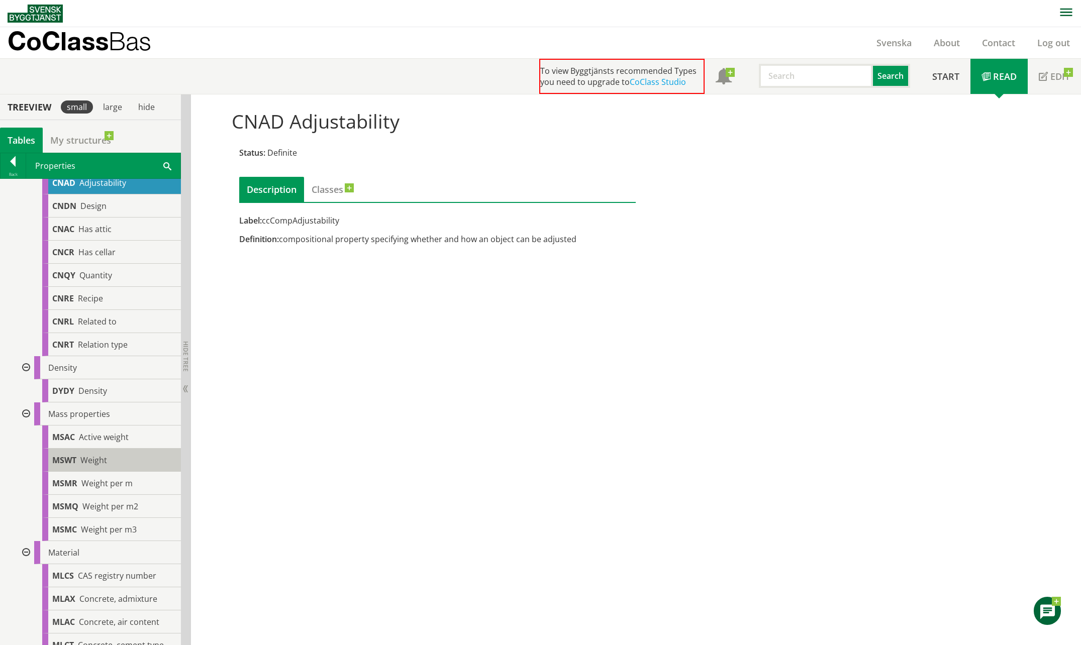
click at [108, 458] on div "MSWT Weight" at bounding box center [111, 460] width 139 height 23
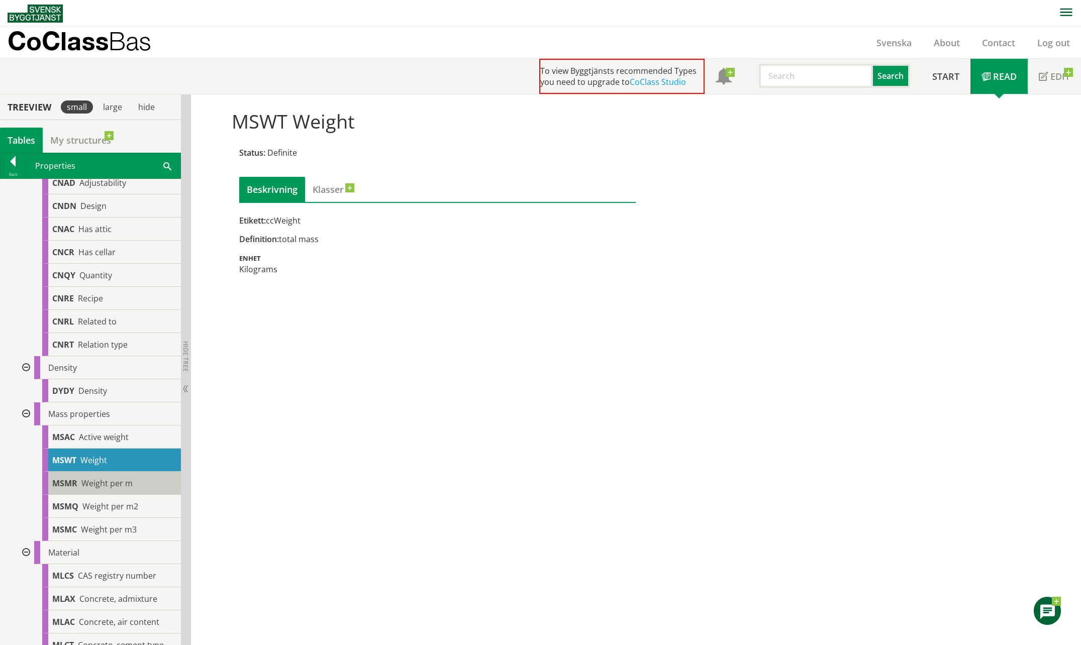
click at [100, 485] on span "Weight per m" at bounding box center [106, 483] width 51 height 11
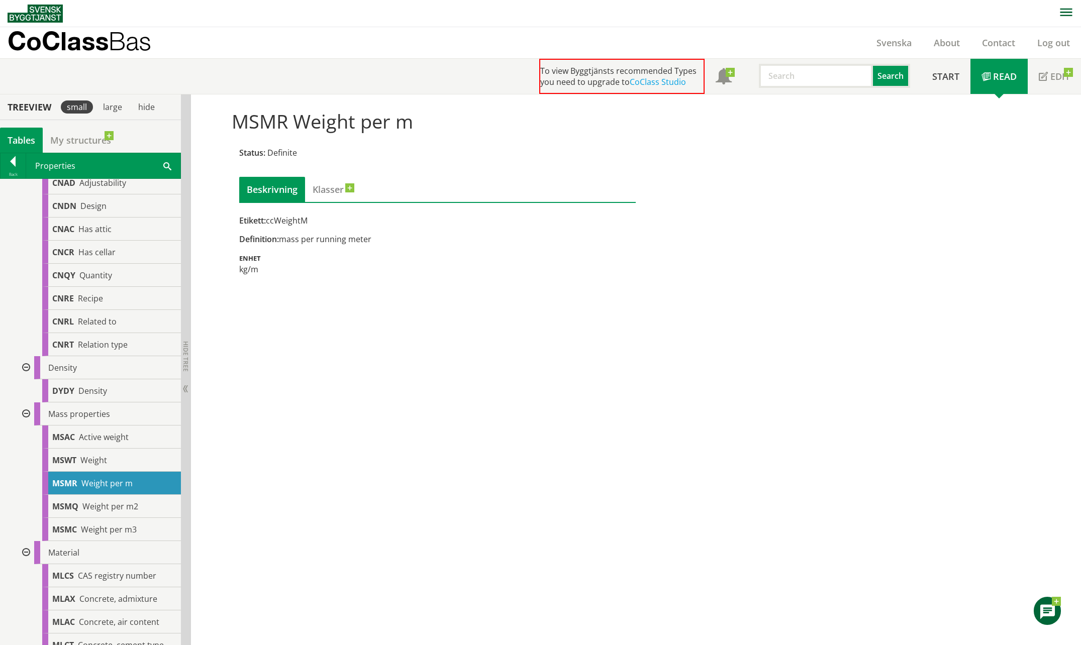
click at [298, 446] on div "MSMR Weight per m Status: Definite Beskrivning Klasser Etikett: ccWeightM Defin…" at bounding box center [636, 369] width 890 height 551
click at [100, 207] on span "Design" at bounding box center [93, 206] width 26 height 11
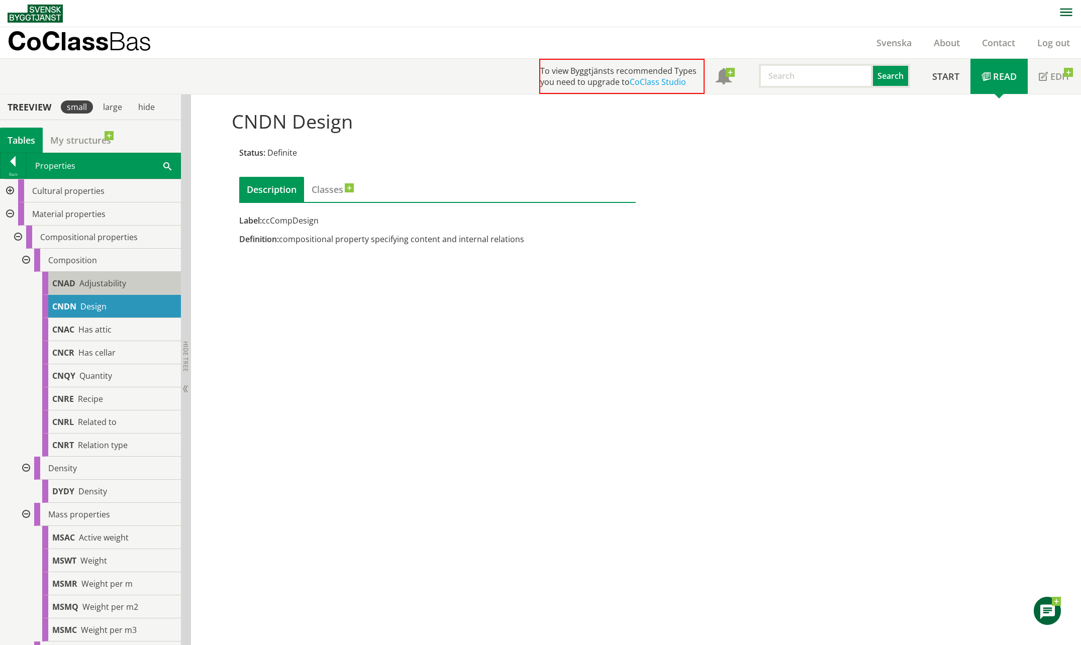
click at [97, 291] on div "CNAD Adjustability" at bounding box center [111, 283] width 139 height 23
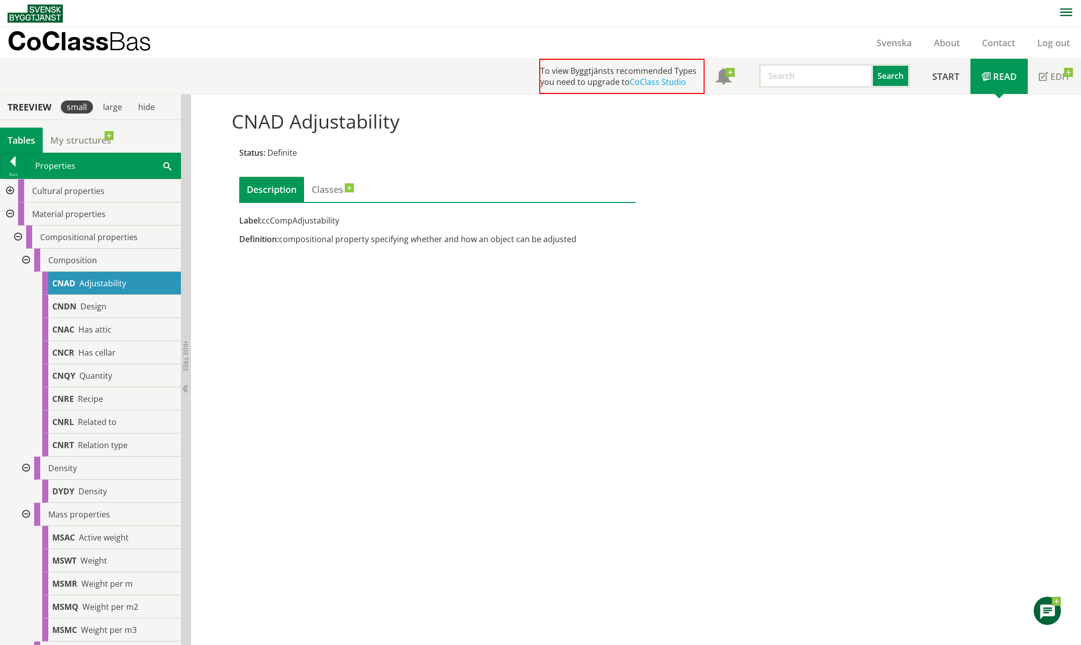
click at [8, 192] on div at bounding box center [9, 190] width 18 height 23
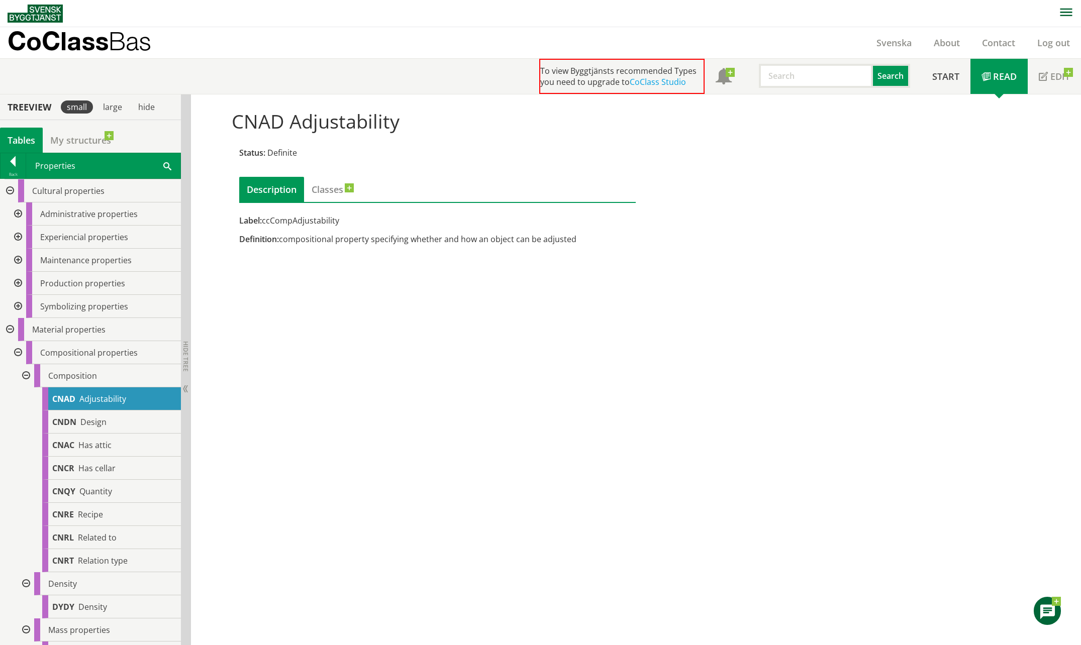
click at [16, 208] on div at bounding box center [17, 214] width 18 height 23
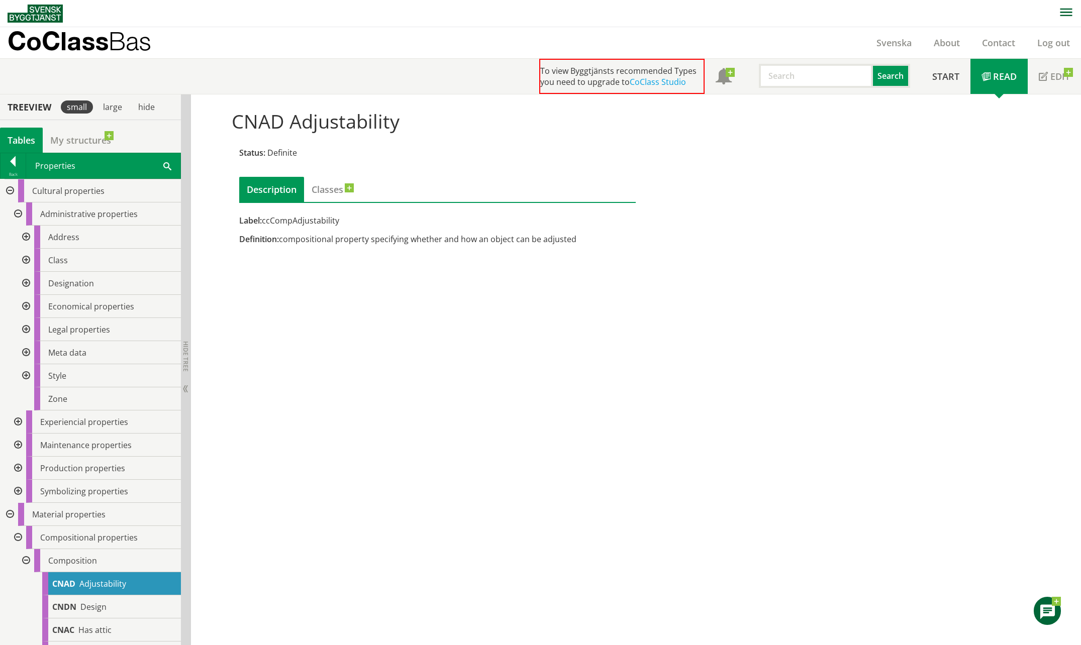
click at [27, 231] on div at bounding box center [25, 237] width 18 height 23
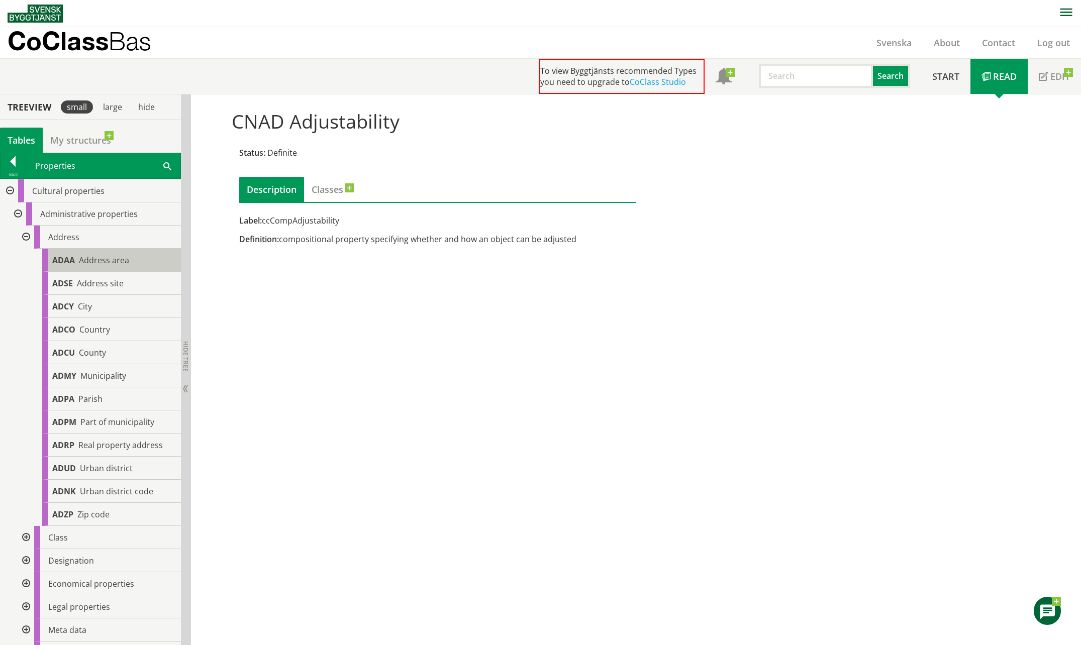
click at [82, 265] on span "Address area" at bounding box center [104, 260] width 50 height 11
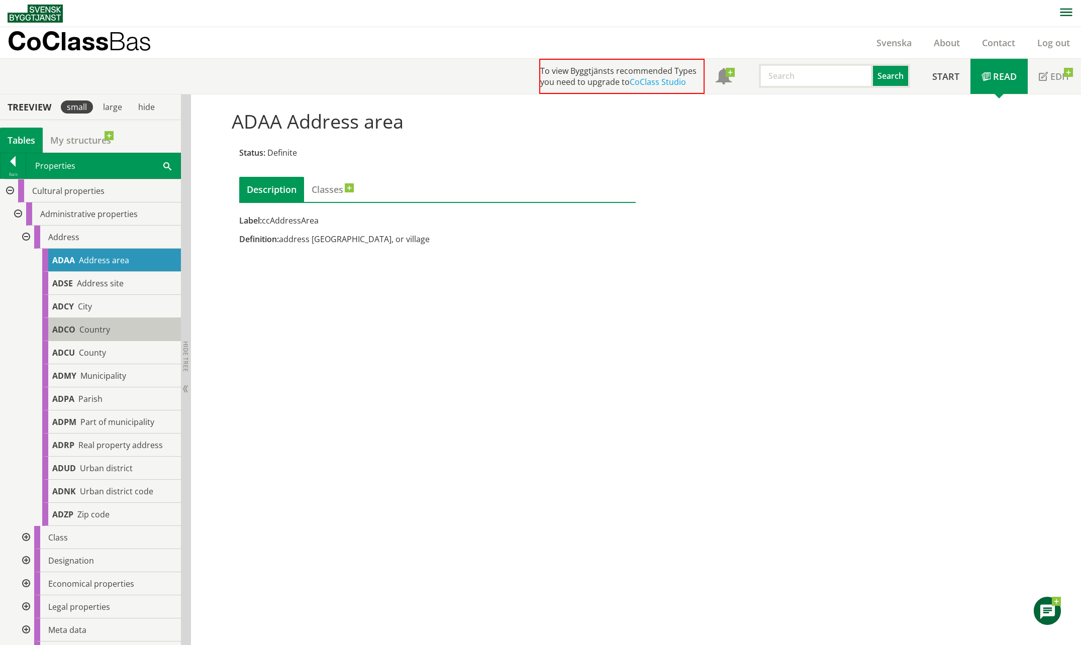
click at [134, 318] on div "ADCO Country" at bounding box center [111, 329] width 139 height 23
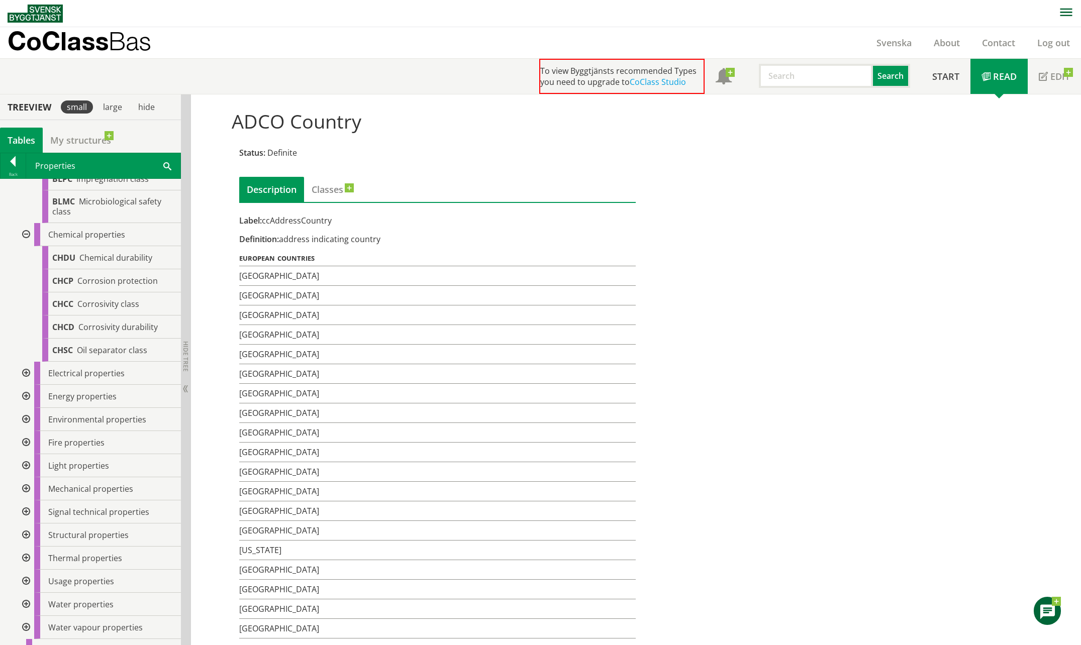
scroll to position [3949, 0]
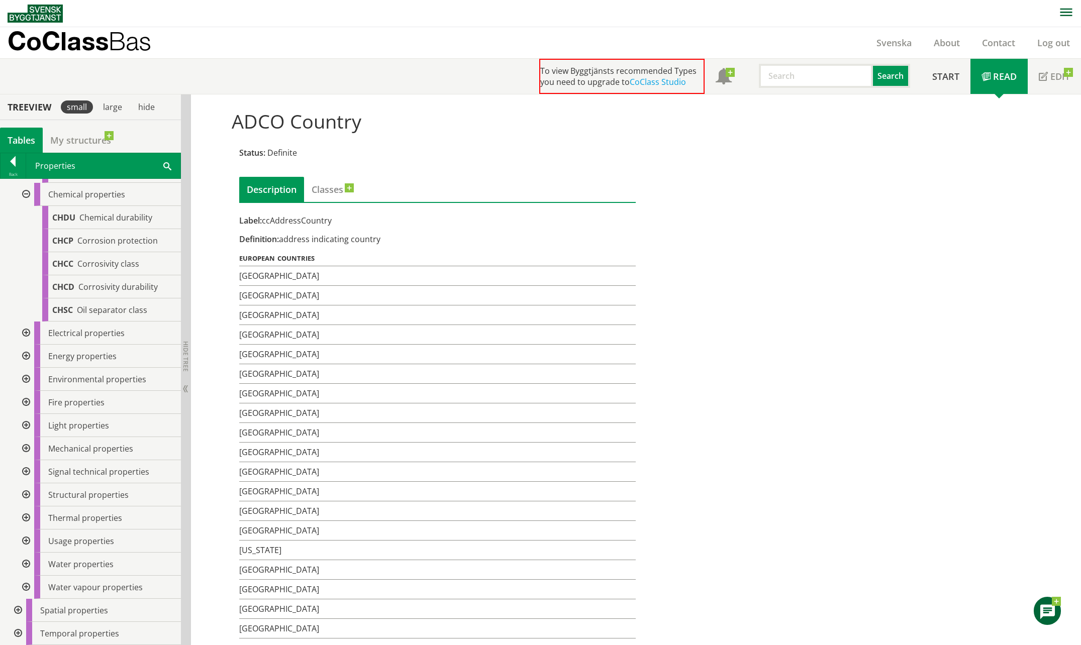
click at [31, 565] on div at bounding box center [25, 564] width 18 height 23
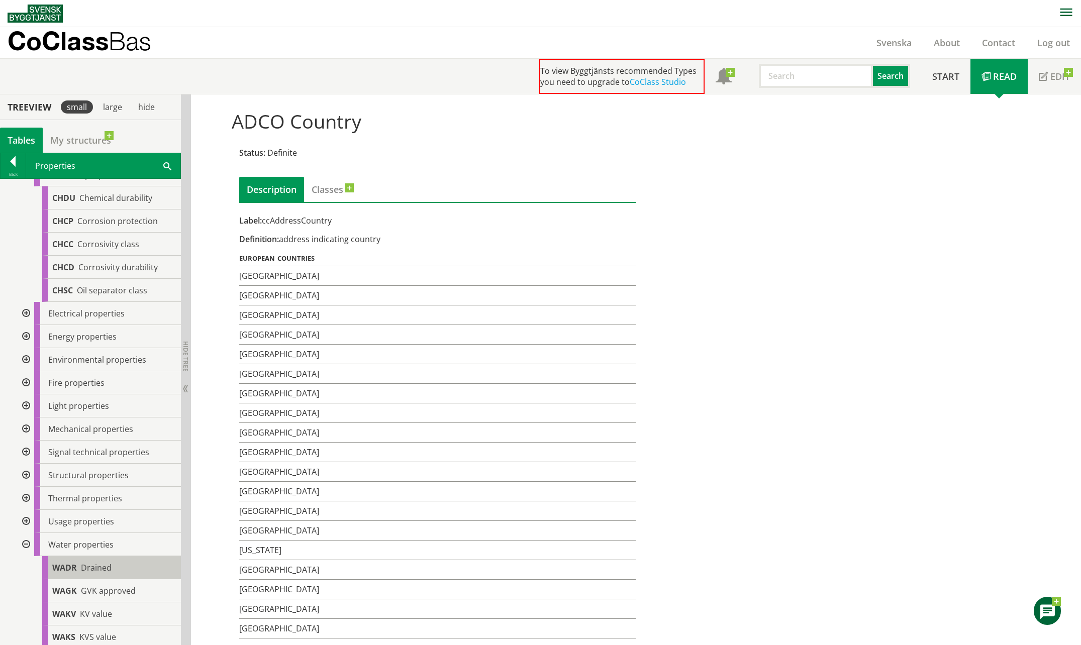
click at [105, 574] on span "Drained" at bounding box center [96, 567] width 31 height 11
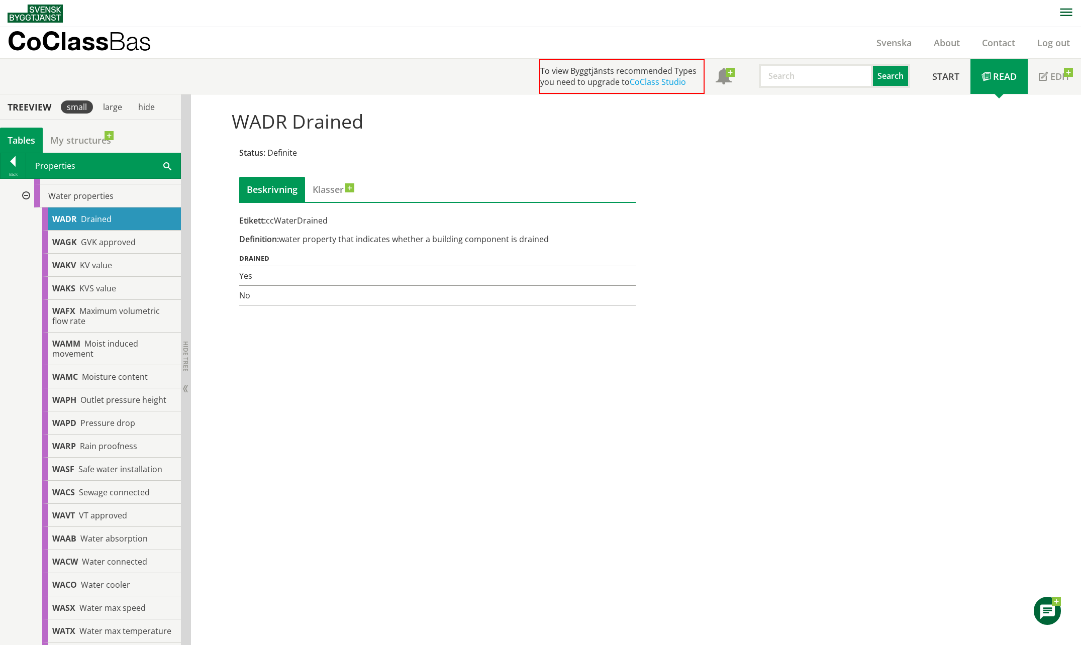
scroll to position [4575, 0]
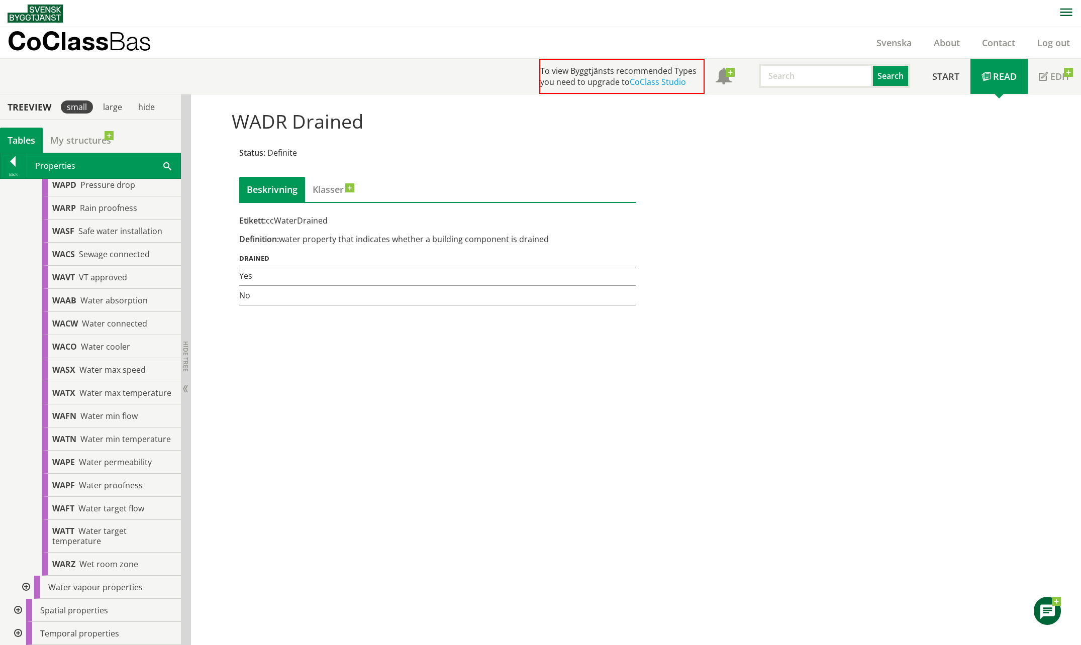
click at [17, 629] on div at bounding box center [17, 633] width 18 height 23
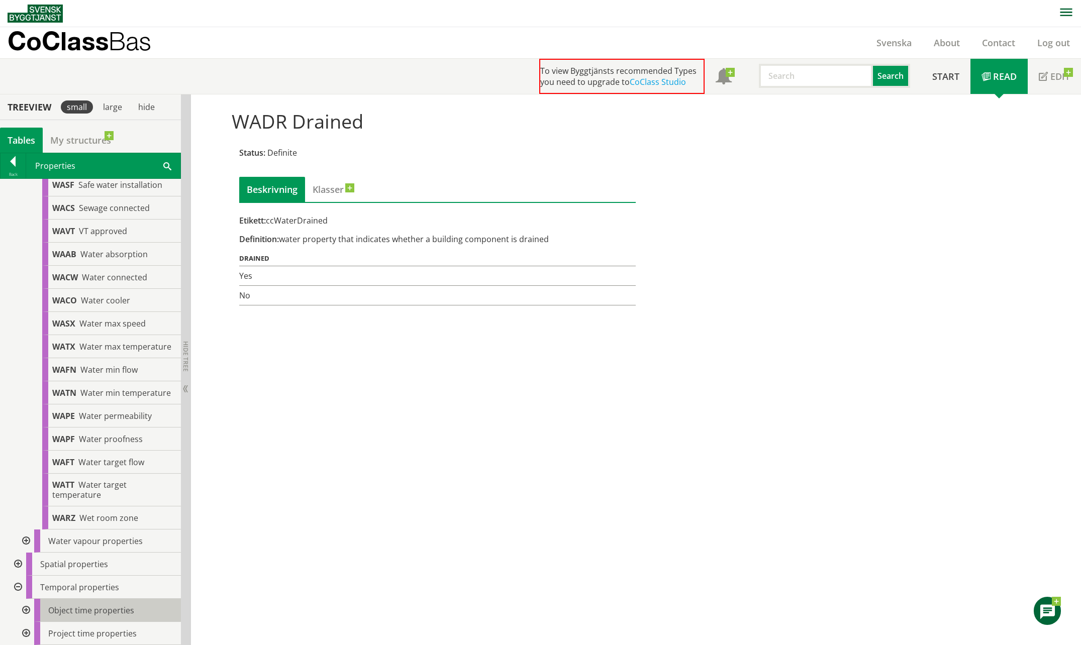
scroll to position [4621, 0]
click at [23, 613] on div at bounding box center [25, 610] width 18 height 23
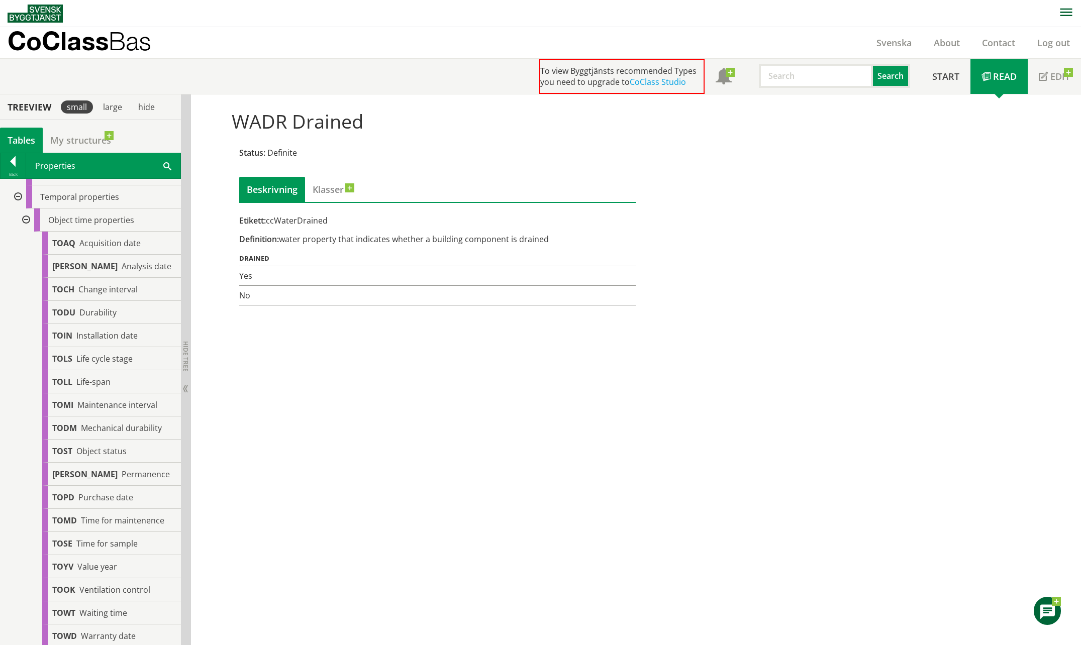
scroll to position [5107, 0]
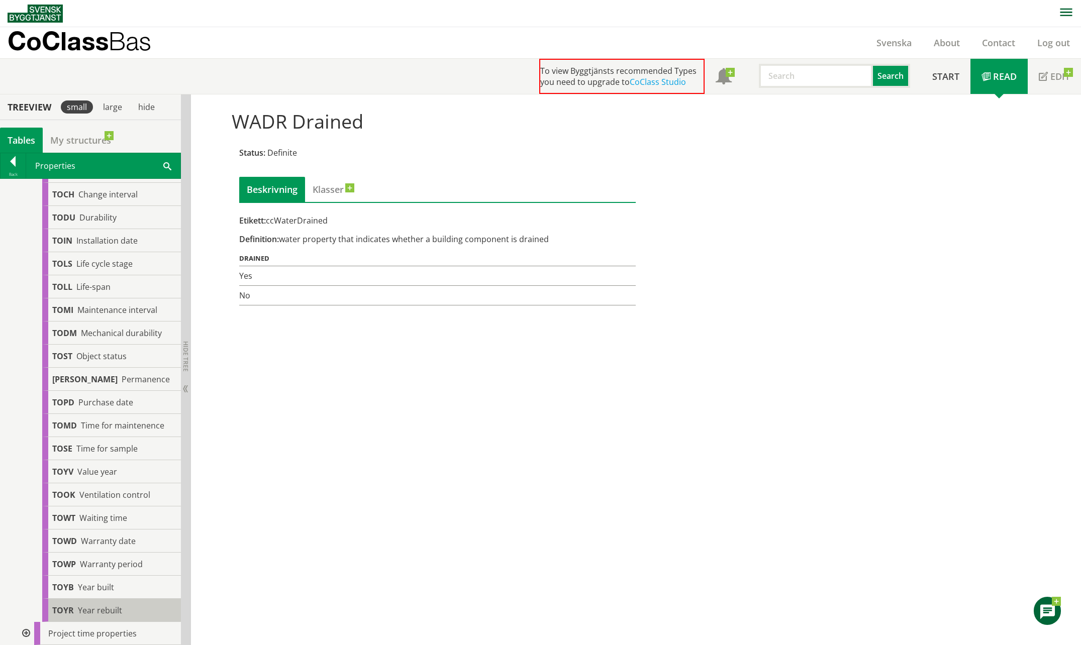
click at [110, 610] on span "Year rebuilt" at bounding box center [100, 610] width 44 height 11
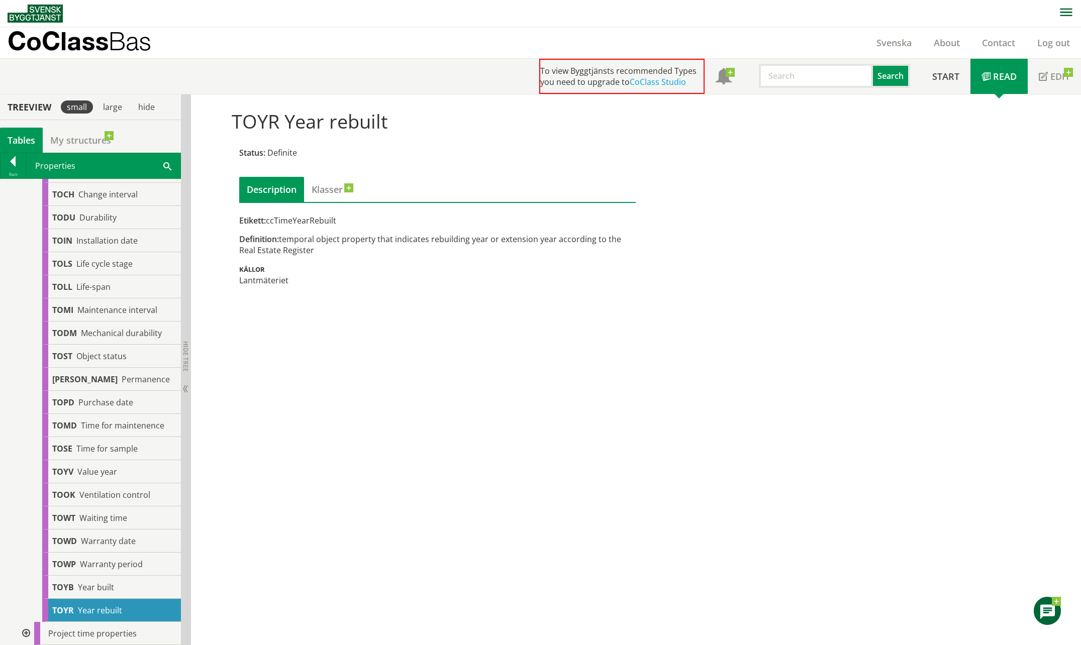
click at [24, 631] on div at bounding box center [25, 633] width 18 height 23
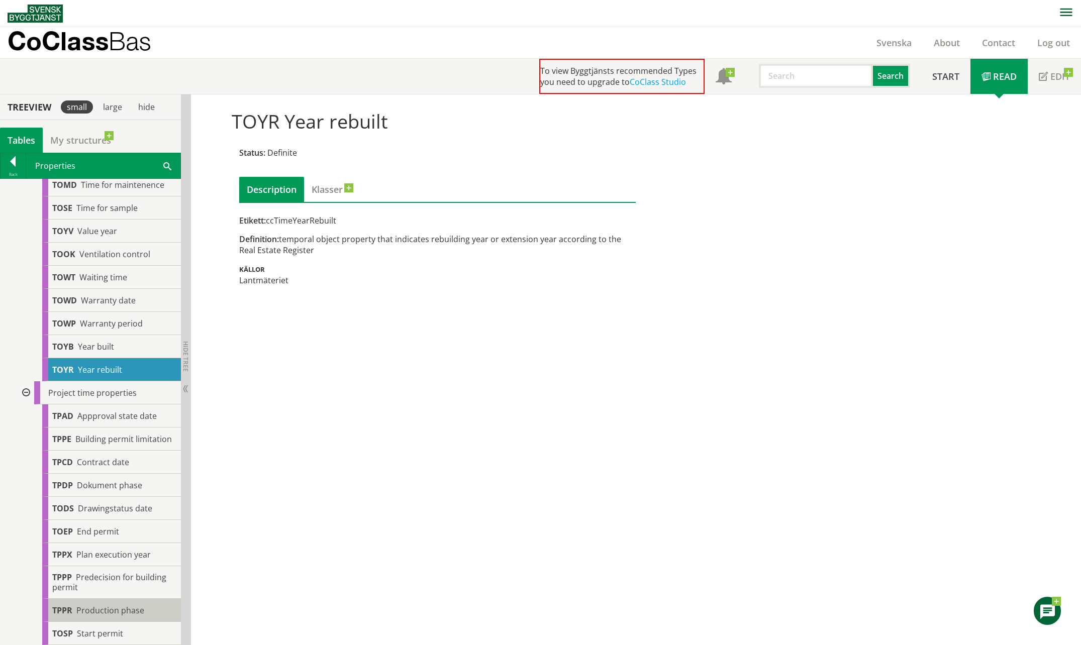
scroll to position [5357, 0]
click at [108, 632] on span "Start permit" at bounding box center [100, 633] width 46 height 11
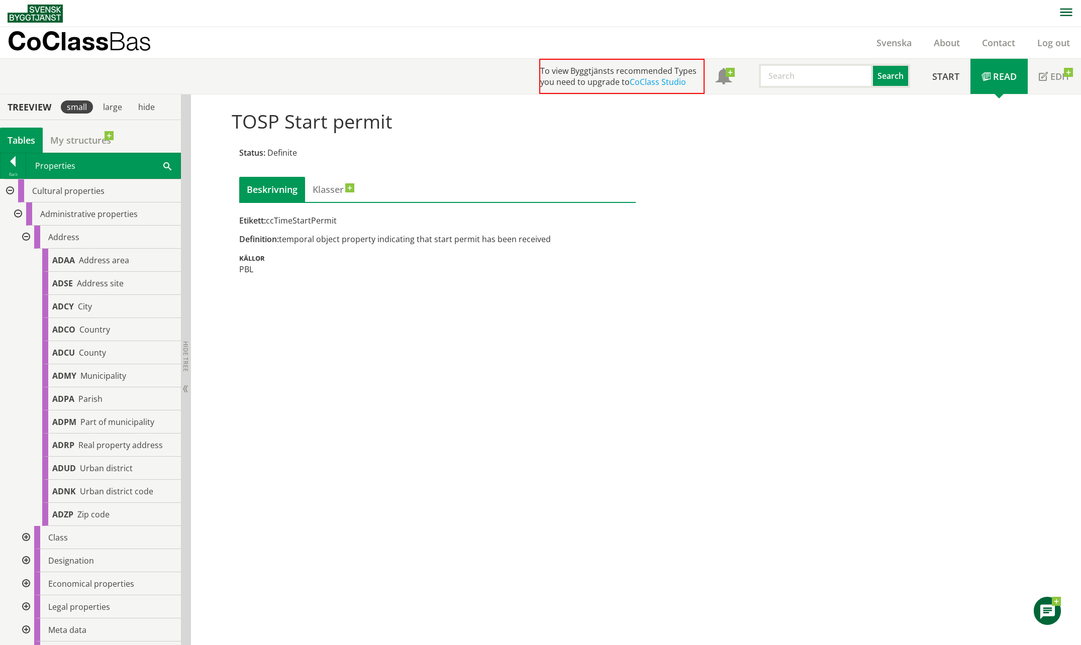
click at [10, 196] on div at bounding box center [9, 190] width 18 height 23
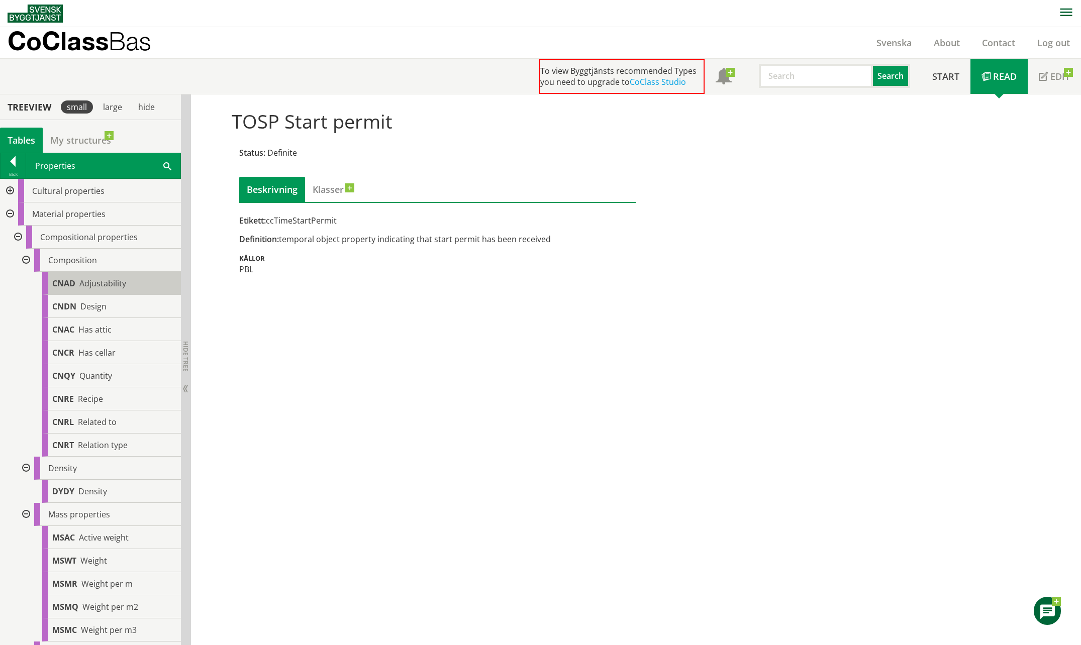
click at [72, 280] on span "CNAD" at bounding box center [63, 283] width 23 height 11
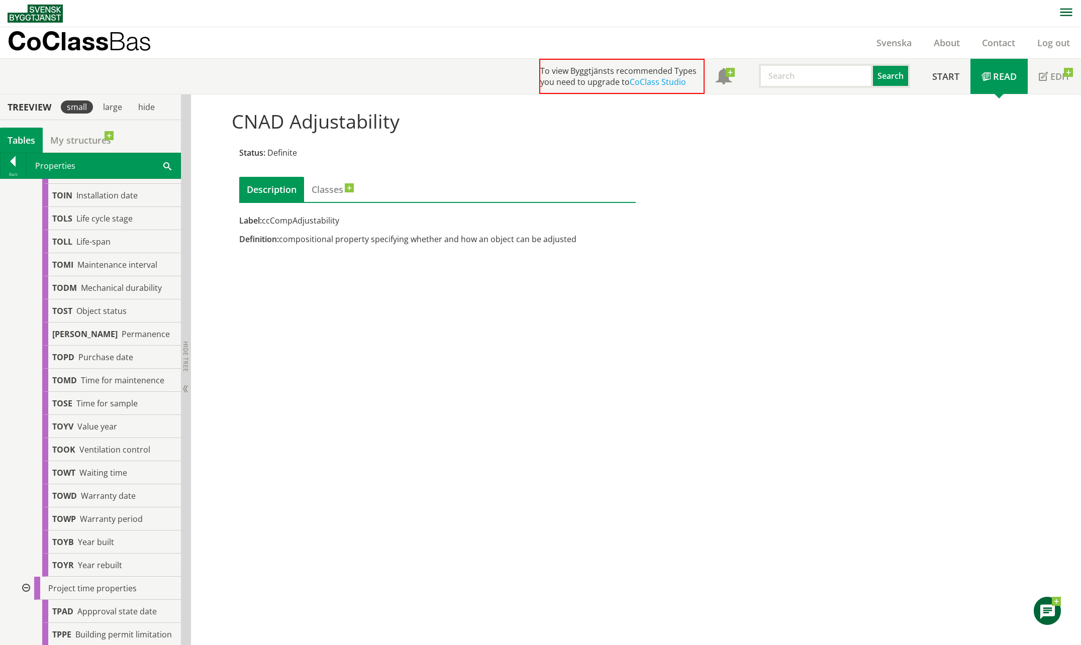
scroll to position [4779, 0]
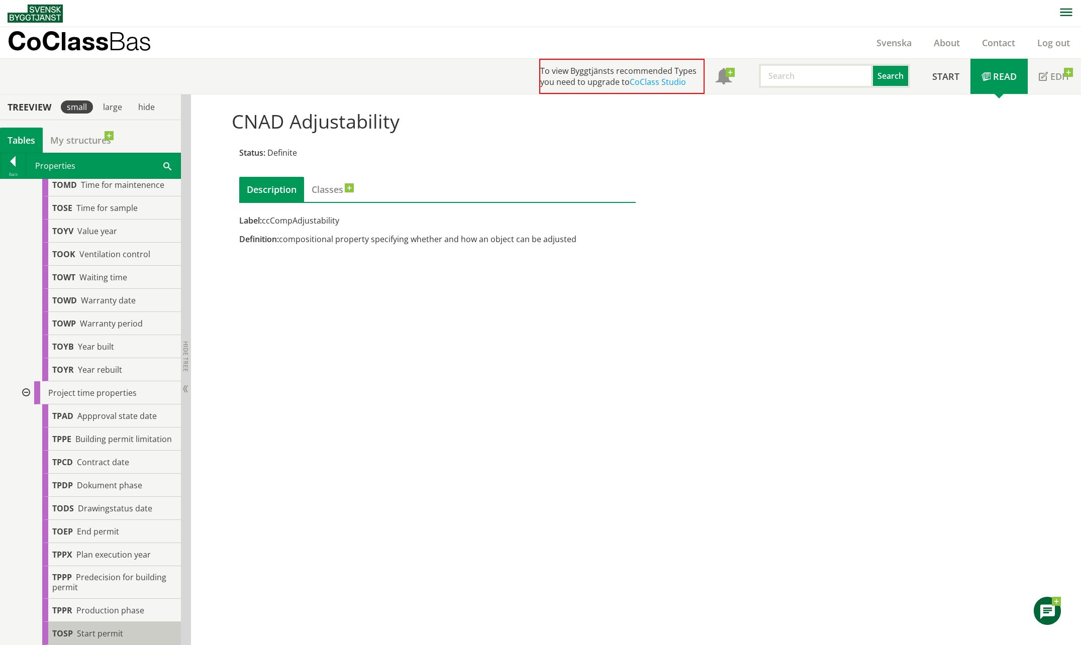
click at [129, 637] on div "TOSP Start permit" at bounding box center [111, 633] width 139 height 23
click at [24, 382] on div at bounding box center [25, 393] width 18 height 23
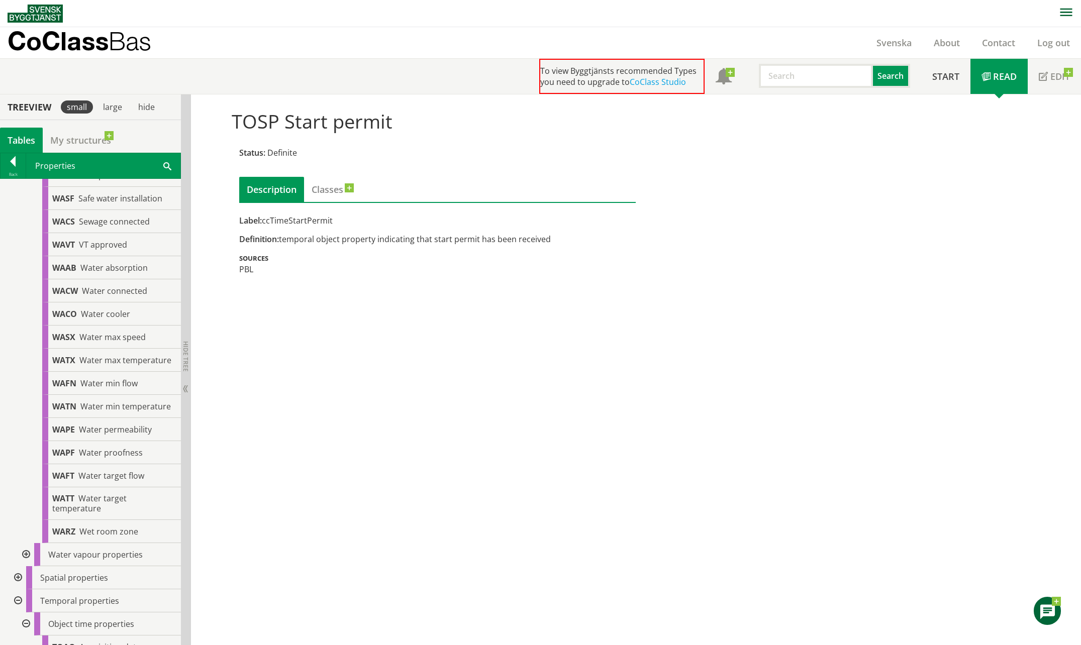
scroll to position [4087, 0]
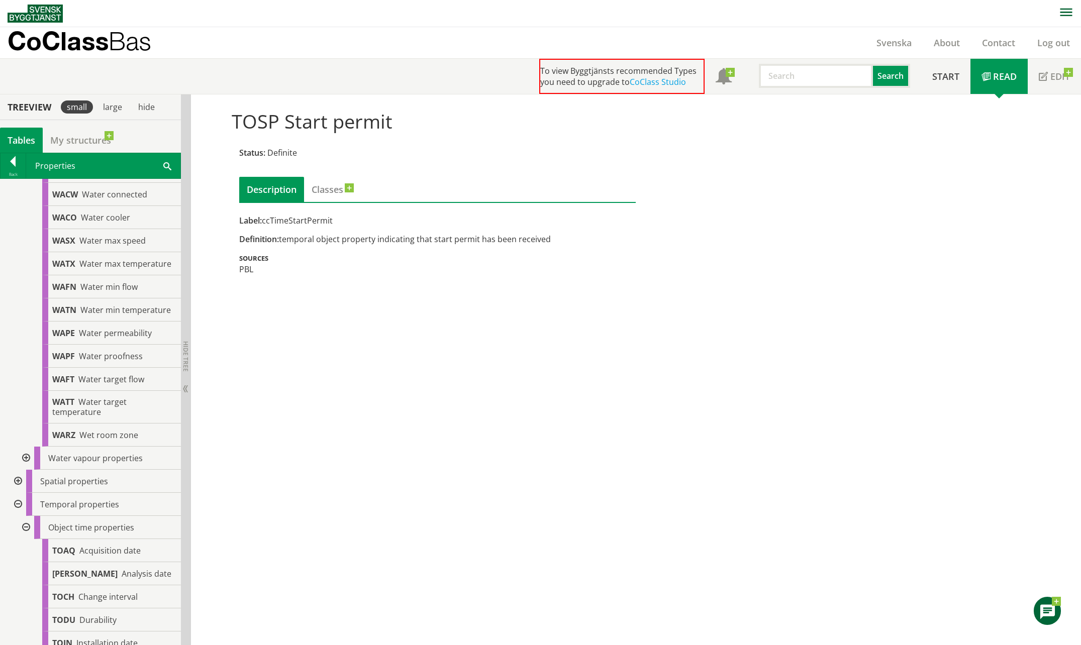
click at [25, 539] on div at bounding box center [25, 527] width 18 height 23
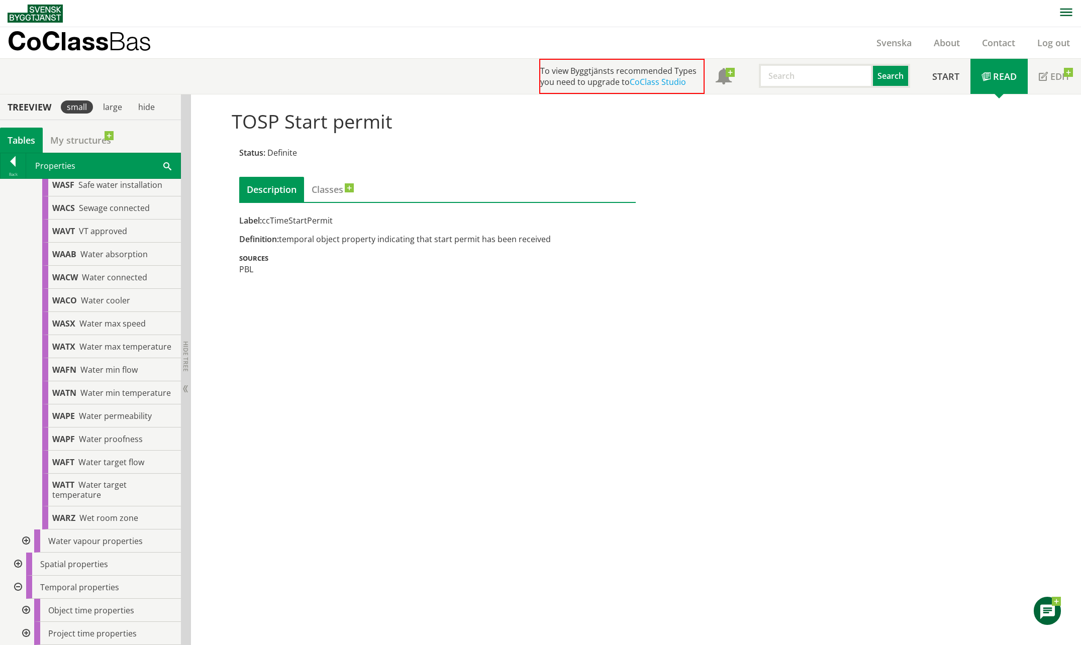
scroll to position [4043, 0]
click at [17, 585] on div at bounding box center [17, 587] width 18 height 23
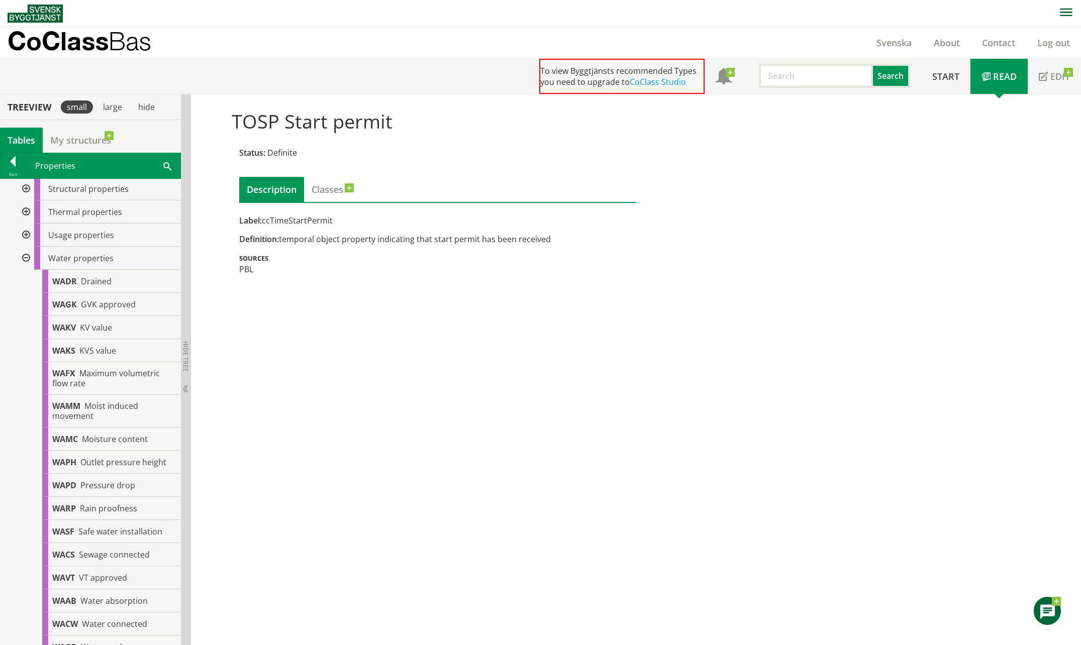
scroll to position [3997, 0]
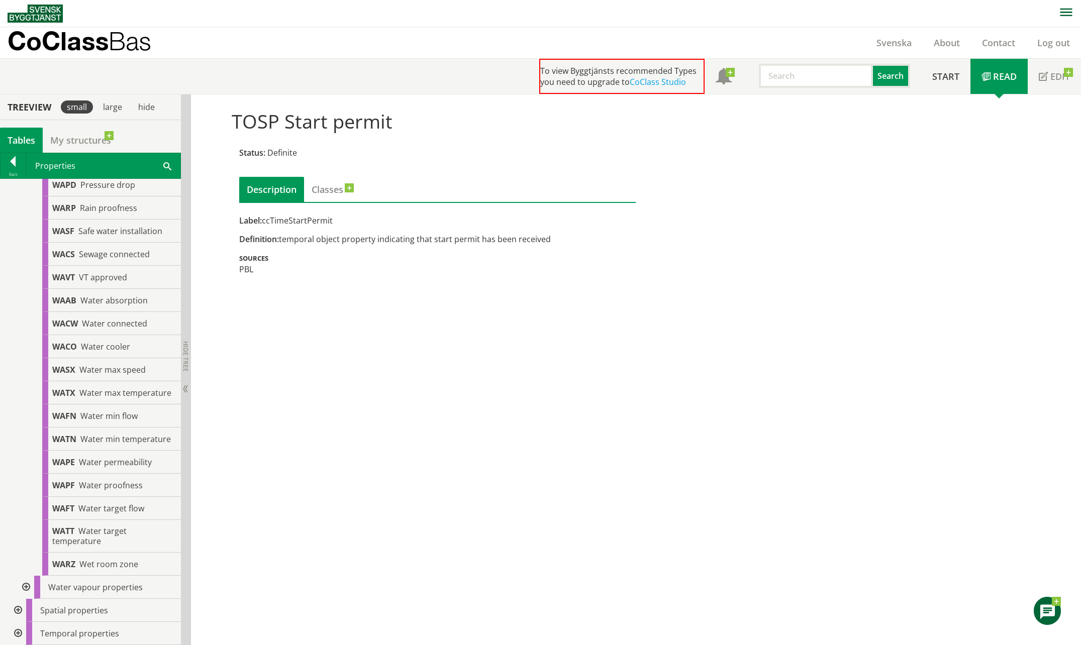
click at [16, 614] on div at bounding box center [17, 610] width 18 height 23
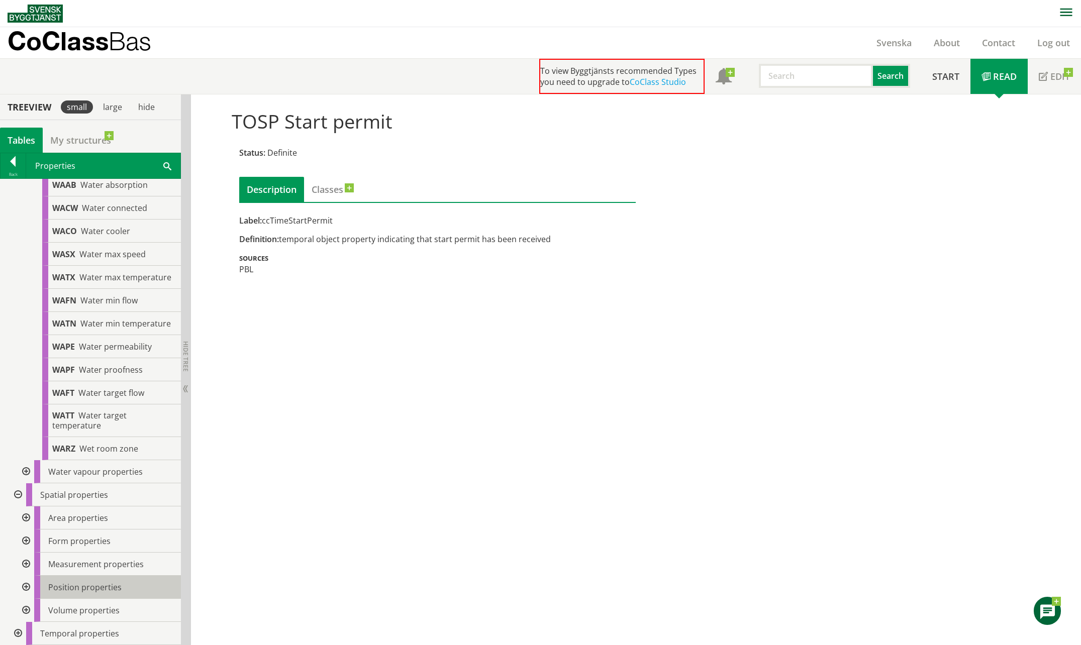
scroll to position [4112, 0]
click at [30, 605] on div at bounding box center [25, 610] width 18 height 23
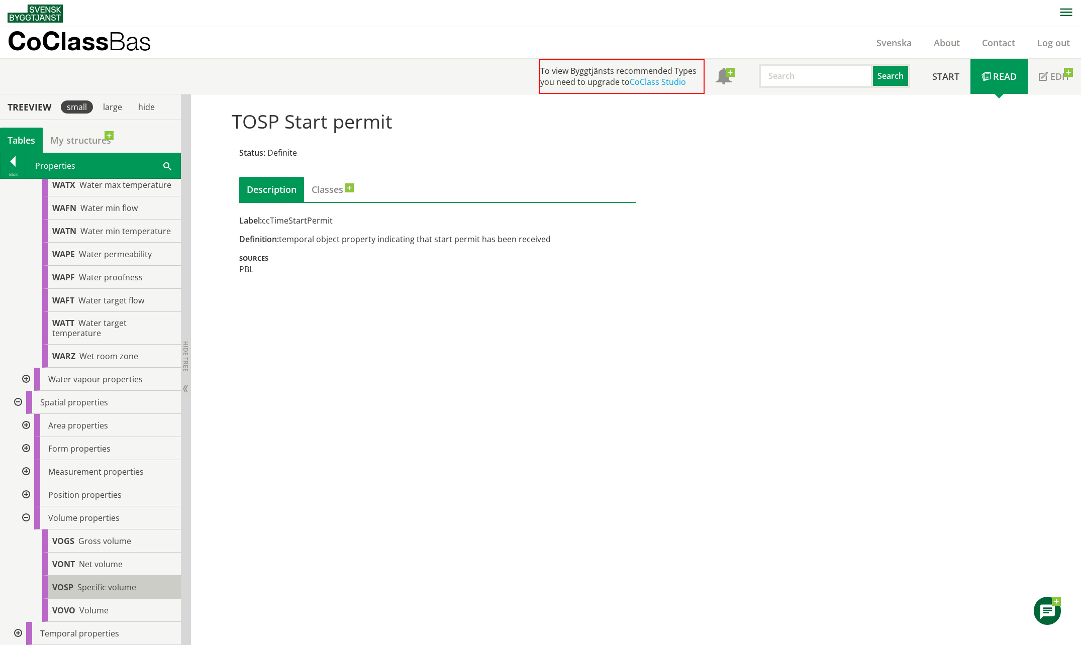
scroll to position [4205, 0]
click at [101, 615] on span "Volume" at bounding box center [93, 610] width 29 height 11
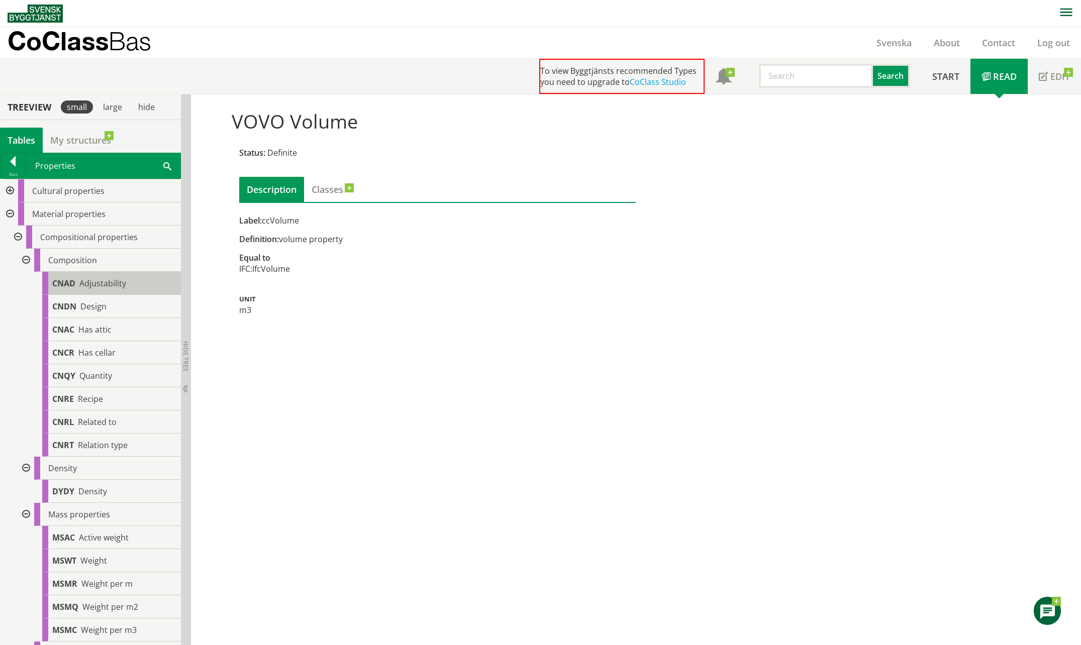
click at [149, 280] on div "CNAD Adjustability" at bounding box center [111, 283] width 139 height 23
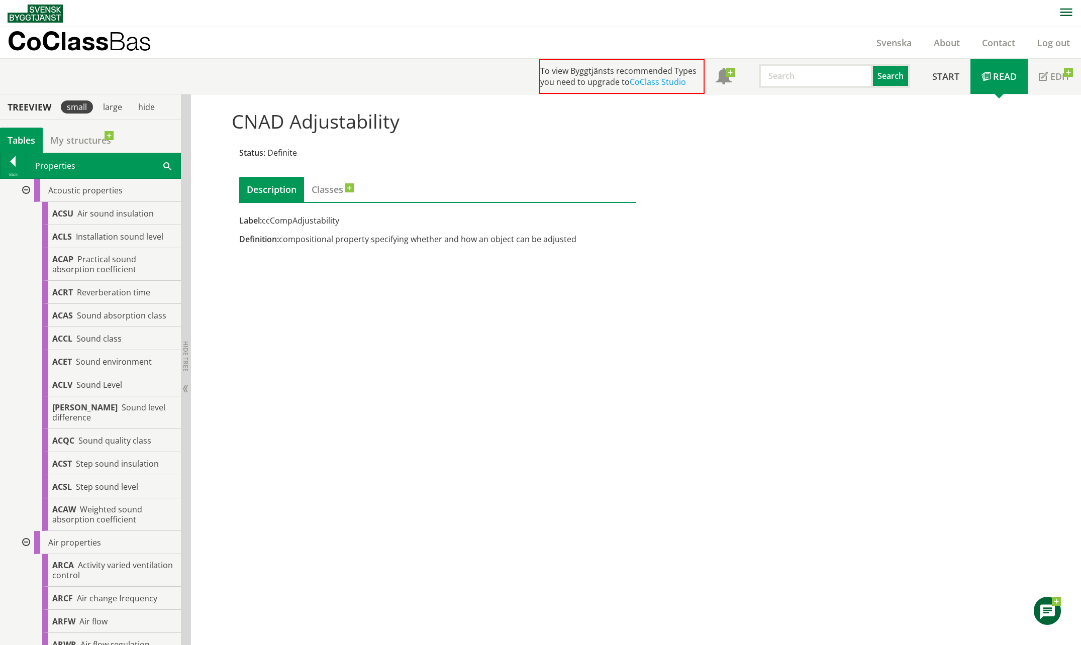
scroll to position [1679, 0]
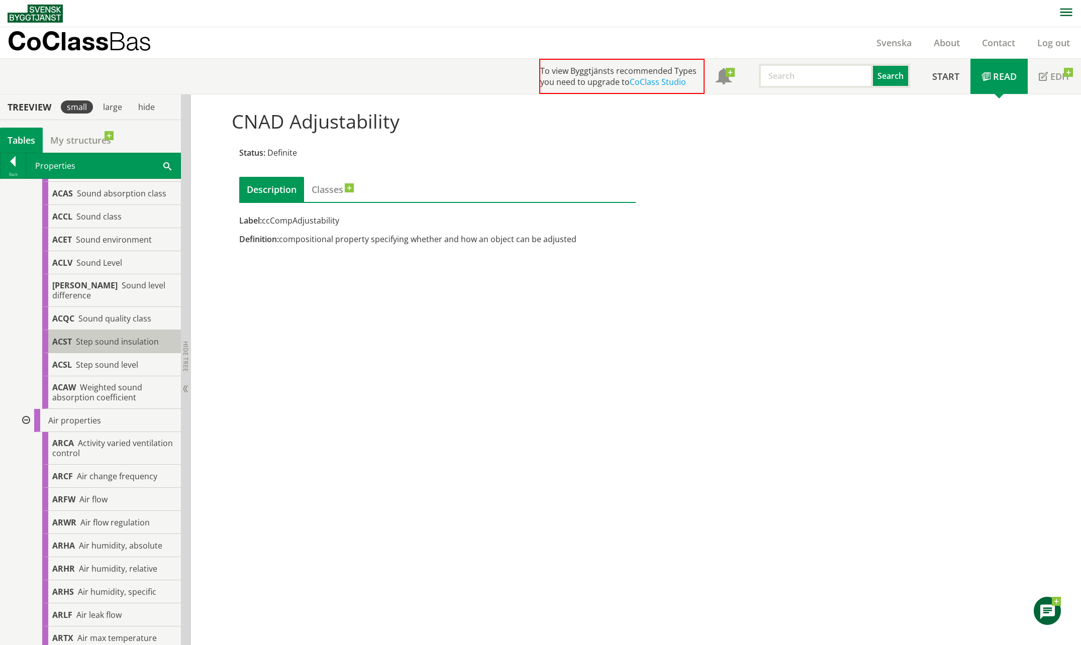
click at [108, 347] on span "Step sound insulation" at bounding box center [117, 341] width 83 height 11
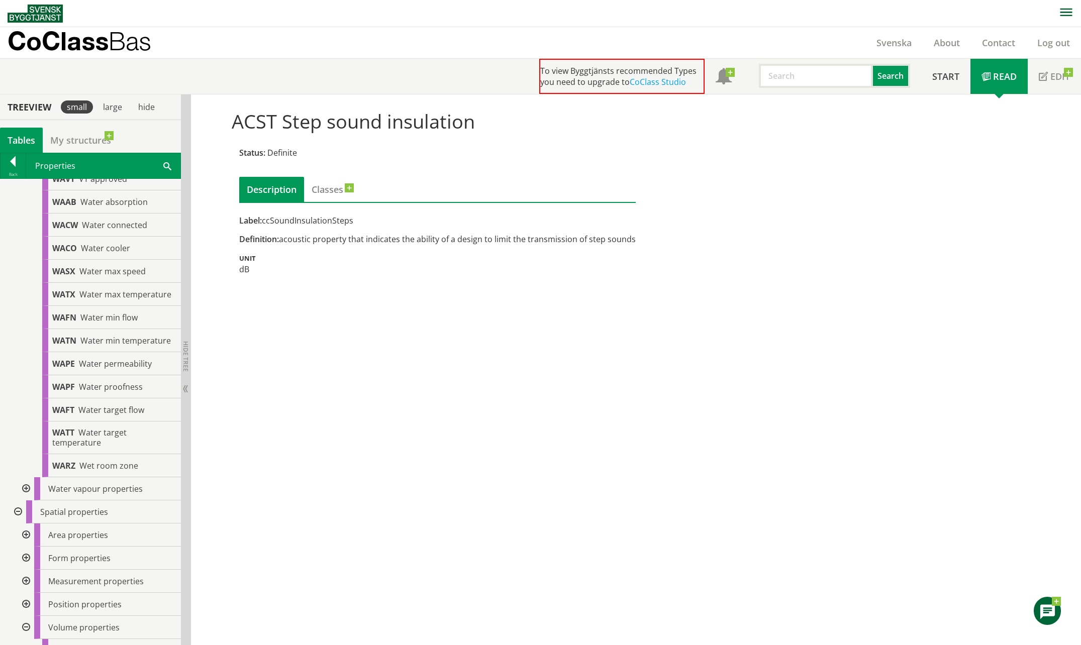
scroll to position [4205, 0]
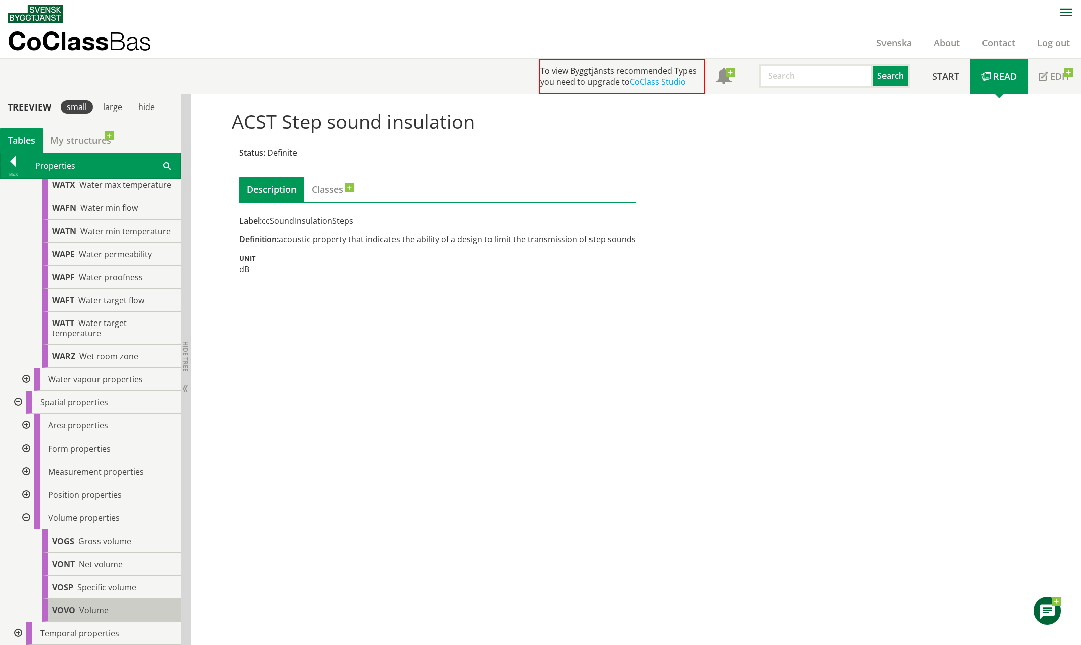
click at [129, 615] on div "VOVO Volume" at bounding box center [111, 610] width 139 height 23
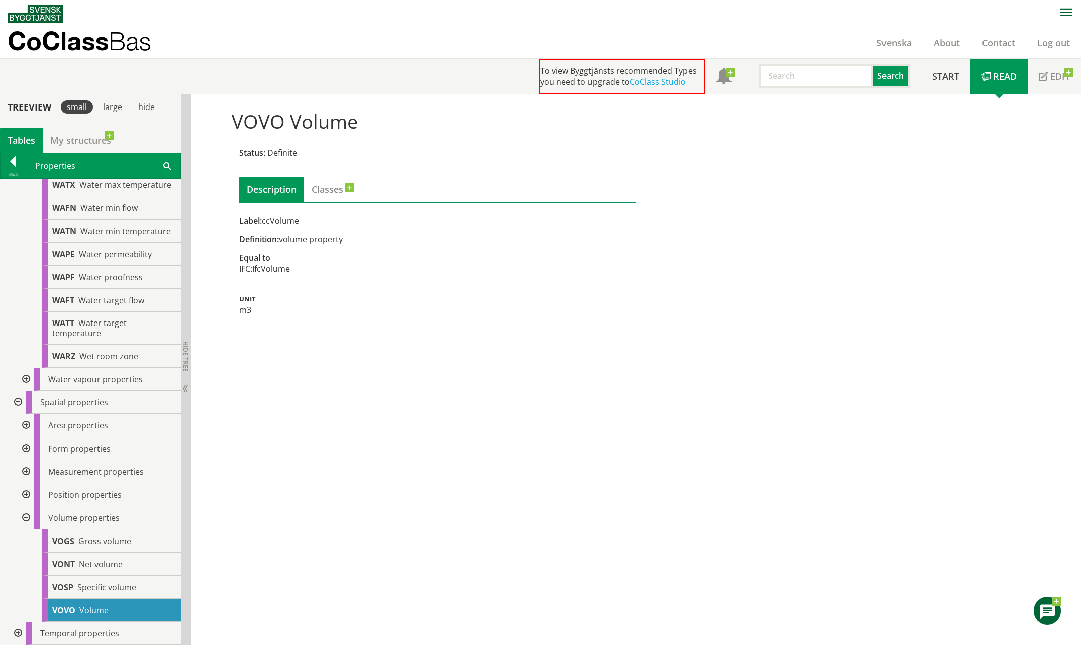
click at [20, 632] on div at bounding box center [17, 633] width 18 height 23
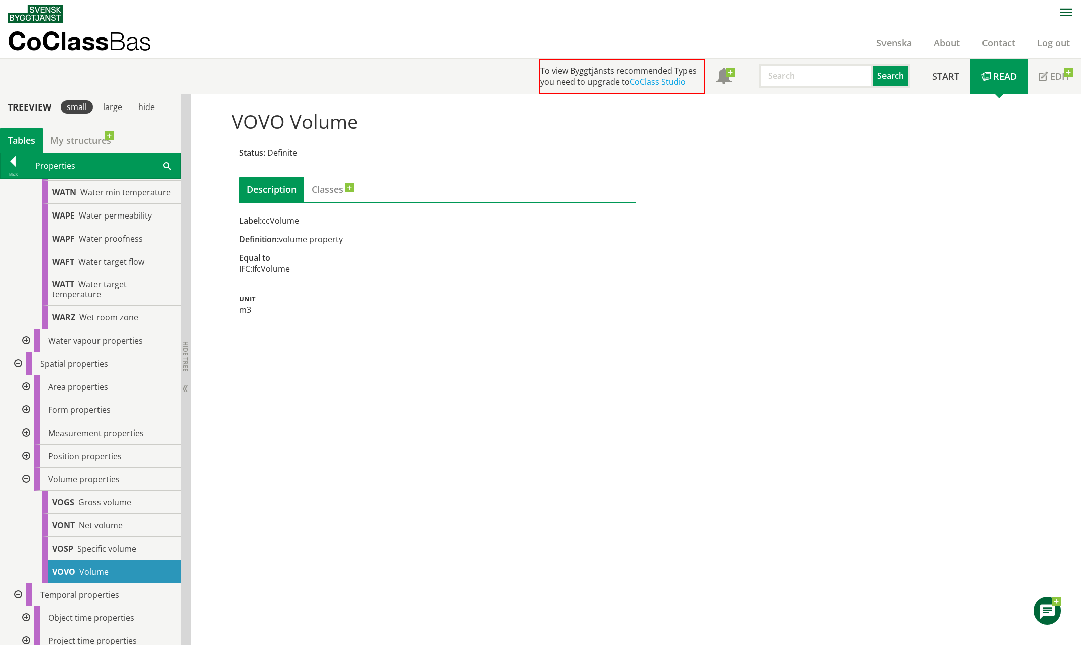
scroll to position [4251, 0]
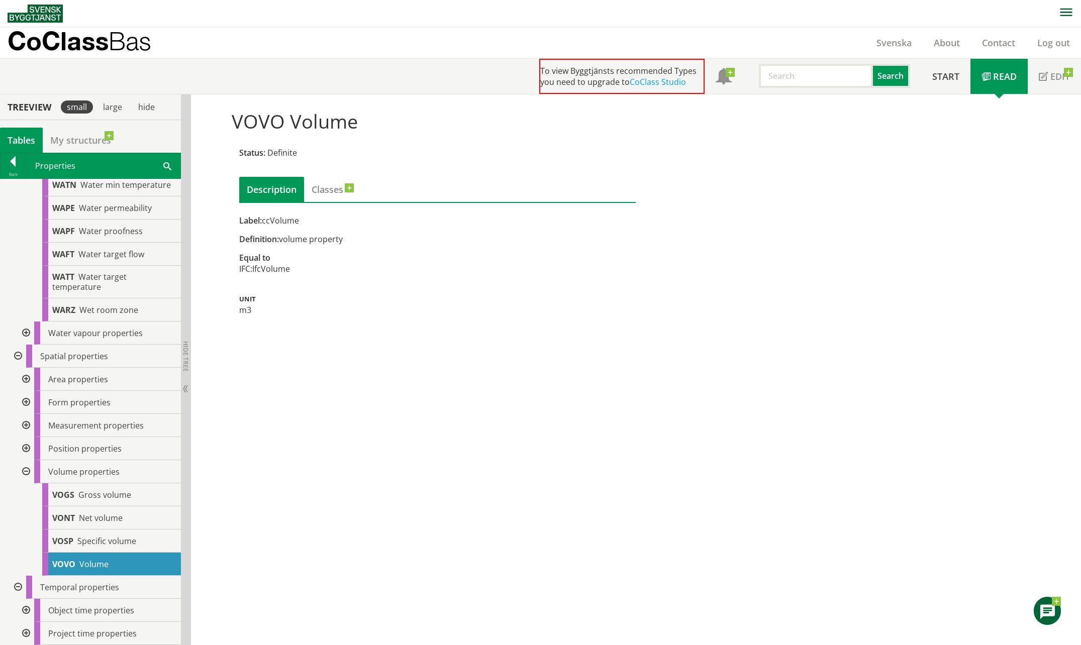
click at [29, 633] on div at bounding box center [25, 633] width 18 height 23
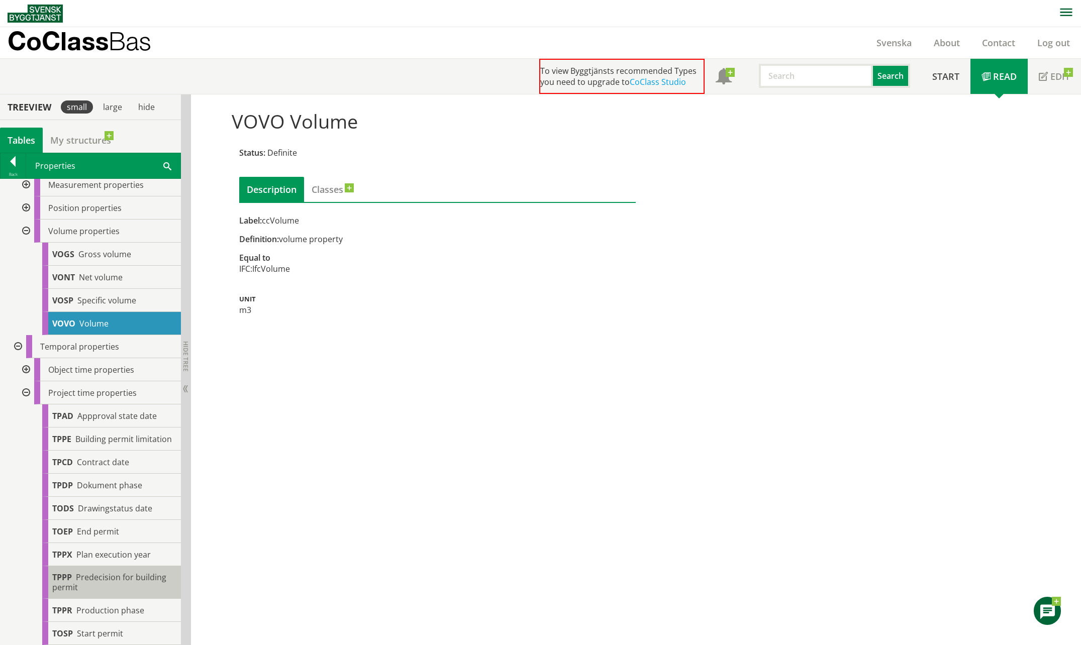
scroll to position [4501, 0]
click at [93, 636] on span "Start permit" at bounding box center [100, 633] width 46 height 11
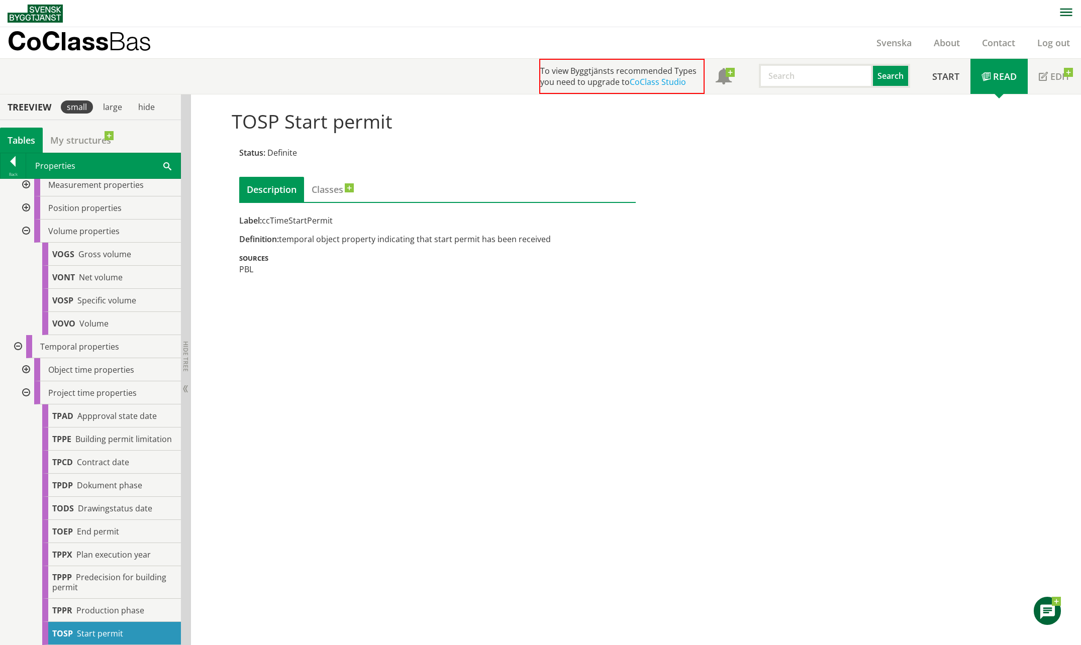
click at [23, 358] on div at bounding box center [25, 369] width 18 height 23
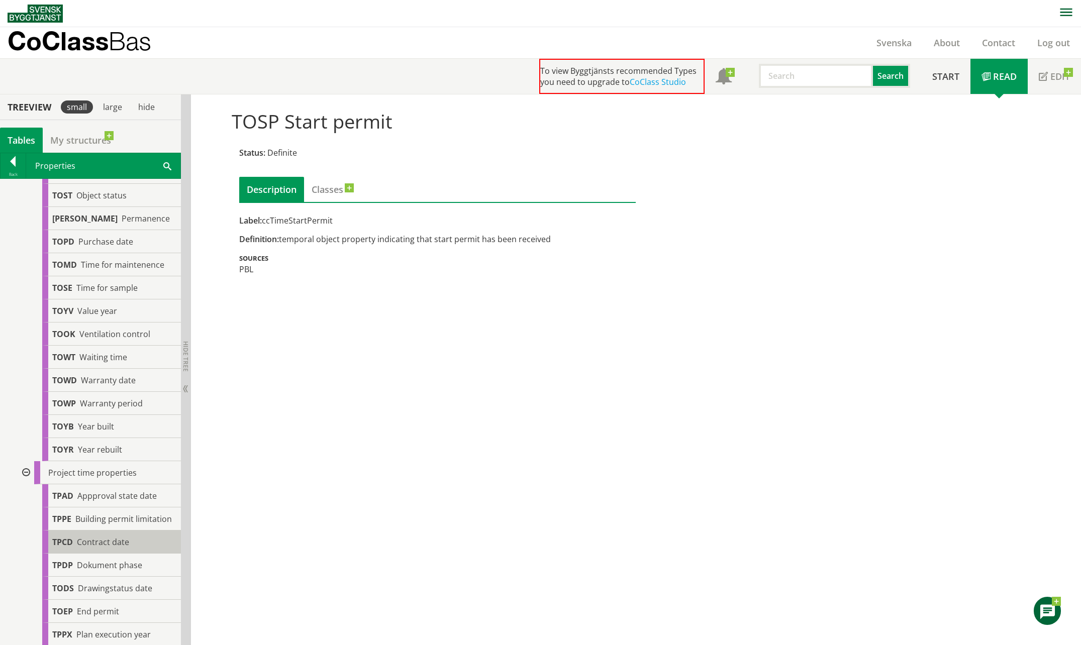
scroll to position [4887, 0]
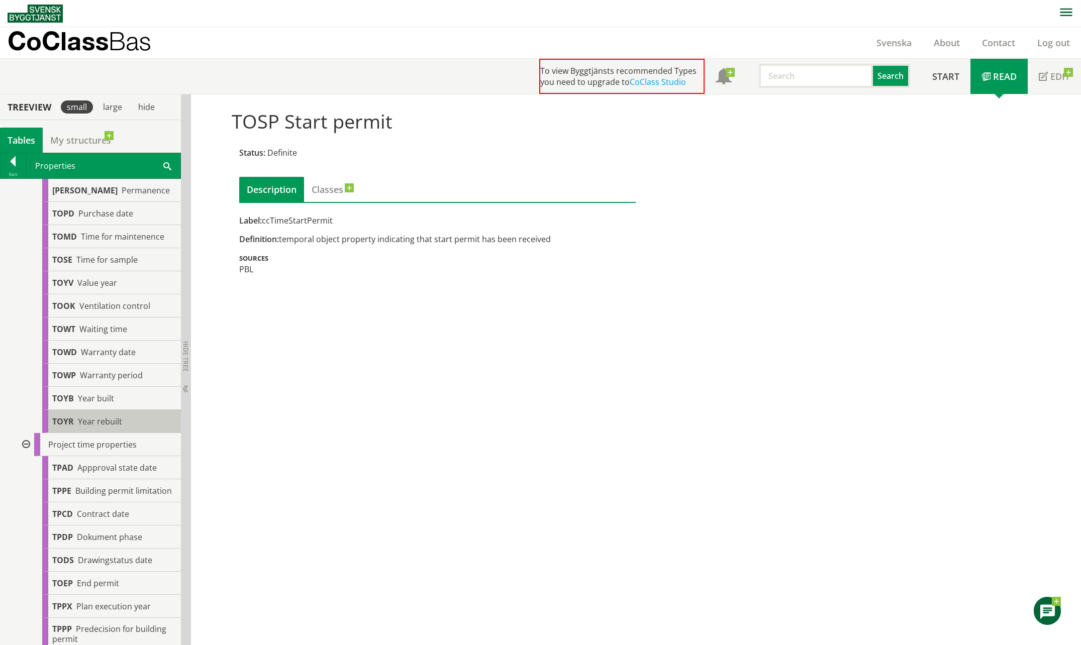
click at [99, 427] on span "Year rebuilt" at bounding box center [100, 421] width 44 height 11
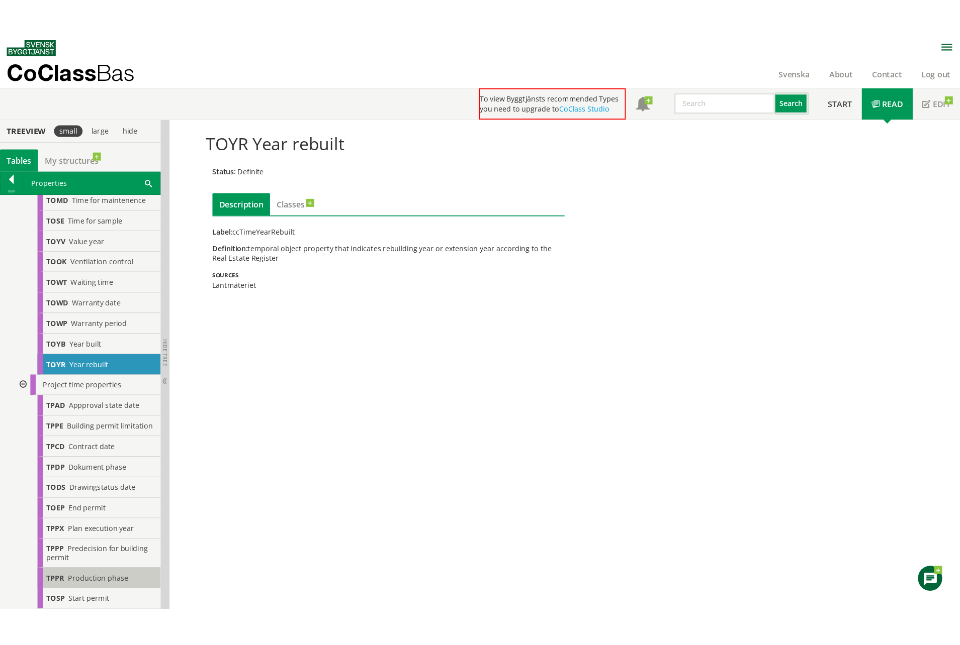
scroll to position [4987, 0]
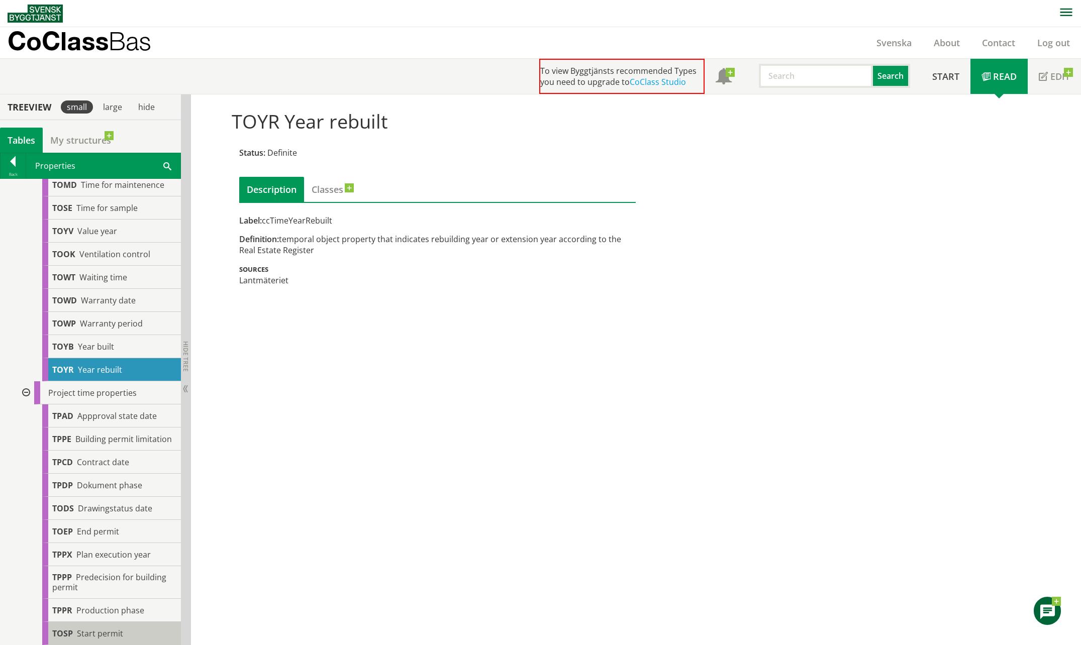
click at [97, 630] on span "Start permit" at bounding box center [100, 633] width 46 height 11
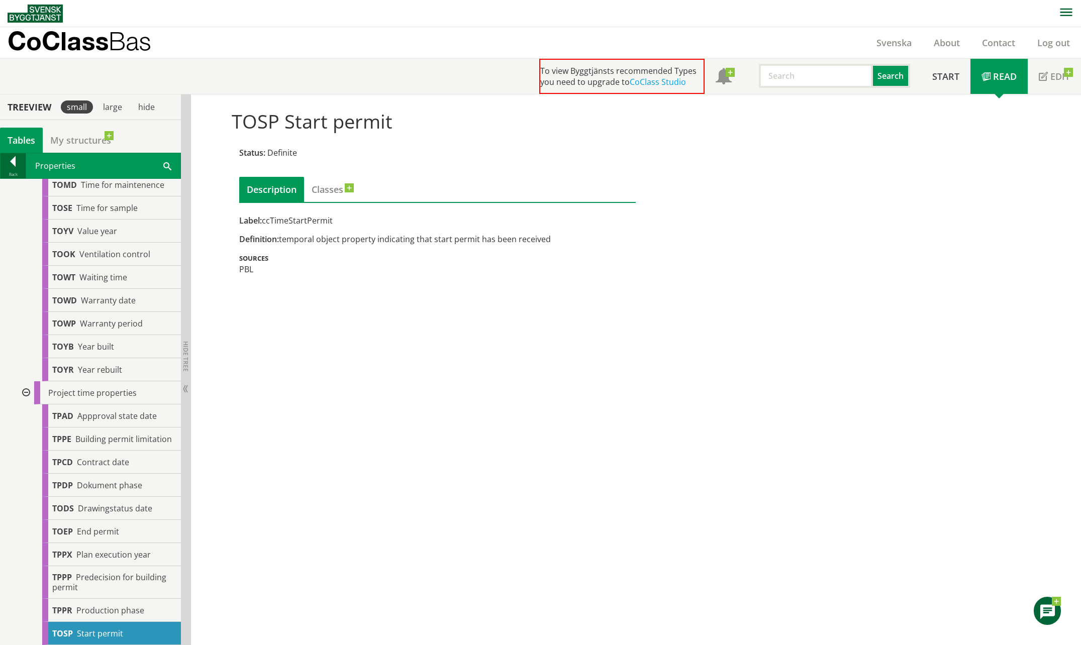
click at [13, 165] on div at bounding box center [13, 163] width 25 height 14
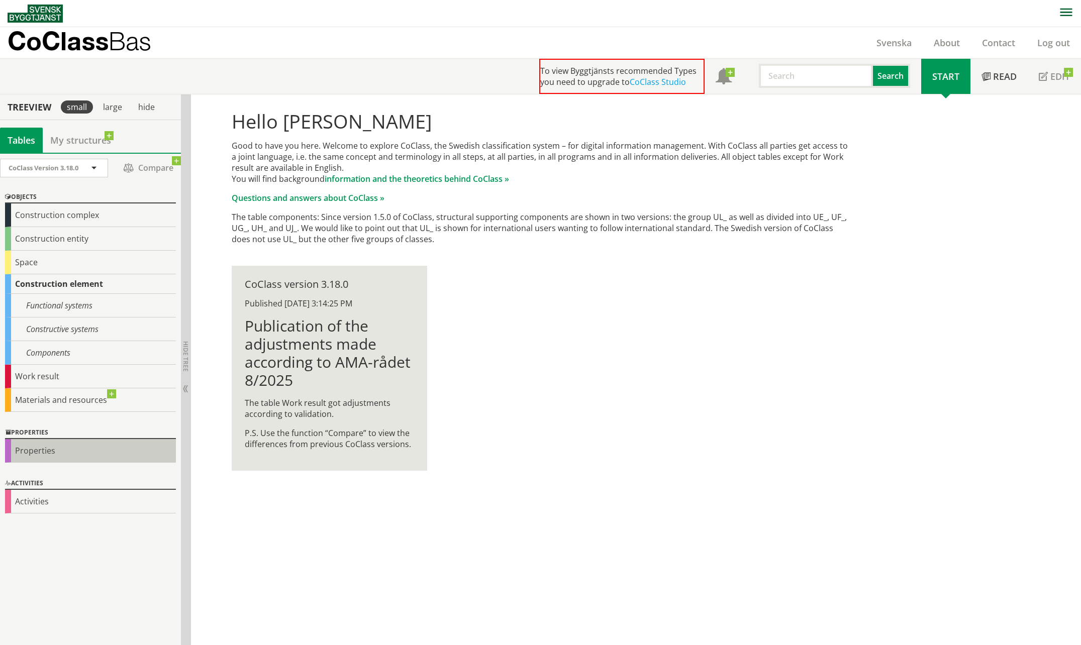
click at [50, 446] on div "Properties" at bounding box center [90, 451] width 171 height 24
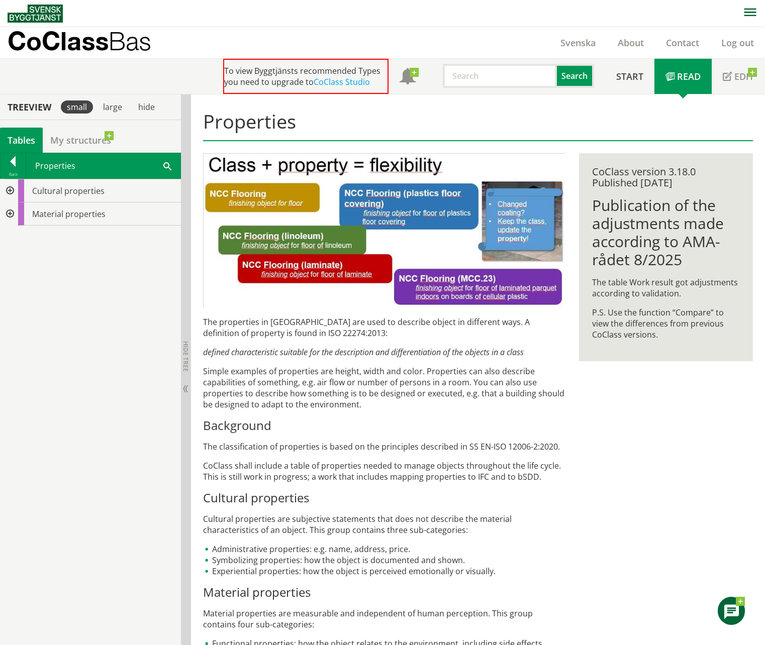
drag, startPoint x: 863, startPoint y: 468, endPoint x: 771, endPoint y: 339, distance: 158.6
click at [759, 341] on div "CoClass version 3.18.0 Published [DATE] Publication of the adjustments made acc…" at bounding box center [666, 268] width 188 height 230
click at [7, 218] on div at bounding box center [9, 214] width 18 height 23
click at [17, 235] on div at bounding box center [17, 237] width 18 height 23
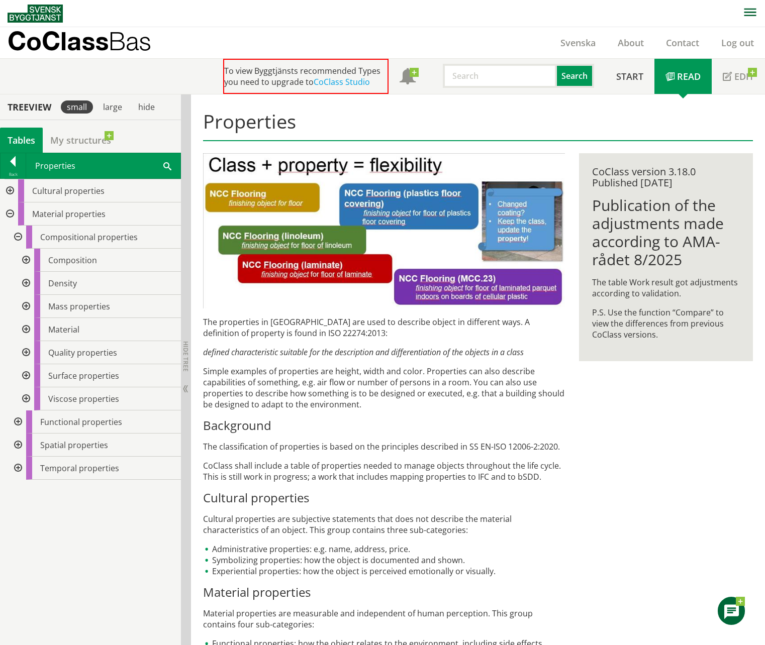
click at [17, 236] on div at bounding box center [17, 237] width 18 height 23
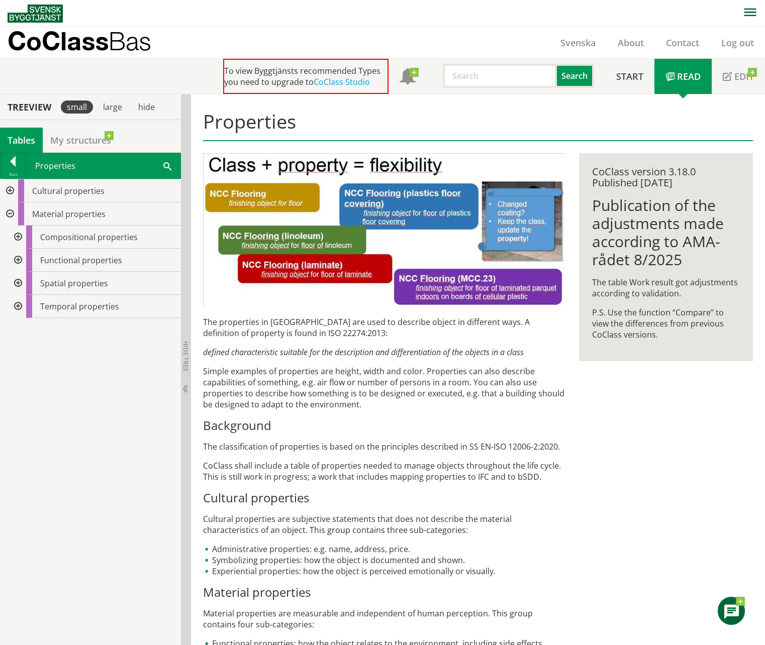
click at [19, 241] on div at bounding box center [17, 237] width 18 height 23
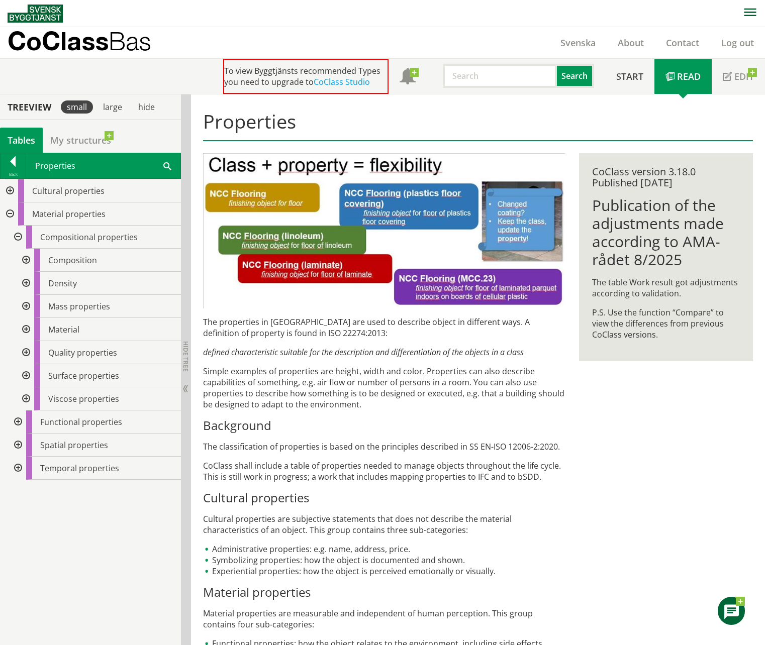
click at [26, 302] on div at bounding box center [25, 306] width 18 height 23
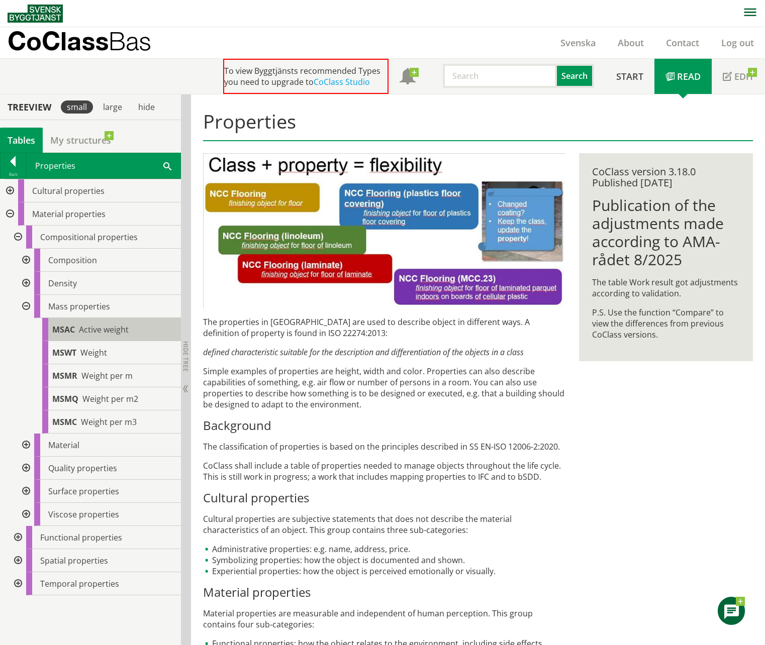
click at [111, 336] on div "MSAC Active weight" at bounding box center [111, 329] width 139 height 23
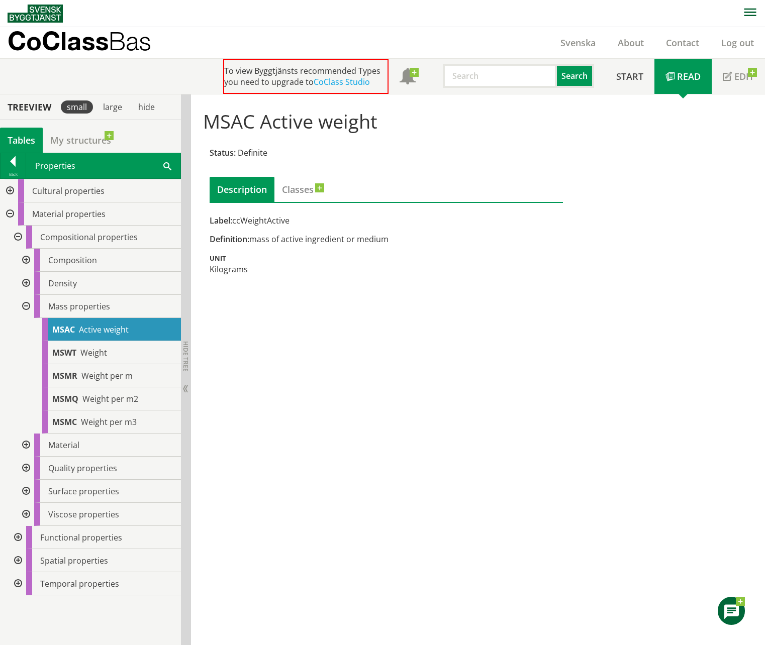
drag, startPoint x: 256, startPoint y: 237, endPoint x: 277, endPoint y: 235, distance: 21.7
click at [267, 235] on div "Definition: mass of active ingredient or medium" at bounding box center [386, 239] width 353 height 11
click at [121, 328] on span "Active weight" at bounding box center [104, 329] width 50 height 11
click at [31, 304] on div at bounding box center [25, 306] width 18 height 23
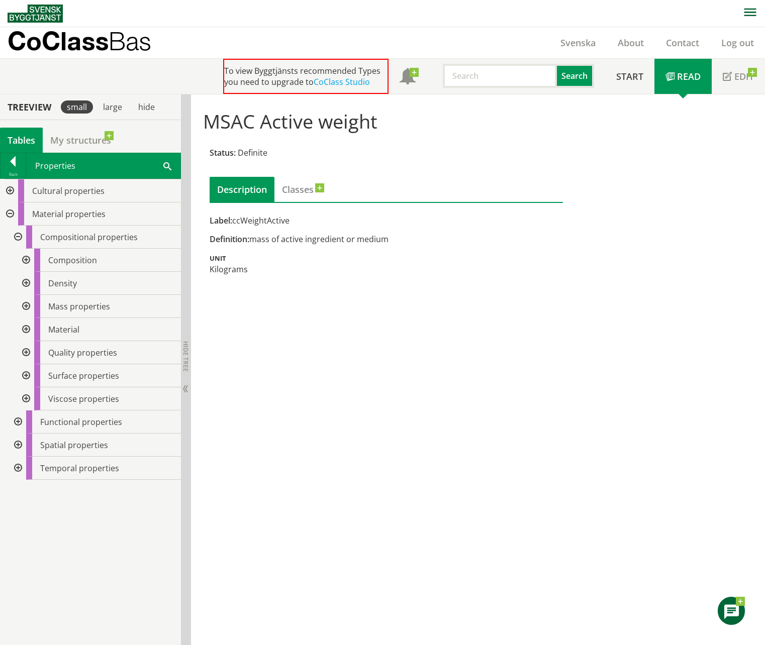
drag, startPoint x: 63, startPoint y: 472, endPoint x: 61, endPoint y: 518, distance: 45.3
click at [61, 518] on div "Cultural properties Material properties Compositional properties Composition De…" at bounding box center [90, 412] width 181 height 466
click at [42, 154] on div "Properties Search" at bounding box center [103, 165] width 154 height 25
click at [44, 209] on span "Material properties" at bounding box center [68, 214] width 73 height 11
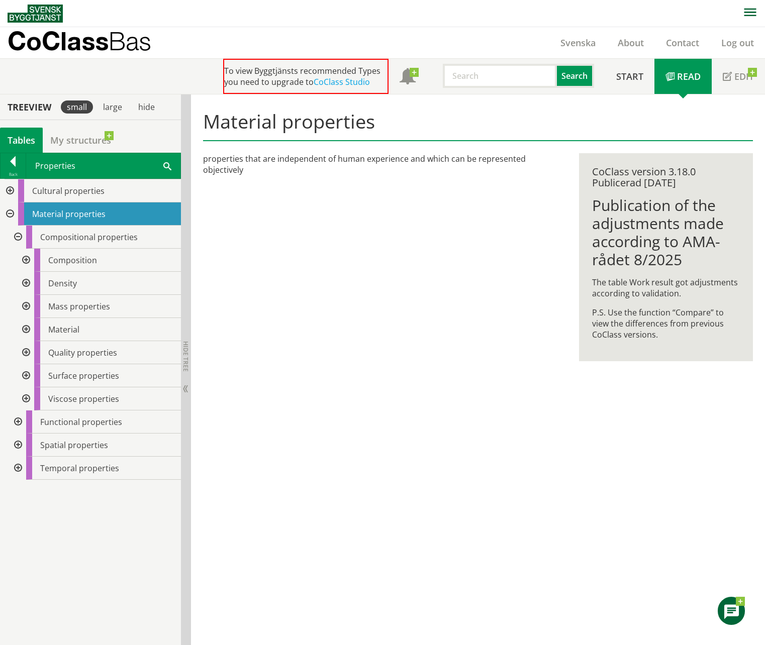
click at [19, 441] on div at bounding box center [17, 445] width 18 height 23
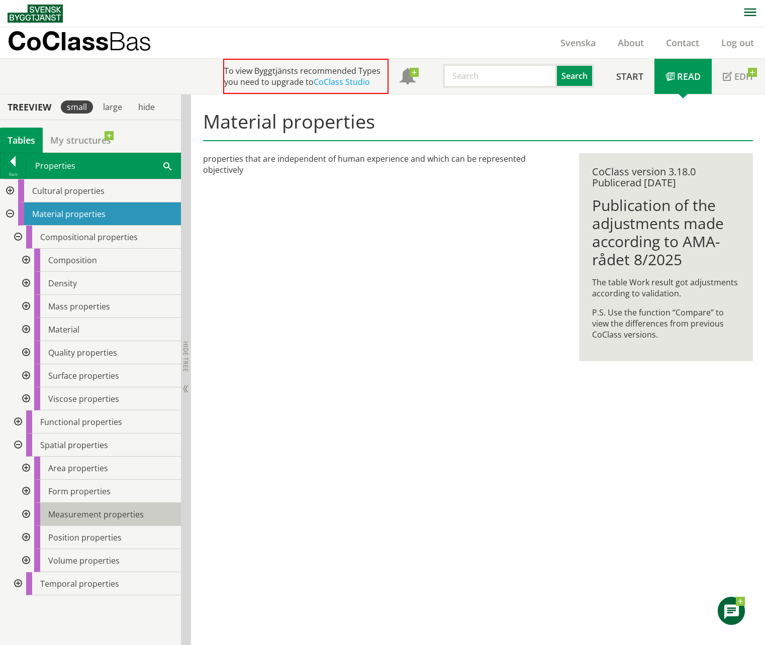
click at [34, 512] on div "Measurement properties" at bounding box center [107, 514] width 147 height 23
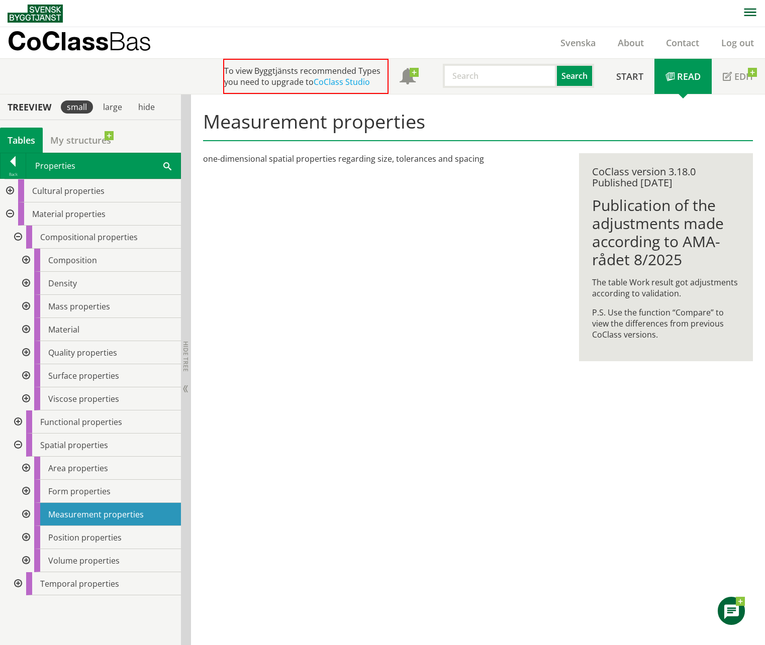
click at [29, 514] on div at bounding box center [25, 514] width 18 height 23
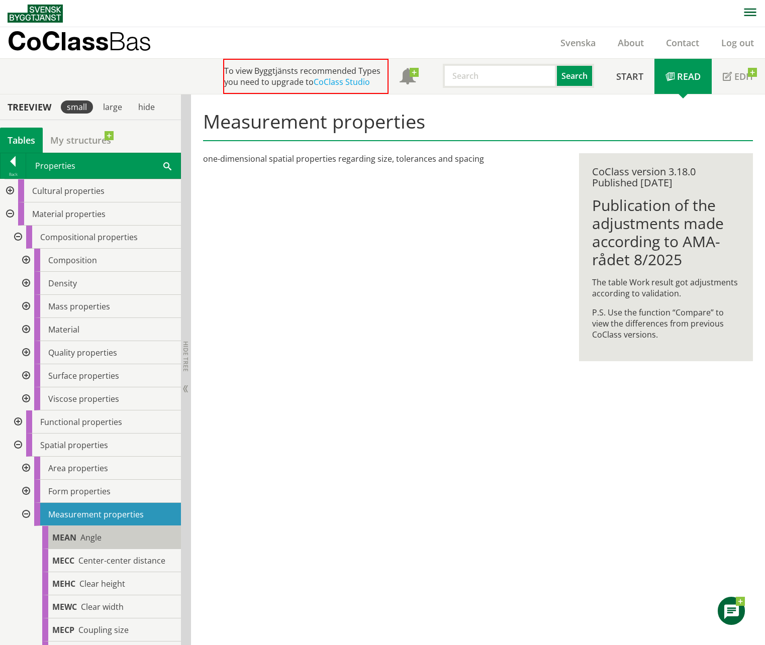
click at [116, 538] on div "MEAN Angle" at bounding box center [111, 537] width 139 height 23
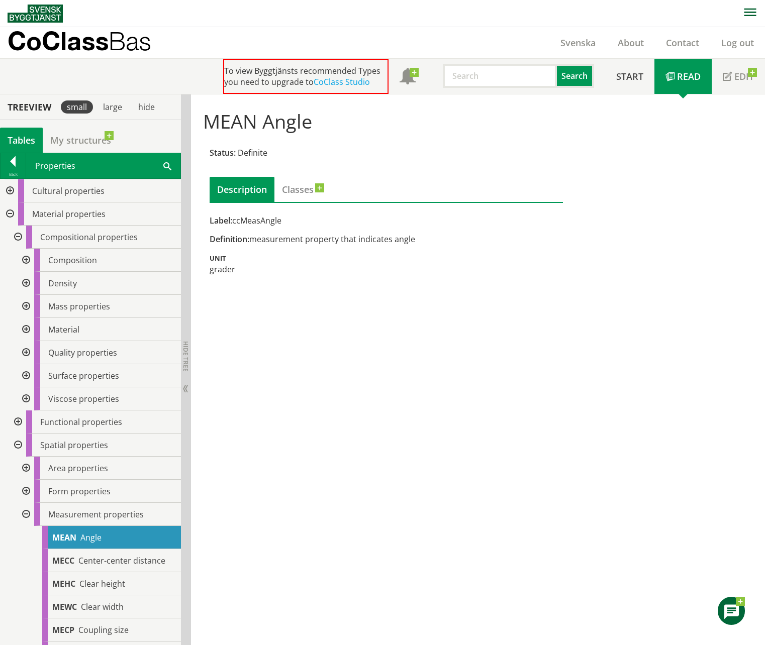
click at [420, 326] on div "MEAN Angle Status: Definite Description Classes Label: ccMeasAngle Definition: …" at bounding box center [478, 369] width 574 height 551
